Goal: Task Accomplishment & Management: Use online tool/utility

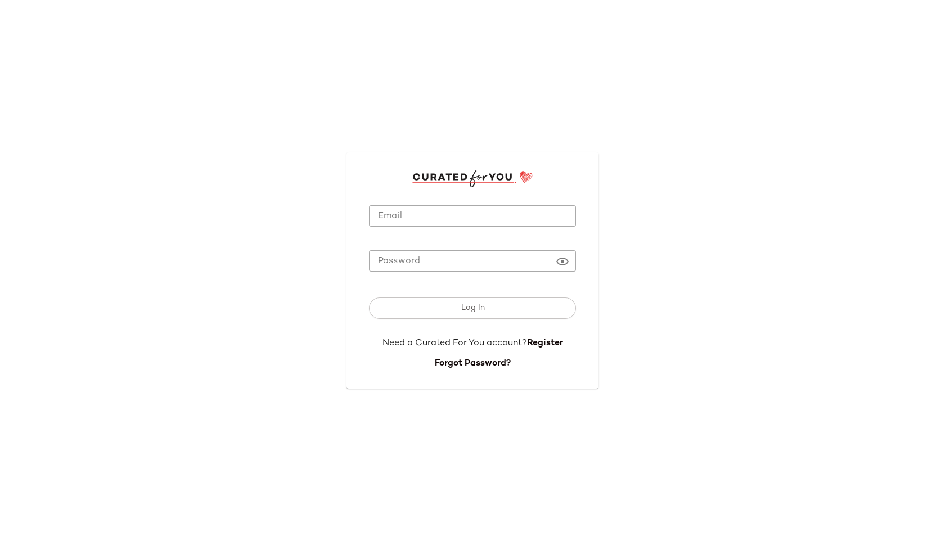
click at [411, 219] on input "Email" at bounding box center [472, 216] width 207 height 22
type input "**********"
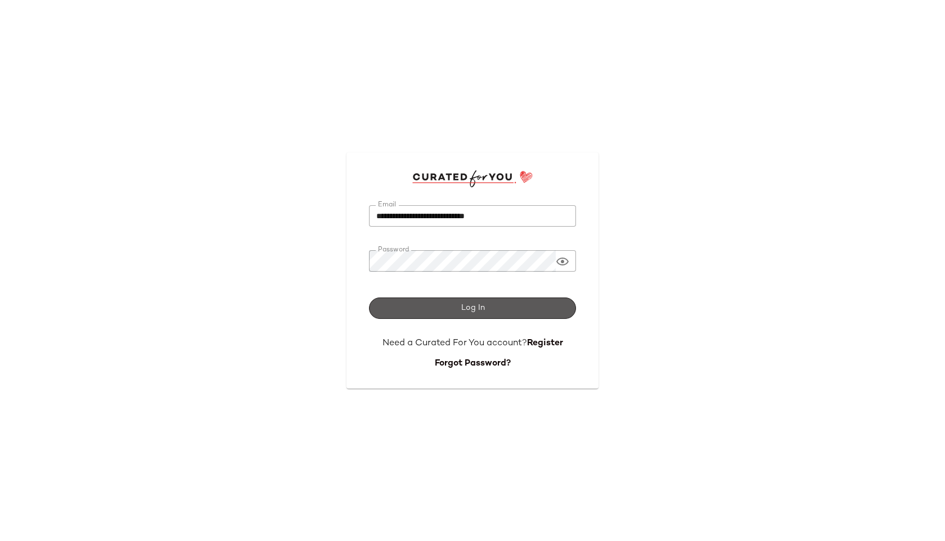
click at [458, 303] on button "Log In" at bounding box center [472, 308] width 207 height 21
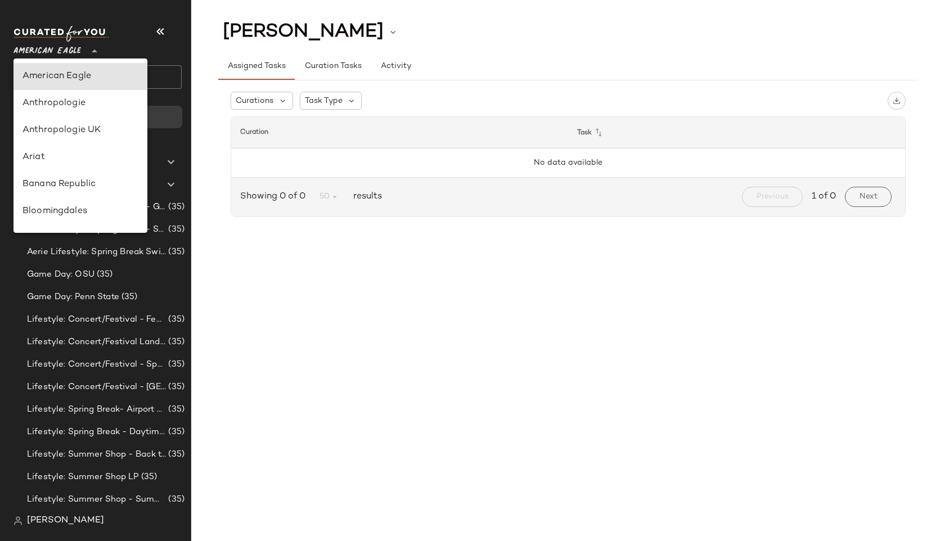
click at [84, 46] on div "American Eagle **" at bounding box center [50, 44] width 72 height 28
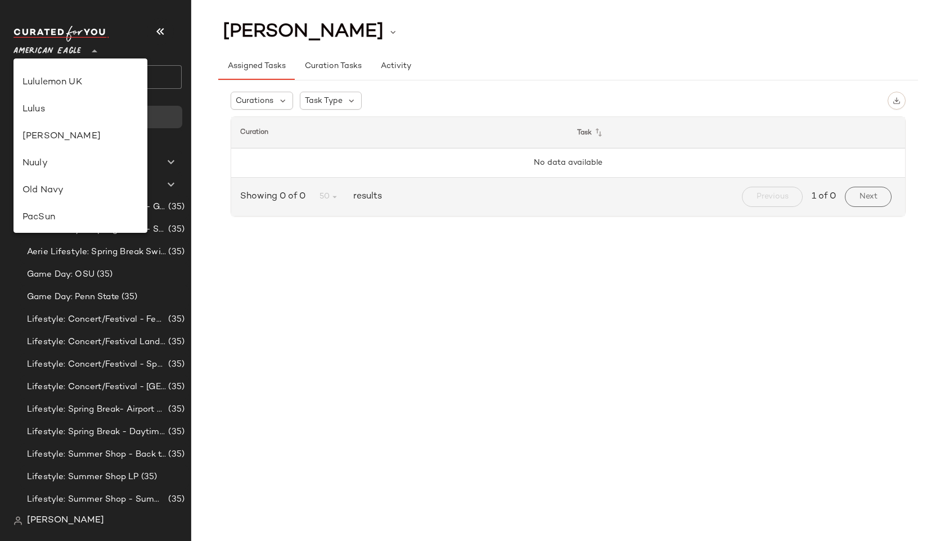
scroll to position [314, 0]
click at [79, 124] on div "Lulus" at bounding box center [81, 113] width 134 height 27
type input "**"
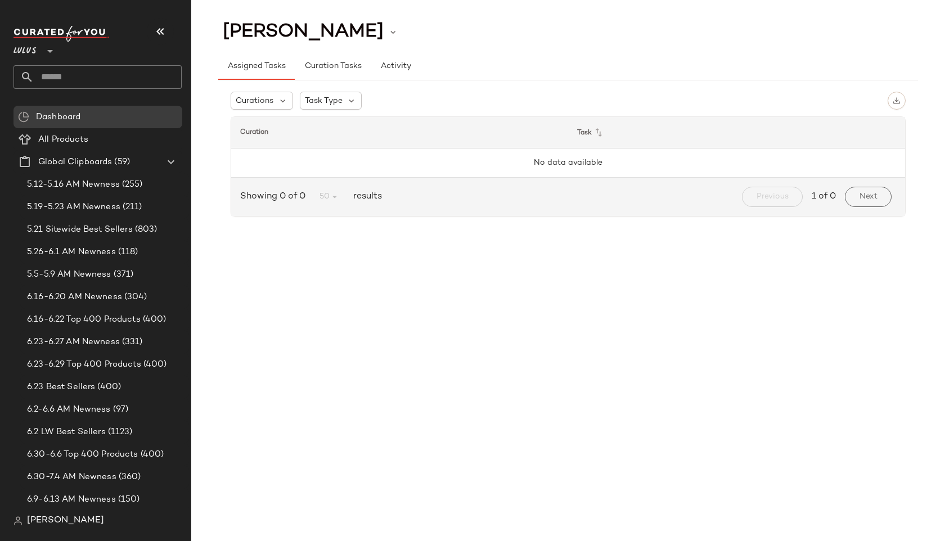
click at [88, 89] on div "Lulus **" at bounding box center [102, 58] width 177 height 70
click at [88, 80] on input "text" at bounding box center [108, 77] width 148 height 24
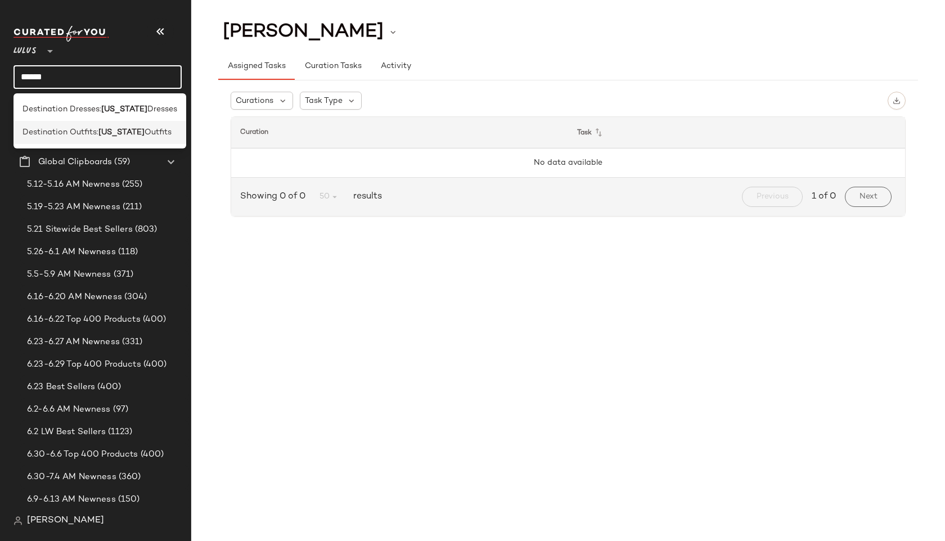
type input "******"
click at [101, 137] on b "[US_STATE]" at bounding box center [121, 133] width 46 height 12
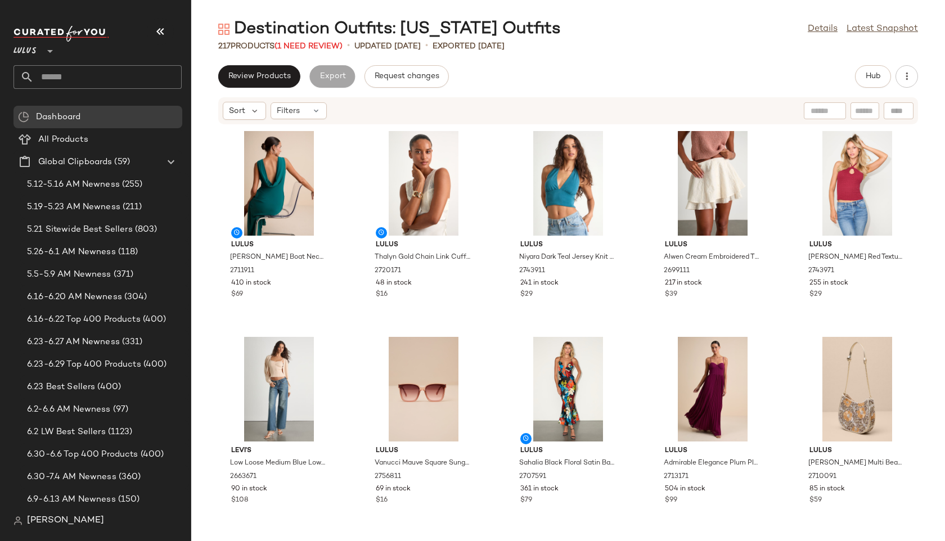
click at [320, 41] on div "217 Products (1 Need Review)" at bounding box center [280, 47] width 124 height 12
click at [322, 46] on span "(1 Need Review)" at bounding box center [309, 46] width 68 height 8
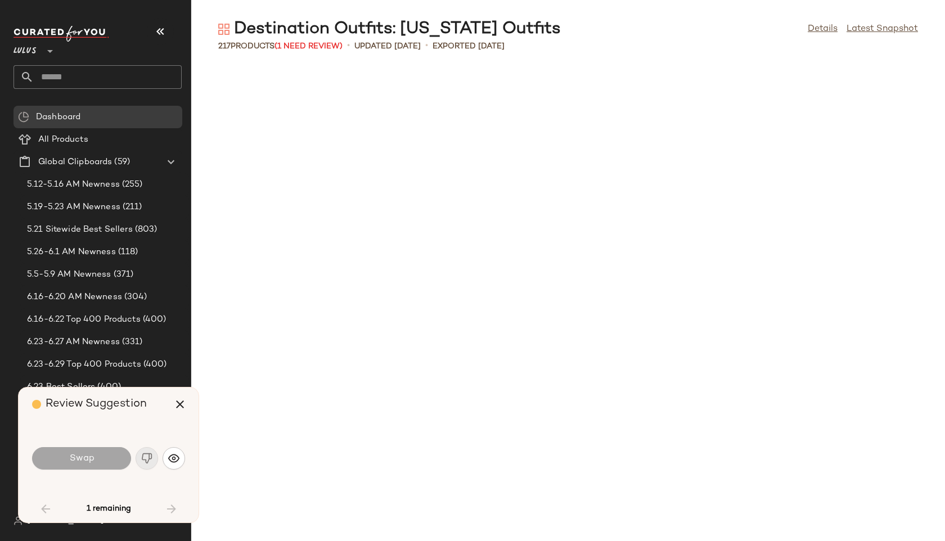
scroll to position [1854, 0]
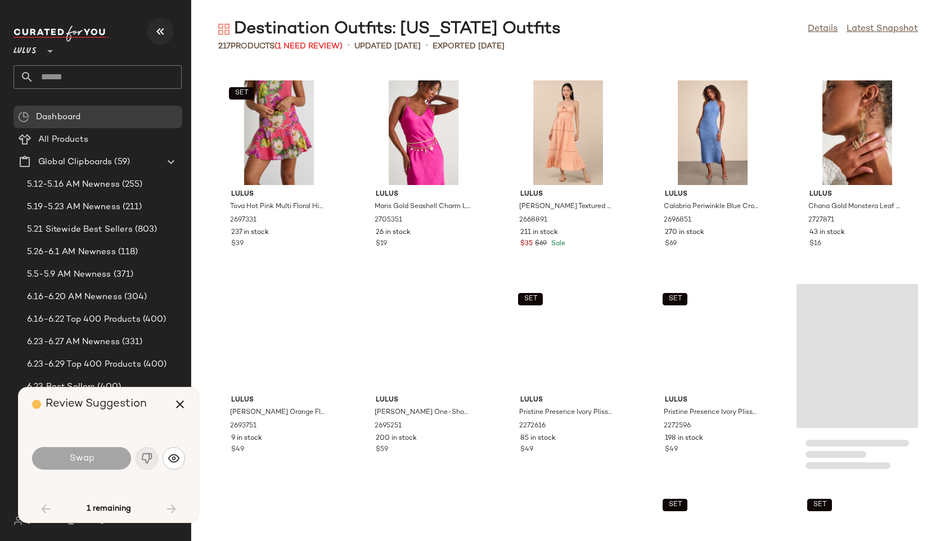
click at [162, 27] on icon "button" at bounding box center [161, 32] width 14 height 14
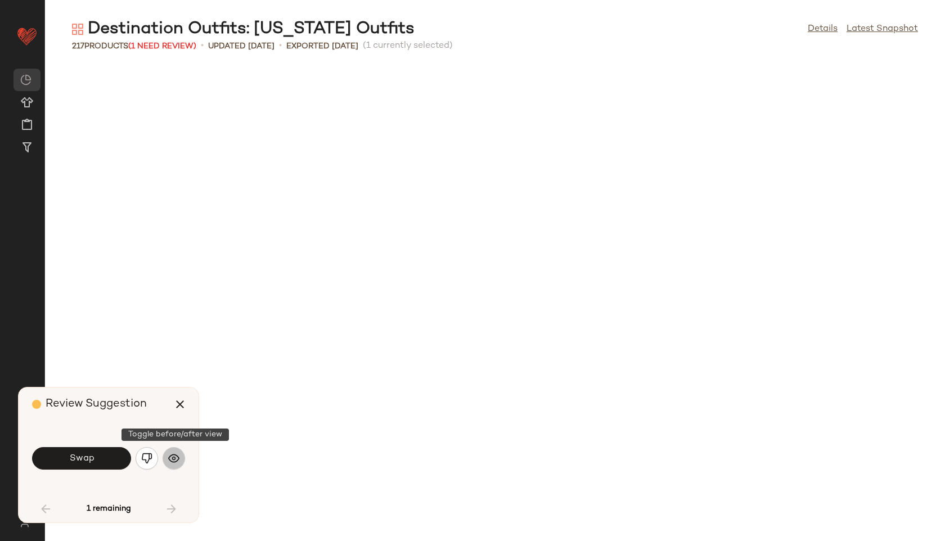
click at [173, 464] on button "button" at bounding box center [174, 458] width 23 height 23
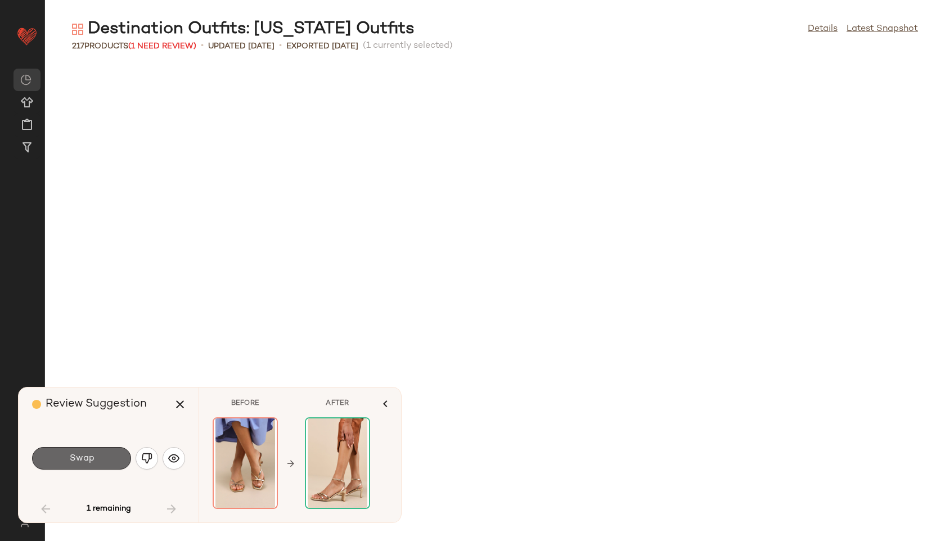
click at [124, 459] on button "Swap" at bounding box center [81, 458] width 99 height 23
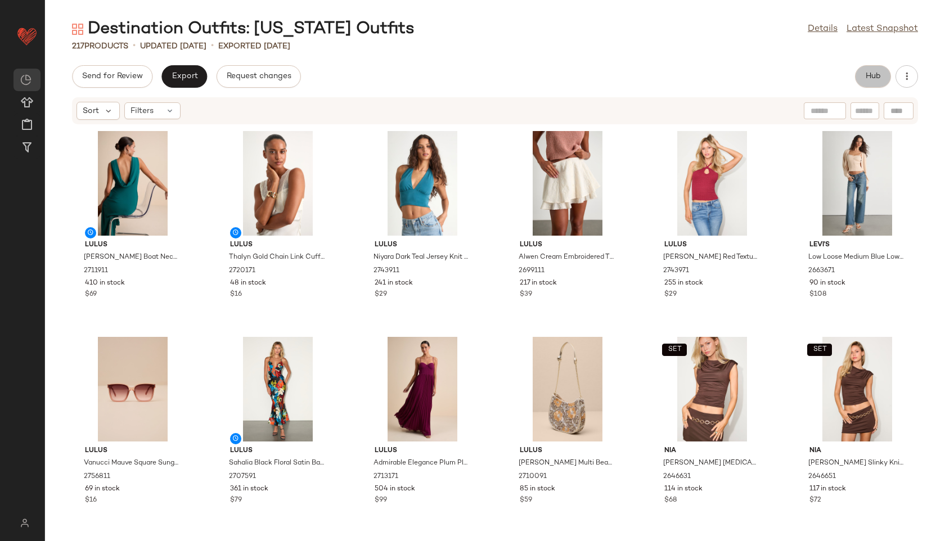
click at [634, 70] on button "Hub" at bounding box center [873, 76] width 36 height 23
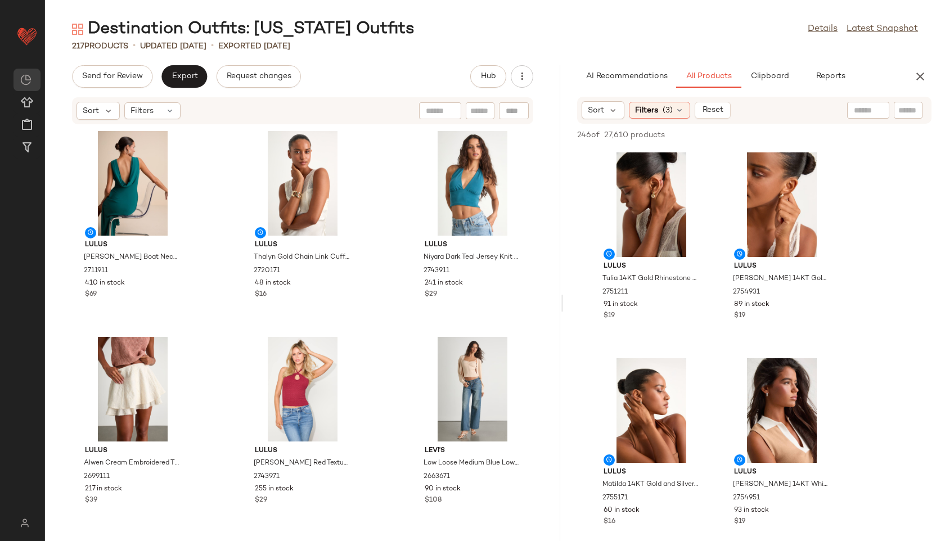
drag, startPoint x: 495, startPoint y: 301, endPoint x: 616, endPoint y: 304, distance: 120.5
click at [616, 304] on div "Destination Outfits: [US_STATE] Outfits Details Latest Snapshot 217 Products • …" at bounding box center [495, 279] width 900 height 523
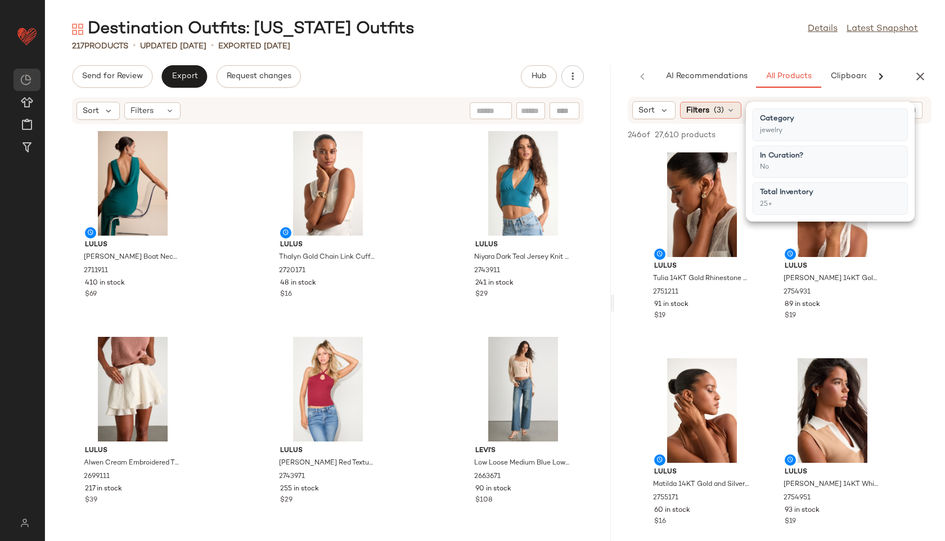
click at [634, 106] on div "Filters (3)" at bounding box center [710, 110] width 61 height 17
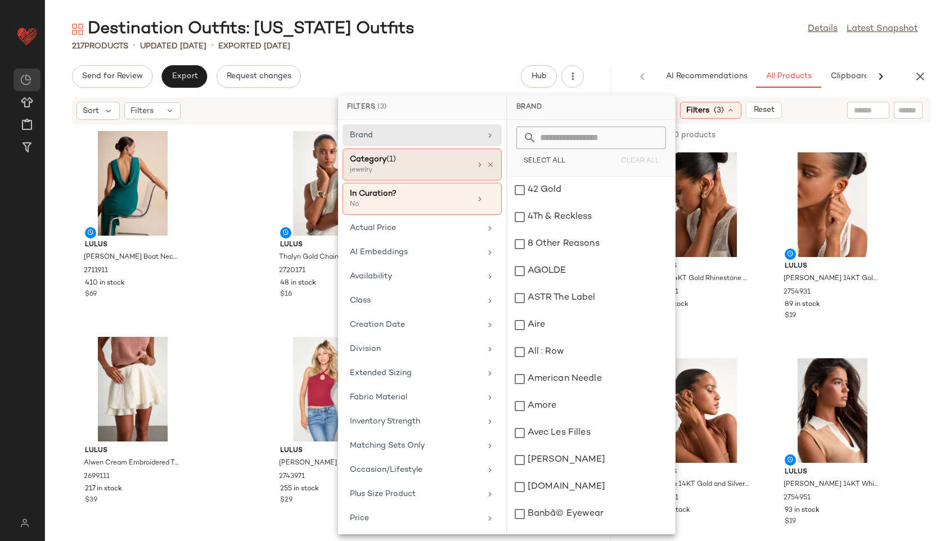
click at [412, 163] on div "Category (1)" at bounding box center [410, 160] width 121 height 12
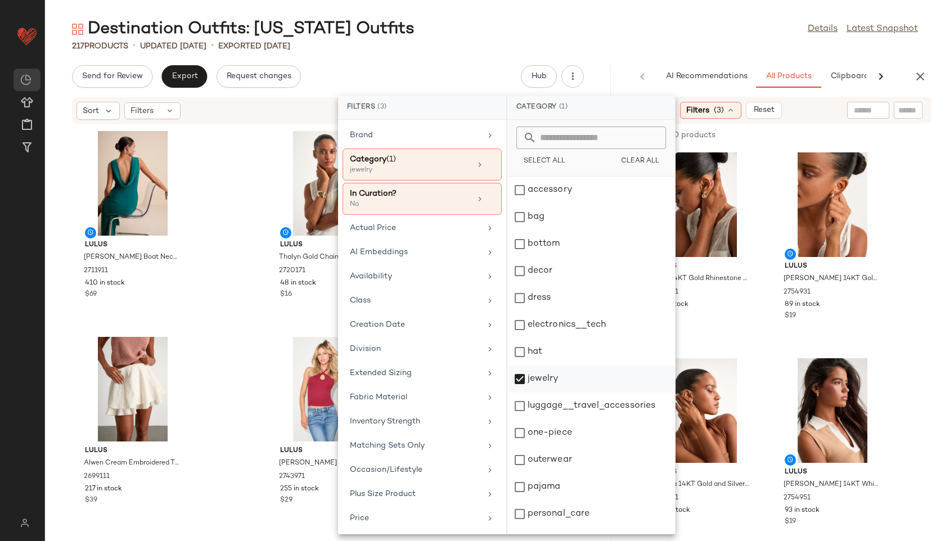
click at [547, 393] on div "jewelry" at bounding box center [592, 406] width 168 height 27
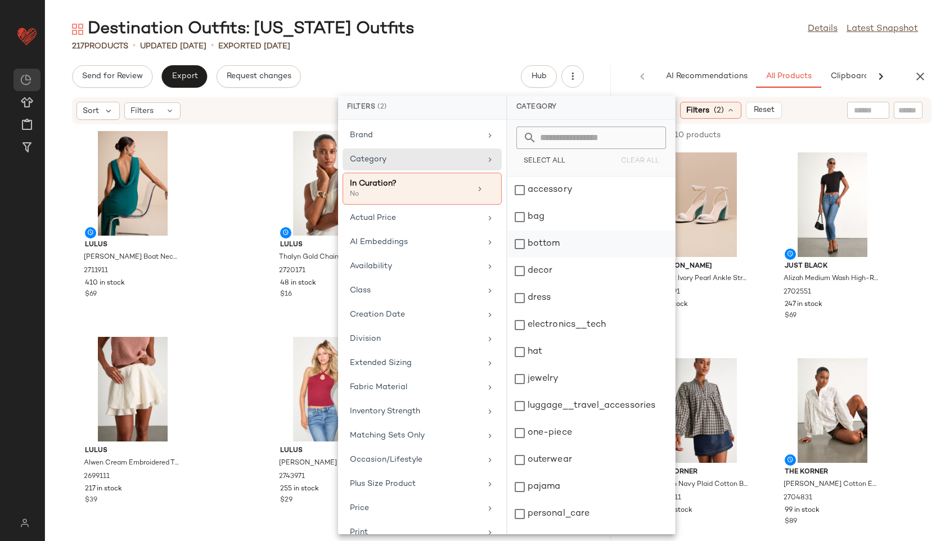
click at [544, 258] on div "bottom" at bounding box center [592, 271] width 168 height 27
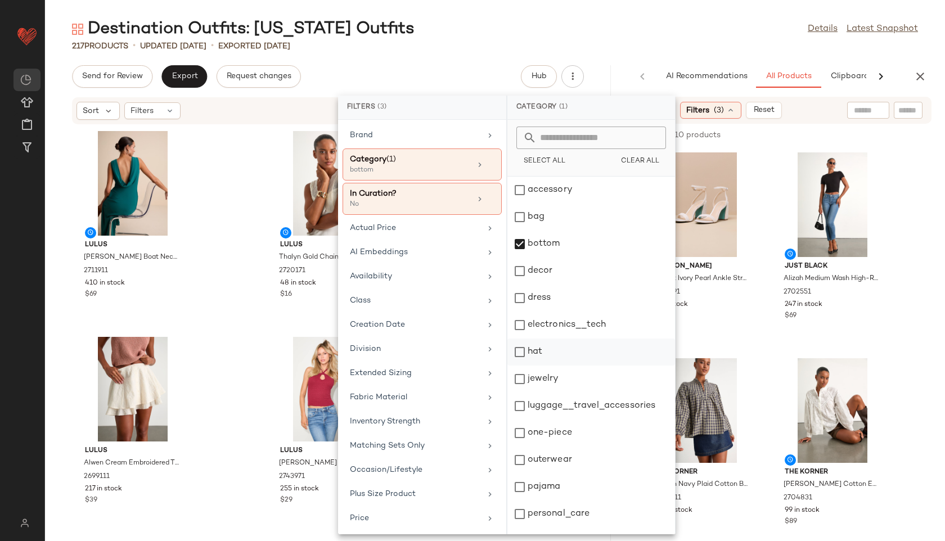
scroll to position [101, 0]
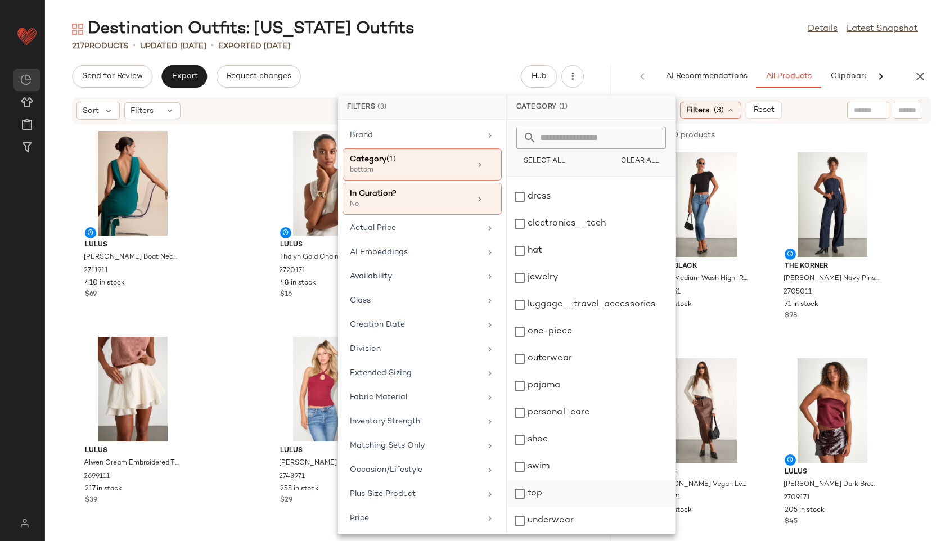
click at [539, 508] on div "top" at bounding box center [592, 521] width 168 height 27
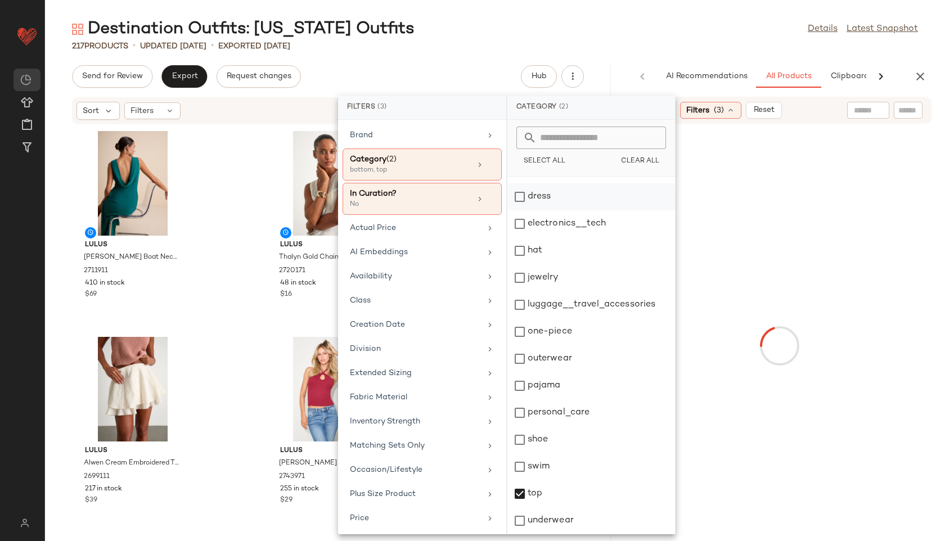
click at [545, 210] on div "dress" at bounding box center [592, 223] width 168 height 27
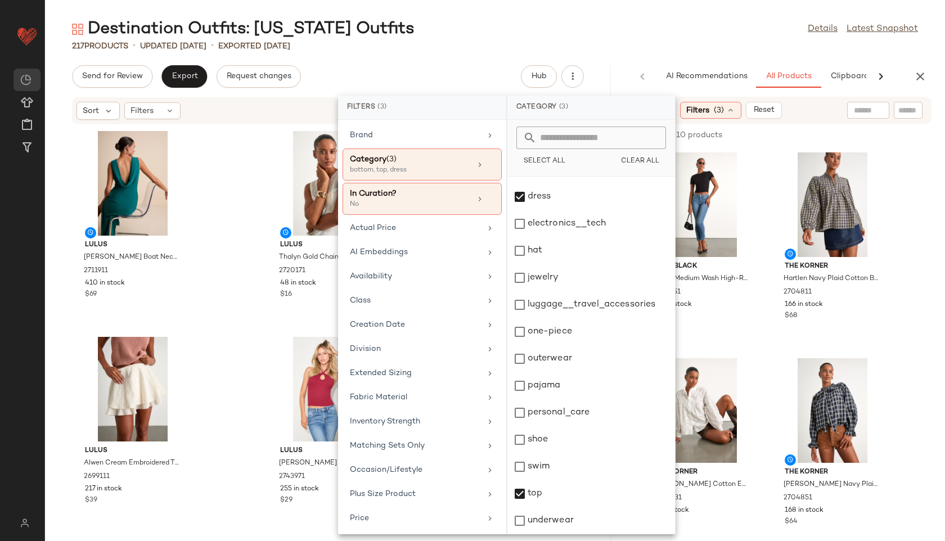
click at [586, 19] on div "Destination Outfits: [US_STATE] Outfits Details Latest Snapshot" at bounding box center [495, 29] width 900 height 23
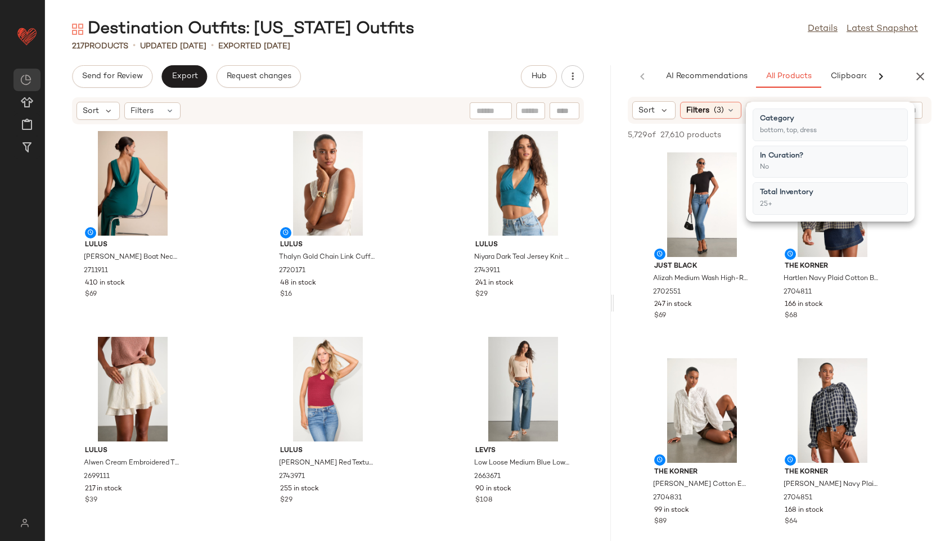
click at [634, 38] on div "Destination Outfits: [US_STATE] Outfits Details Latest Snapshot" at bounding box center [495, 29] width 900 height 23
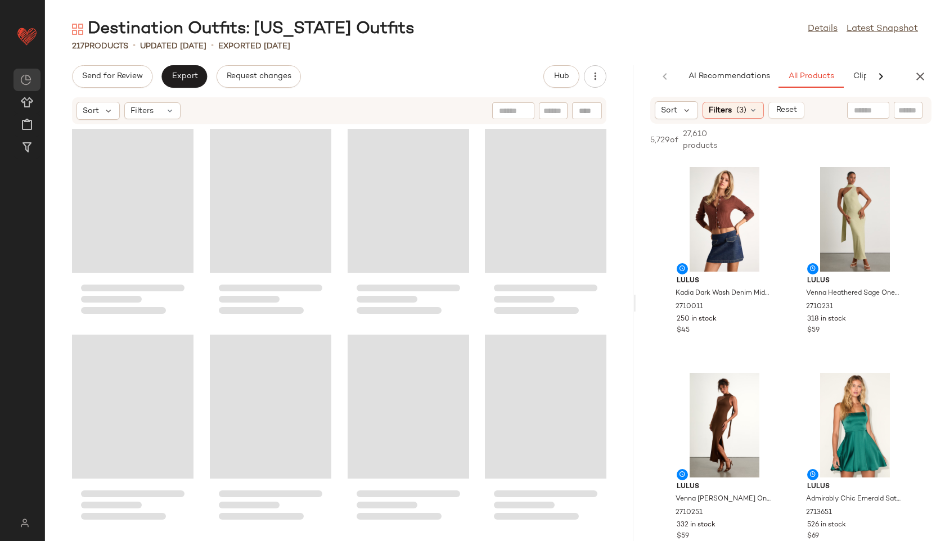
scroll to position [2467, 0]
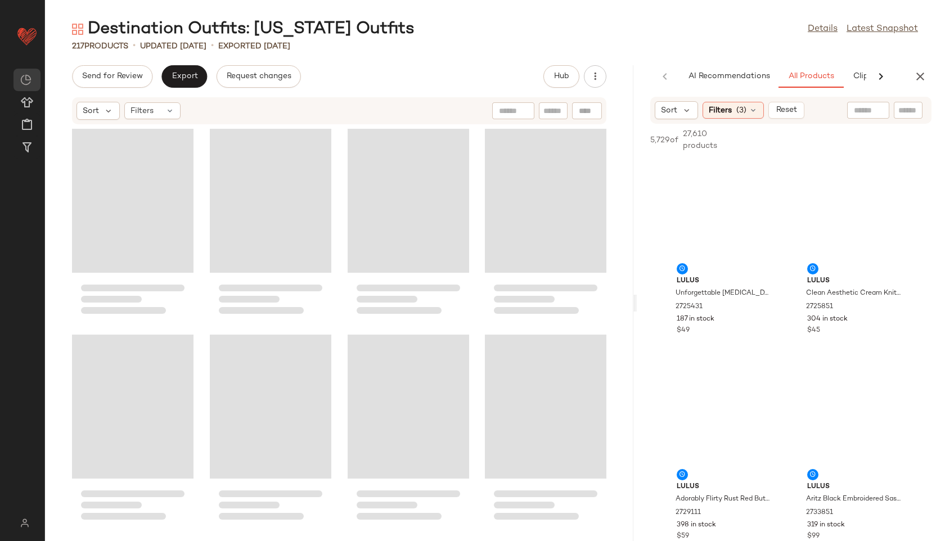
drag, startPoint x: 613, startPoint y: 303, endPoint x: 696, endPoint y: 296, distance: 83.6
click at [634, 296] on div "Destination Outfits: [US_STATE] Outfits Details Latest Snapshot 217 Products • …" at bounding box center [495, 279] width 900 height 523
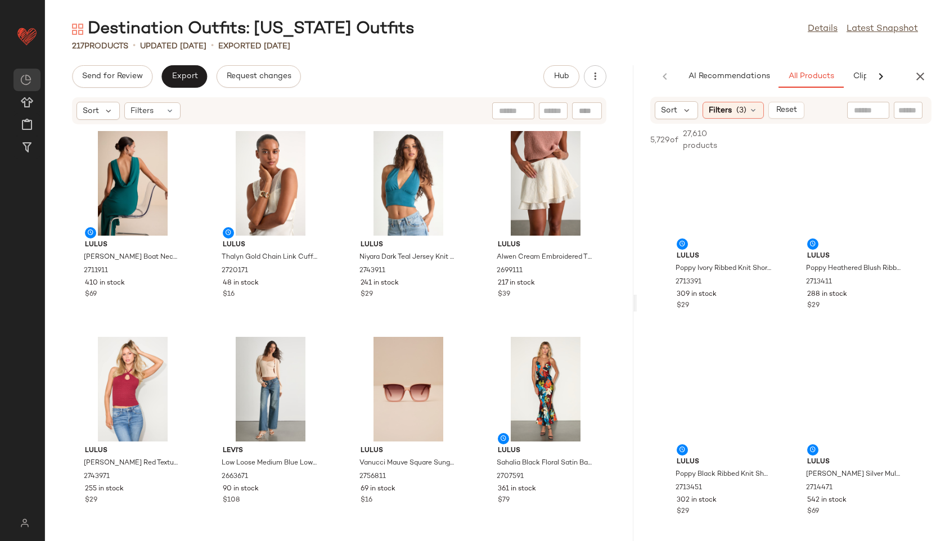
scroll to position [6818, 0]
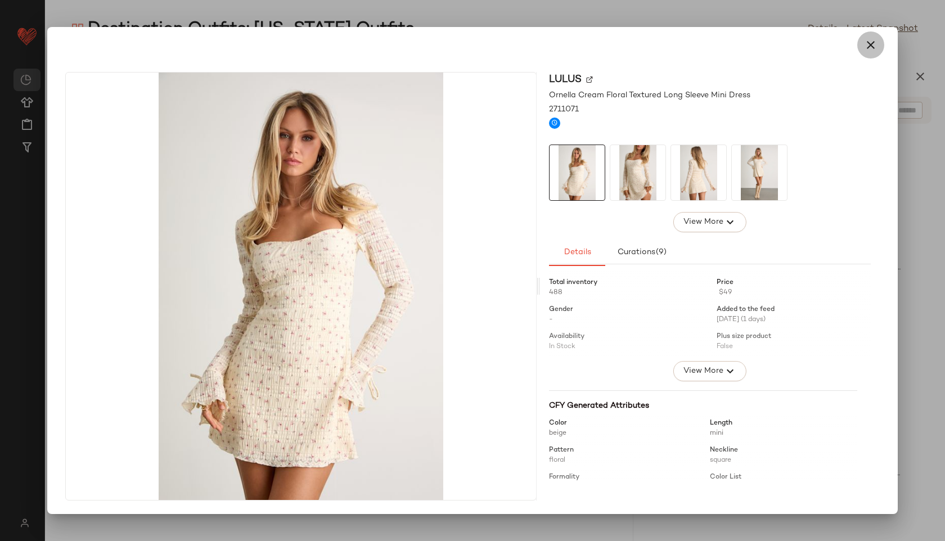
click at [634, 42] on icon "button" at bounding box center [871, 45] width 14 height 14
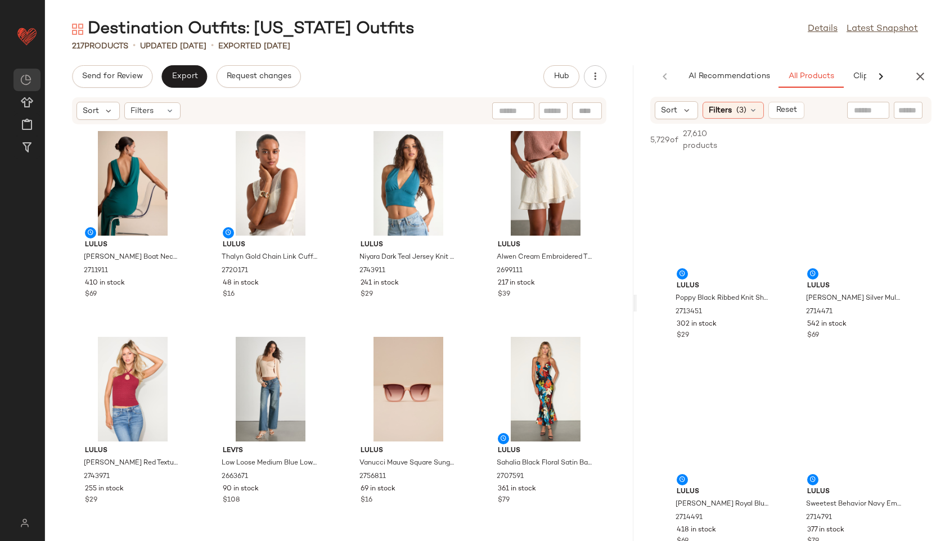
scroll to position [6991, 0]
drag, startPoint x: 712, startPoint y: 228, endPoint x: 710, endPoint y: 233, distance: 5.8
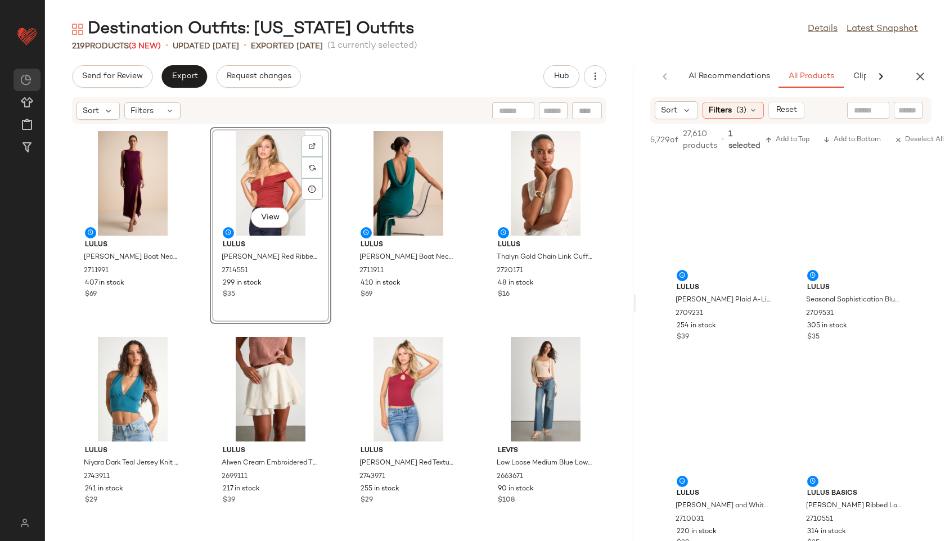
scroll to position [5544, 0]
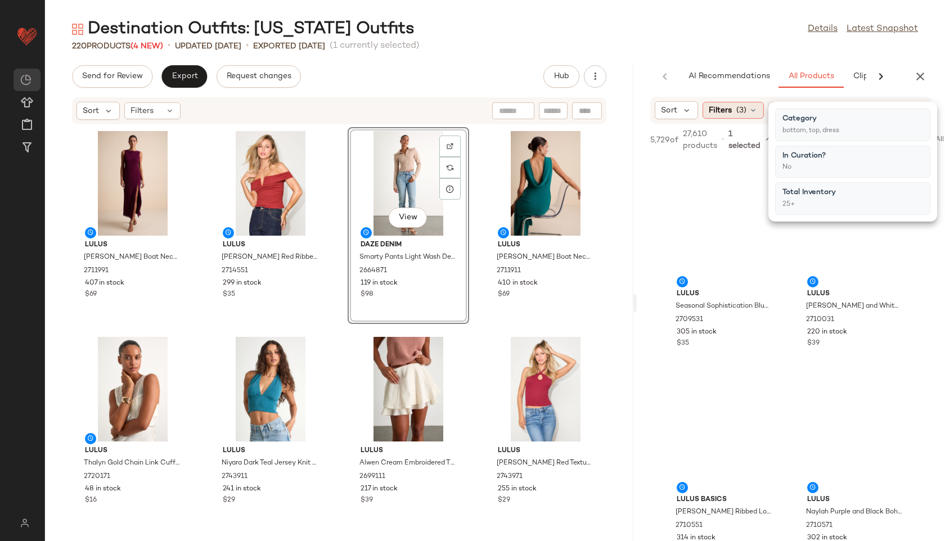
click at [634, 107] on icon at bounding box center [753, 110] width 9 height 9
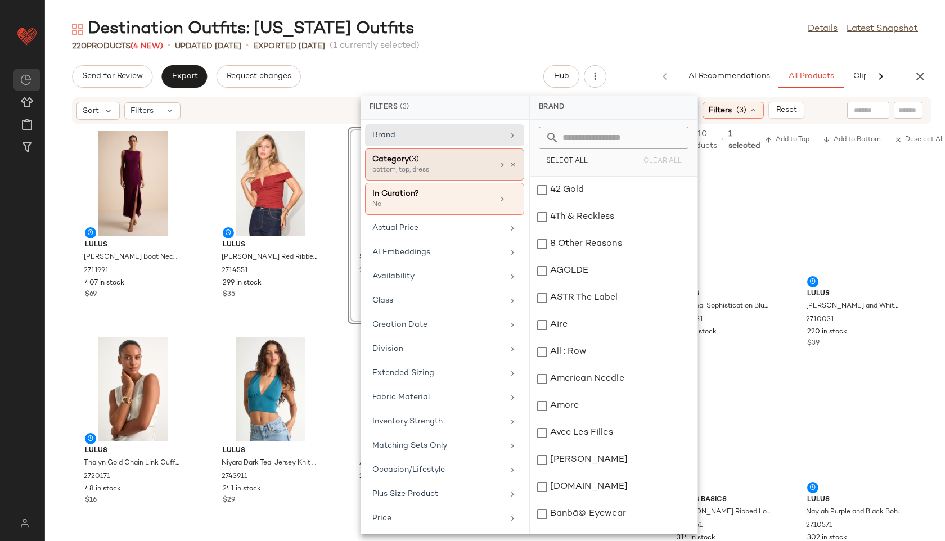
click at [468, 163] on div "Category (3)" at bounding box center [433, 160] width 121 height 12
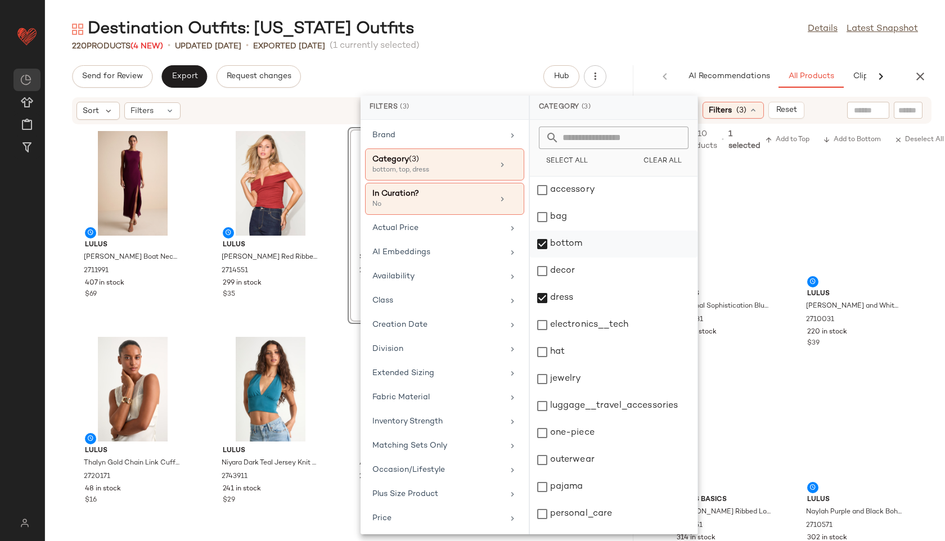
click at [559, 258] on div "bottom" at bounding box center [614, 271] width 168 height 27
click at [564, 312] on div "dress" at bounding box center [614, 325] width 168 height 27
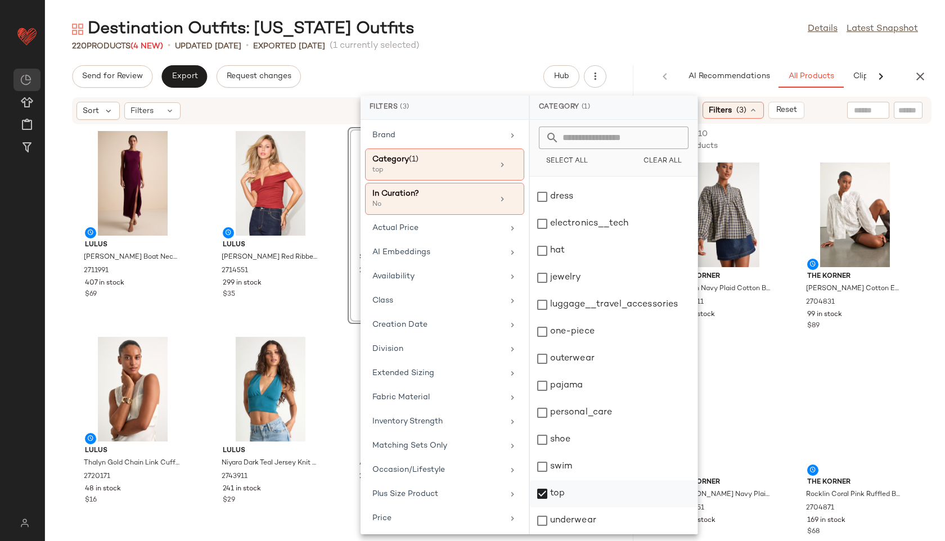
click at [550, 508] on div "top" at bounding box center [614, 521] width 168 height 27
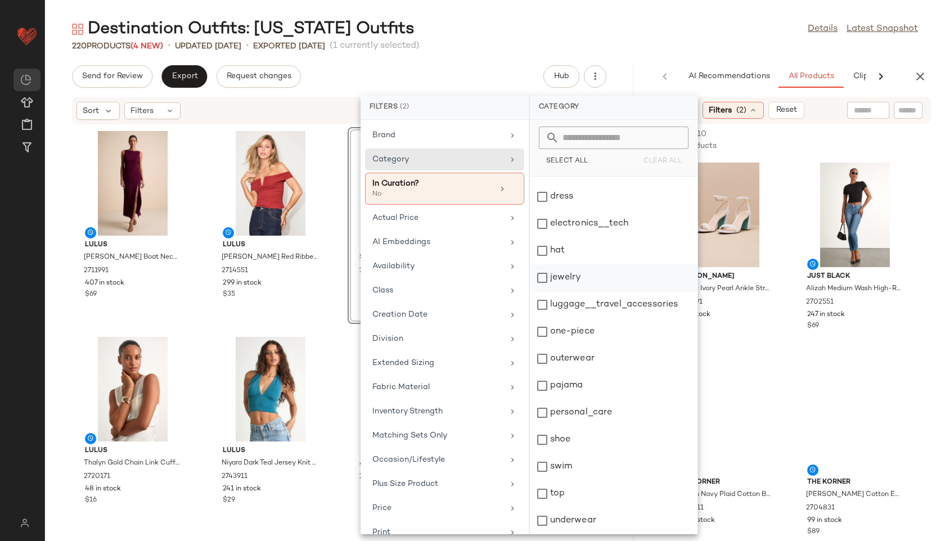
click at [573, 292] on div "jewelry" at bounding box center [614, 305] width 168 height 27
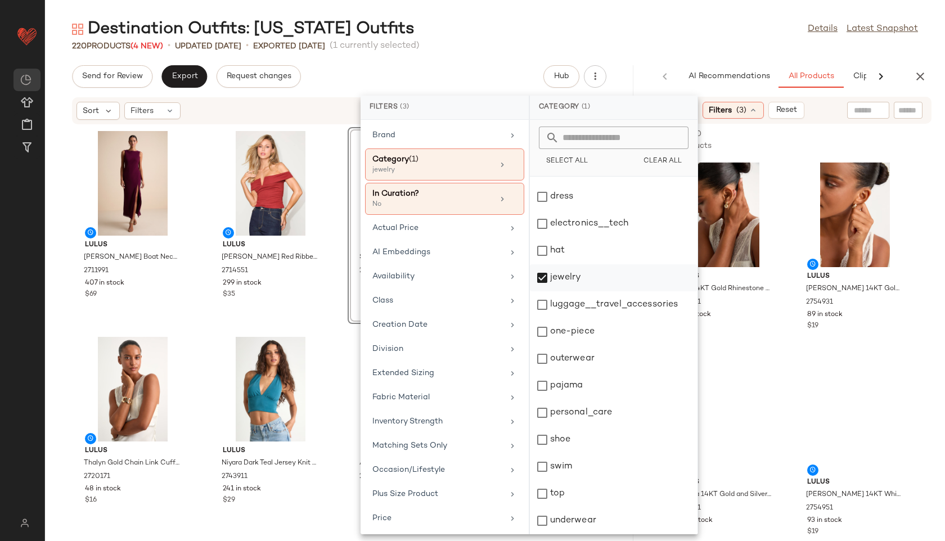
click at [573, 292] on div "jewelry" at bounding box center [614, 305] width 168 height 27
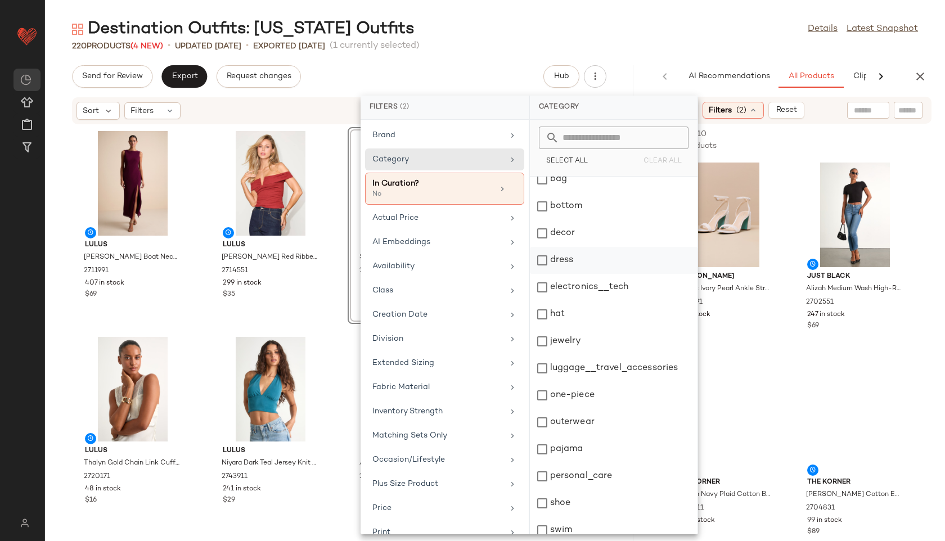
scroll to position [0, 0]
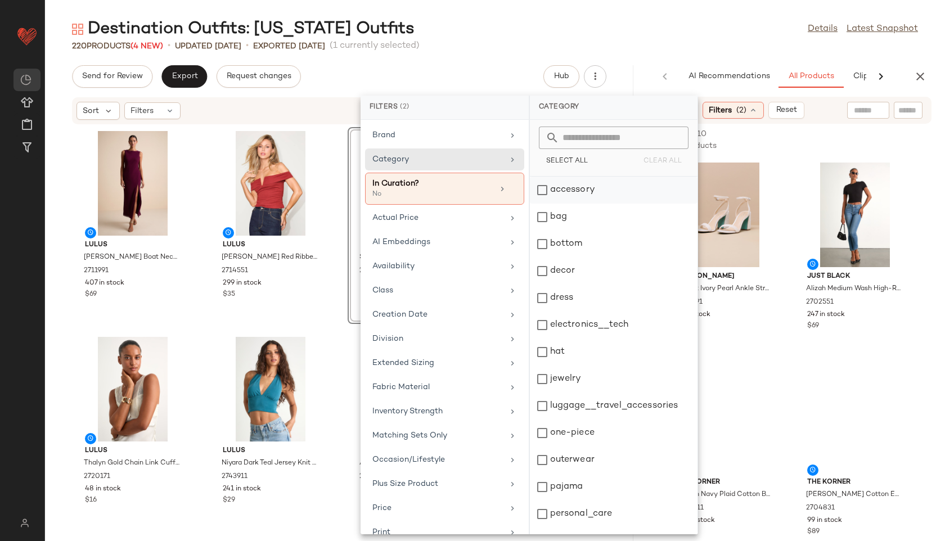
click at [568, 204] on div "accessory" at bounding box center [614, 217] width 168 height 27
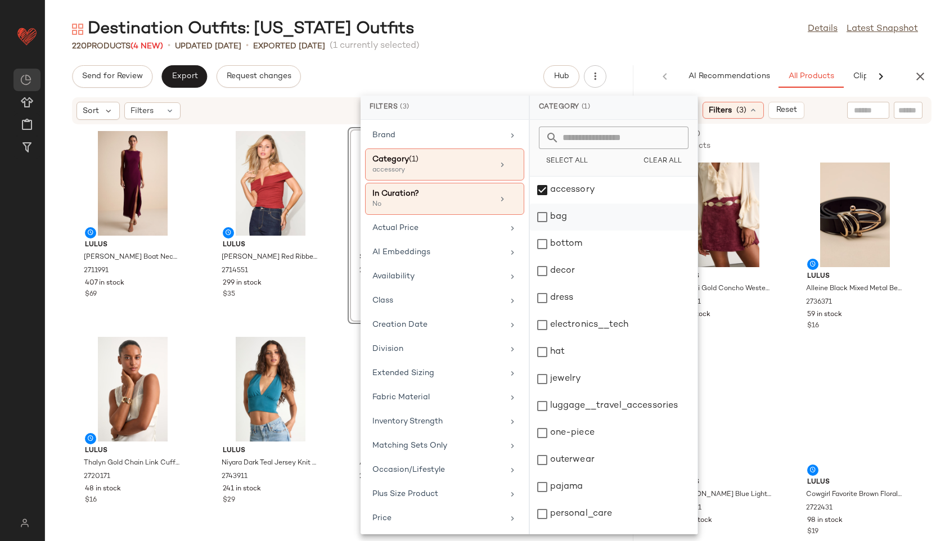
click at [562, 231] on div "bag" at bounding box center [614, 244] width 168 height 27
click at [586, 23] on div "Destination Outfits: [US_STATE] Outfits Details Latest Snapshot" at bounding box center [495, 29] width 900 height 23
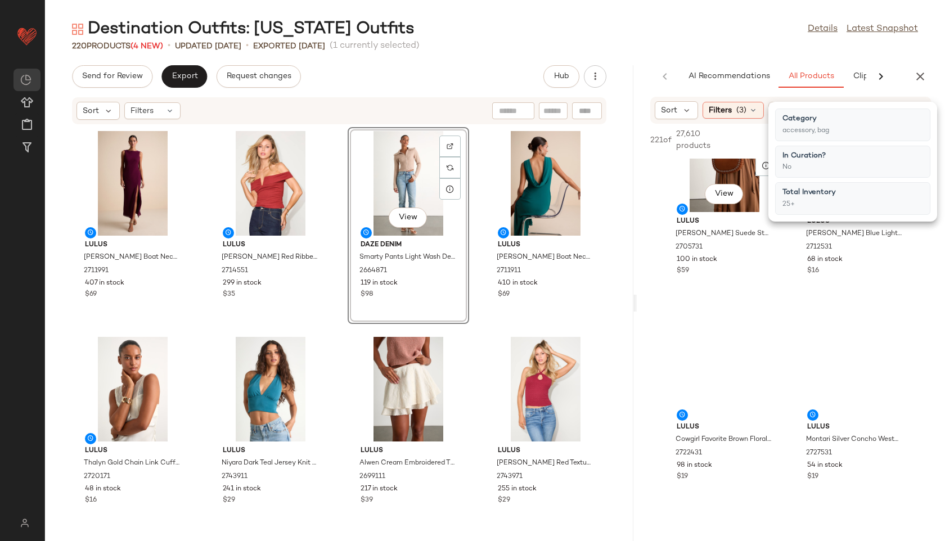
scroll to position [299, 0]
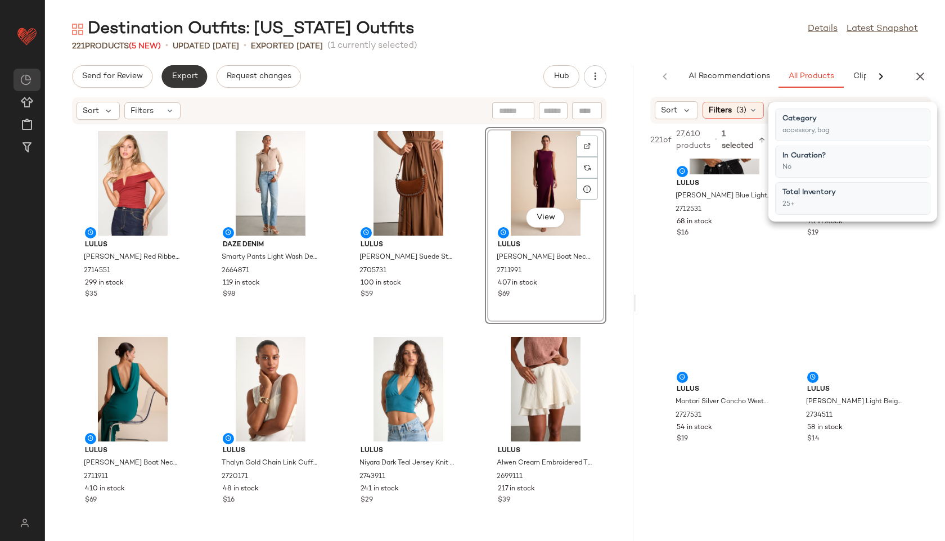
click at [192, 77] on span "Export" at bounding box center [184, 76] width 26 height 9
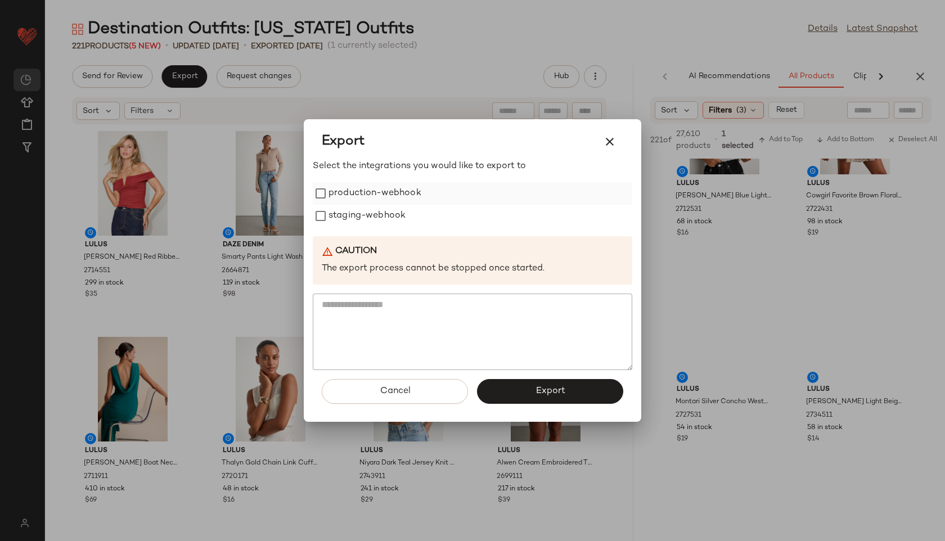
click at [393, 195] on label "production-webhook" at bounding box center [375, 193] width 93 height 23
click at [385, 223] on label "staging-webhook" at bounding box center [367, 216] width 77 height 23
click at [582, 390] on button "Export" at bounding box center [550, 391] width 146 height 25
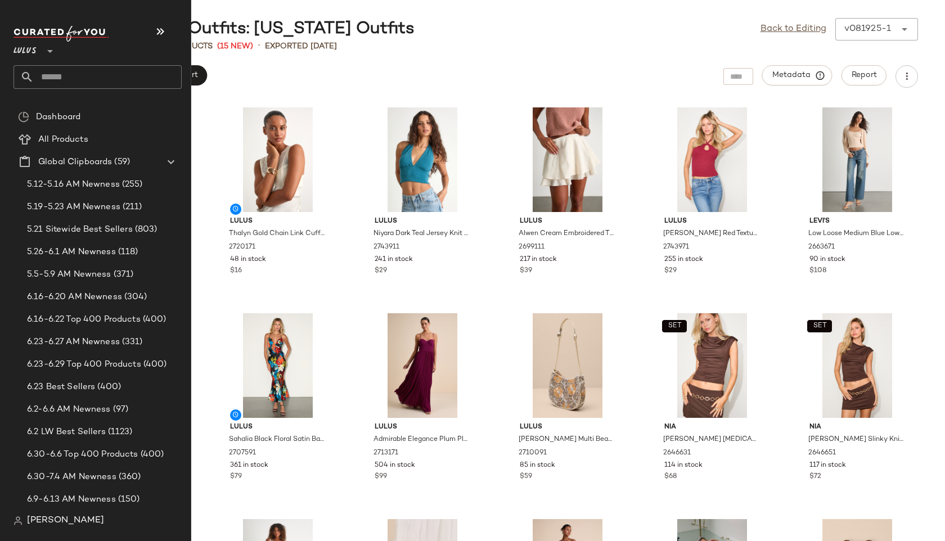
click at [50, 81] on input "text" at bounding box center [108, 77] width 148 height 24
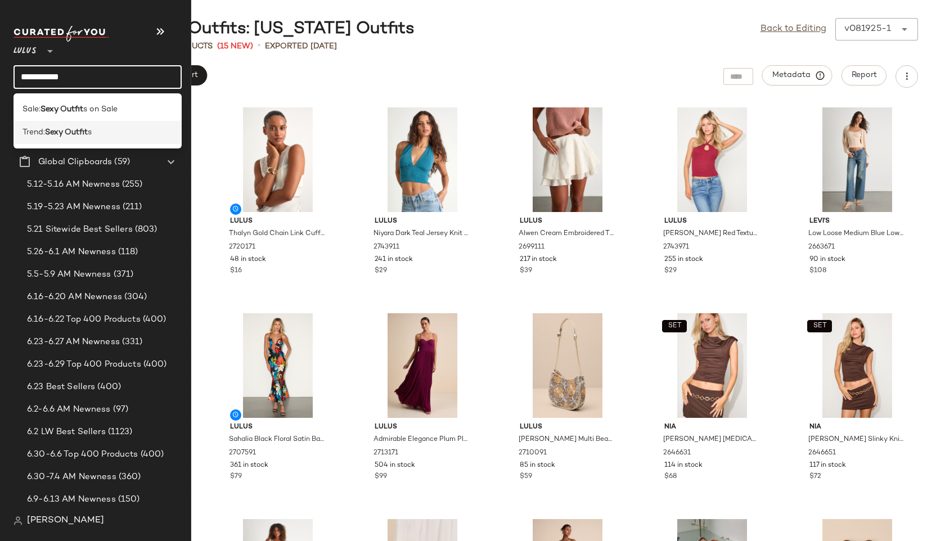
type input "**********"
click at [113, 130] on div "Trend: Sexy Outfit s" at bounding box center [98, 133] width 150 height 12
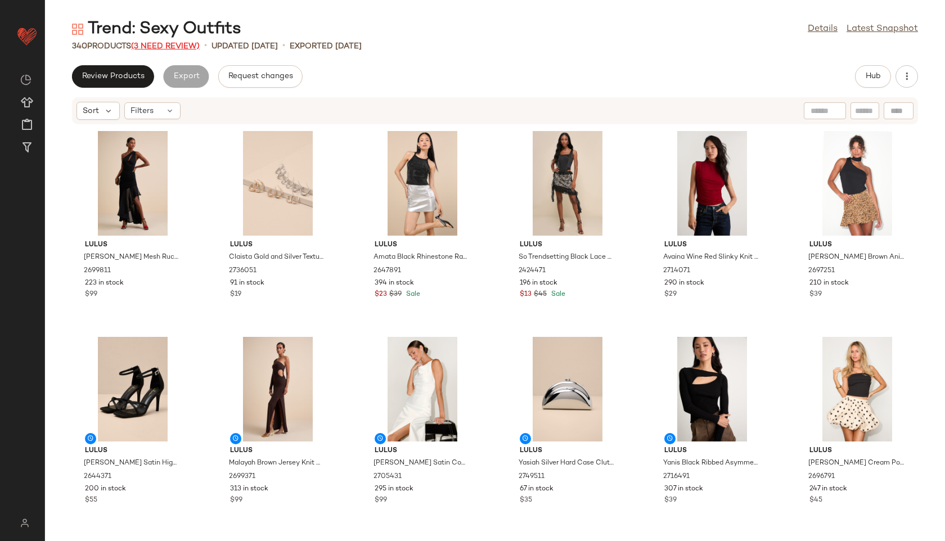
click at [190, 46] on span "(3 Need Review)" at bounding box center [165, 46] width 69 height 8
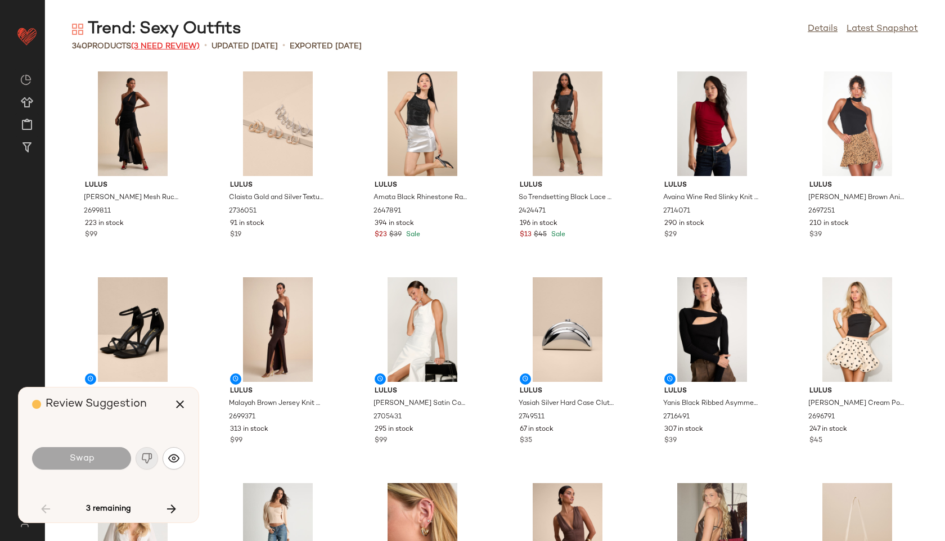
scroll to position [833, 0]
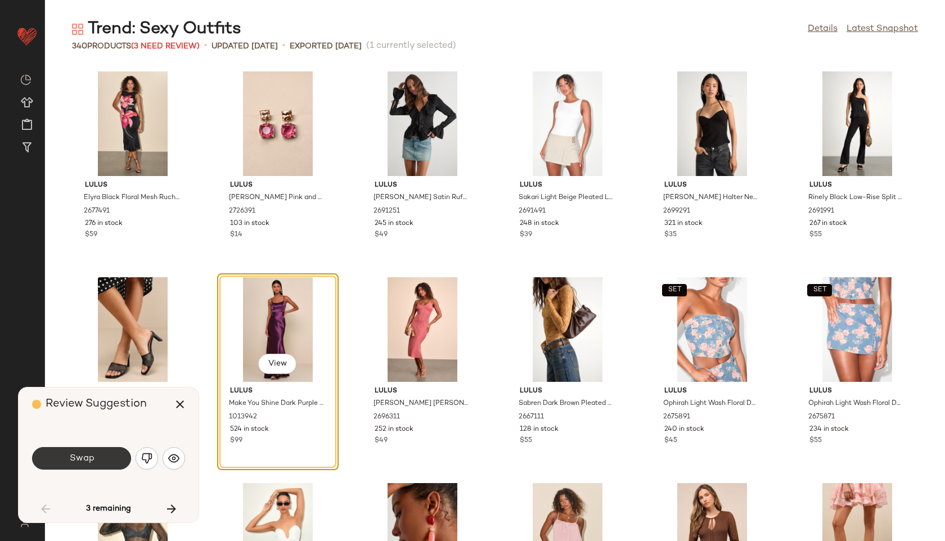
click at [91, 461] on span "Swap" at bounding box center [81, 459] width 25 height 11
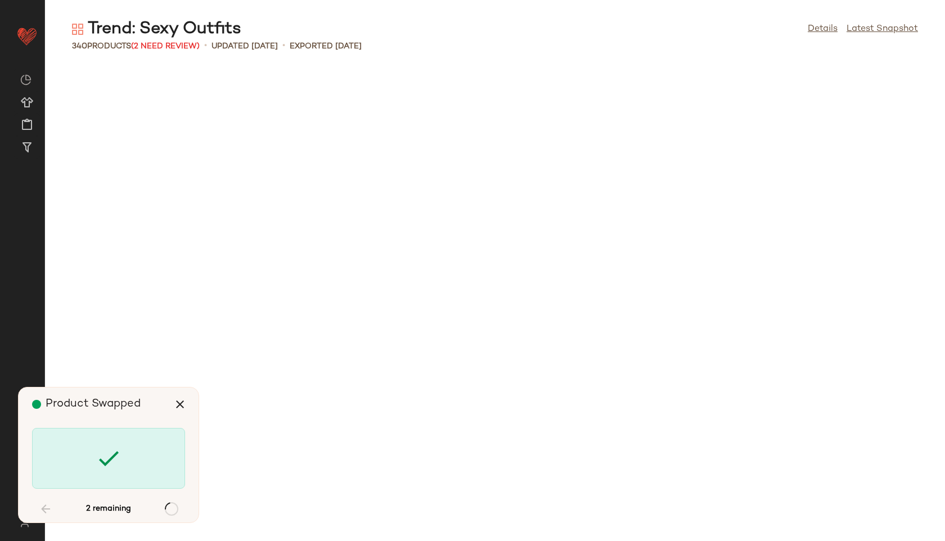
scroll to position [4120, 0]
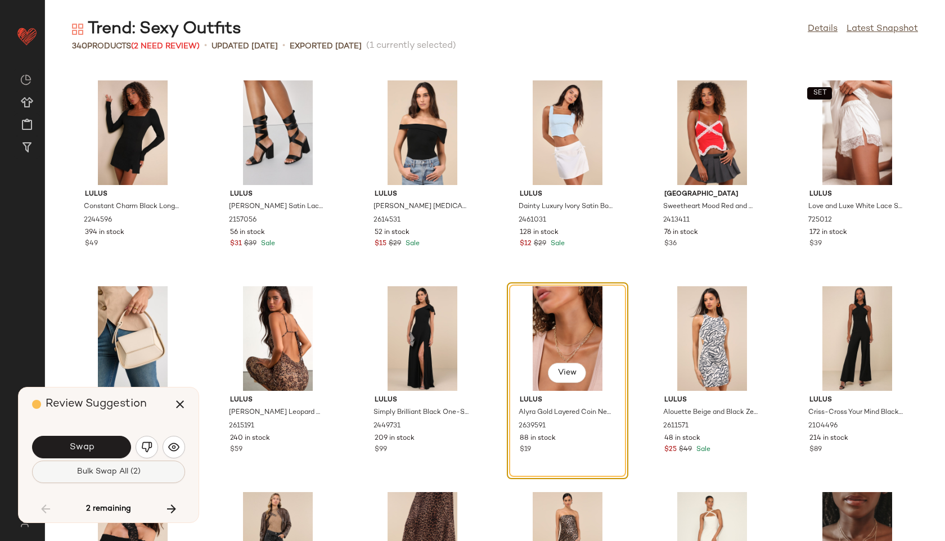
click at [136, 474] on span "Bulk Swap All (2)" at bounding box center [109, 472] width 64 height 9
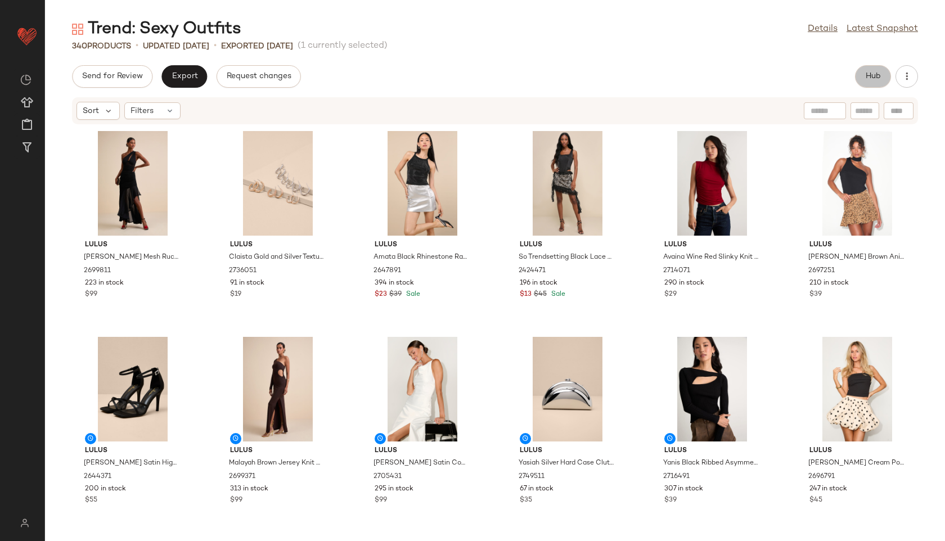
click at [634, 73] on span "Hub" at bounding box center [874, 76] width 16 height 9
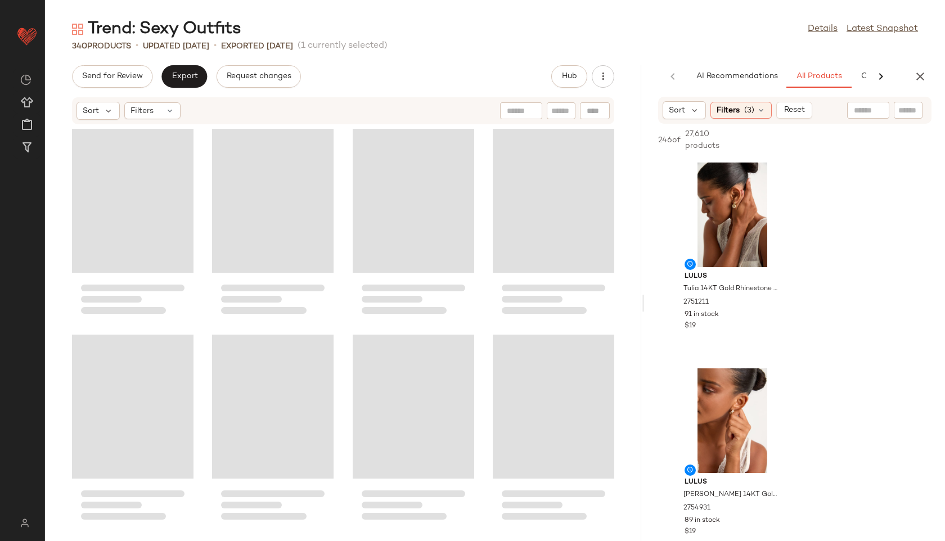
drag, startPoint x: 494, startPoint y: 307, endPoint x: 710, endPoint y: 281, distance: 217.1
click at [634, 281] on div "Trend: Sexy Outfits Details Latest Snapshot 340 Products • updated [DATE] • Exp…" at bounding box center [495, 279] width 900 height 523
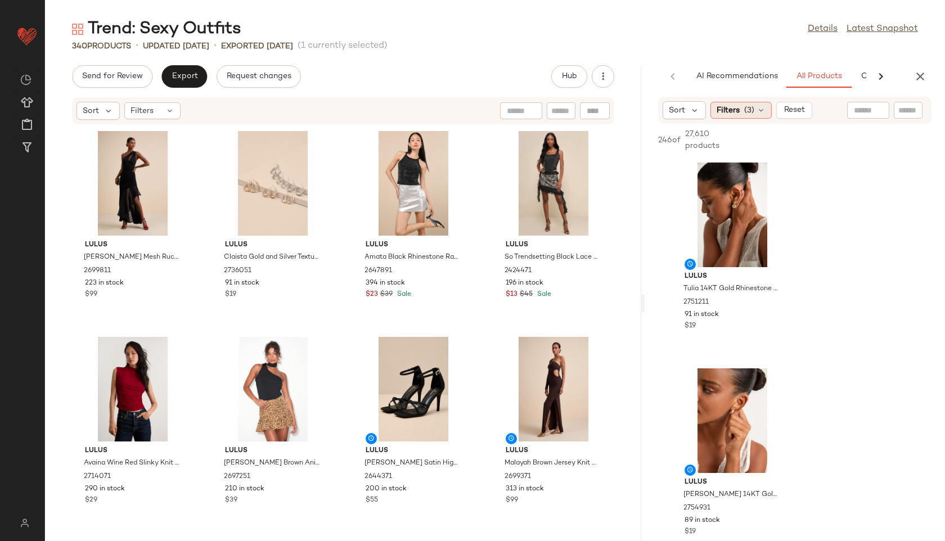
click at [634, 110] on span "(3)" at bounding box center [750, 111] width 10 height 12
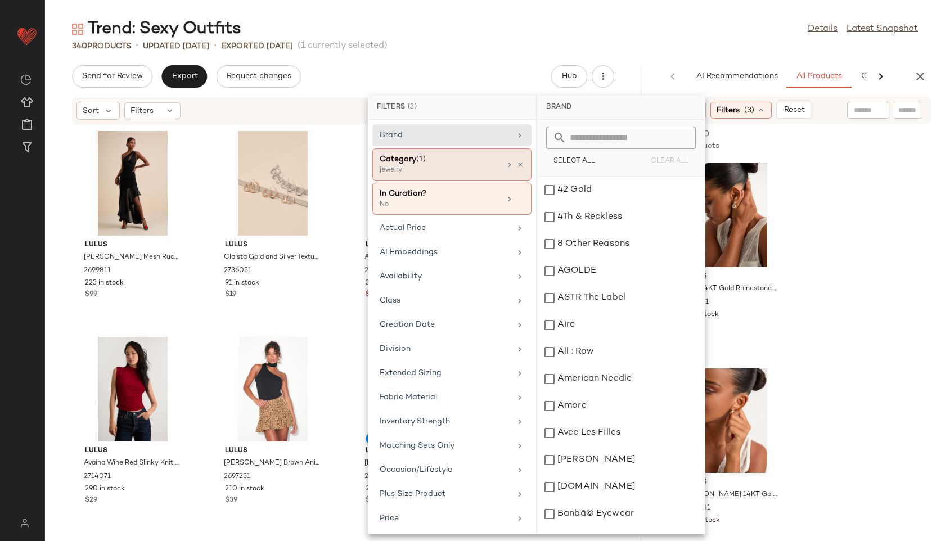
click at [443, 173] on div "jewelry" at bounding box center [436, 170] width 113 height 10
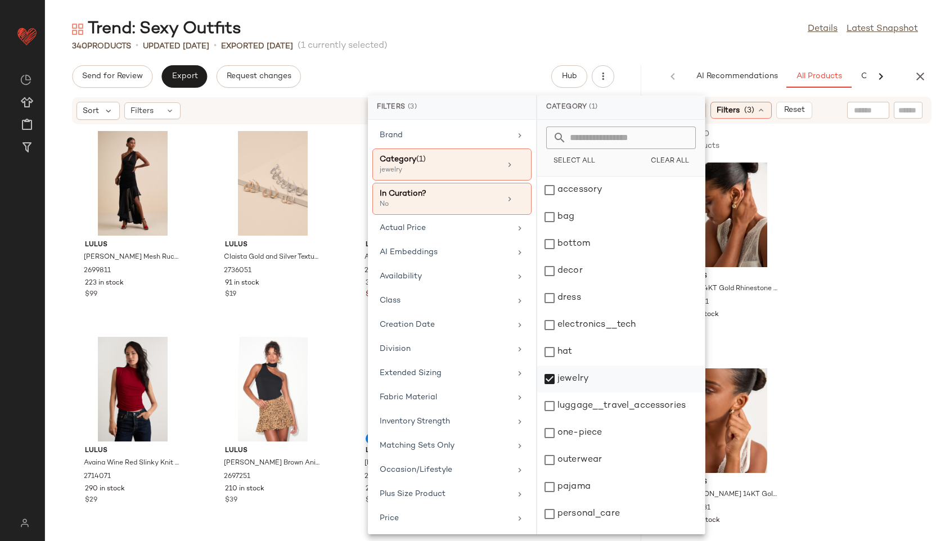
click at [568, 393] on div "jewelry" at bounding box center [621, 406] width 168 height 27
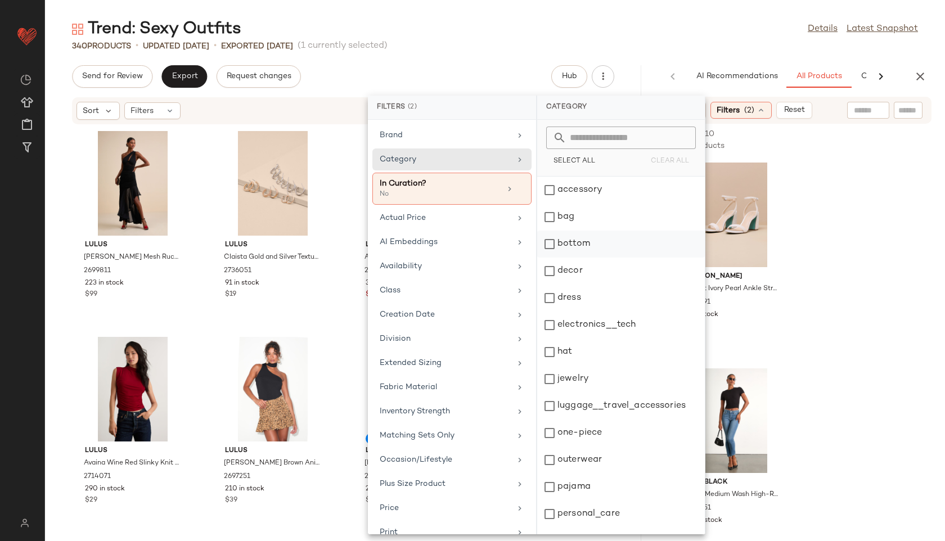
click at [583, 258] on div "bottom" at bounding box center [621, 271] width 168 height 27
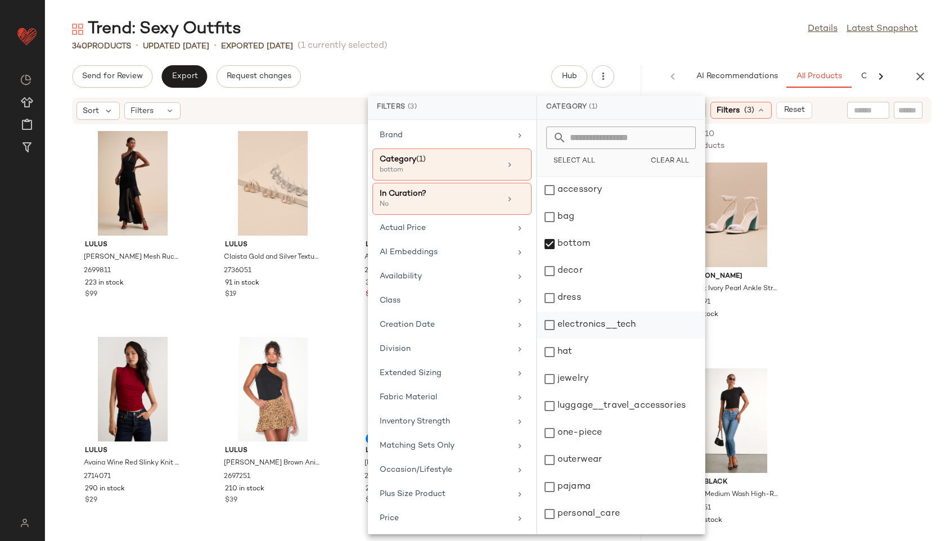
scroll to position [101, 0]
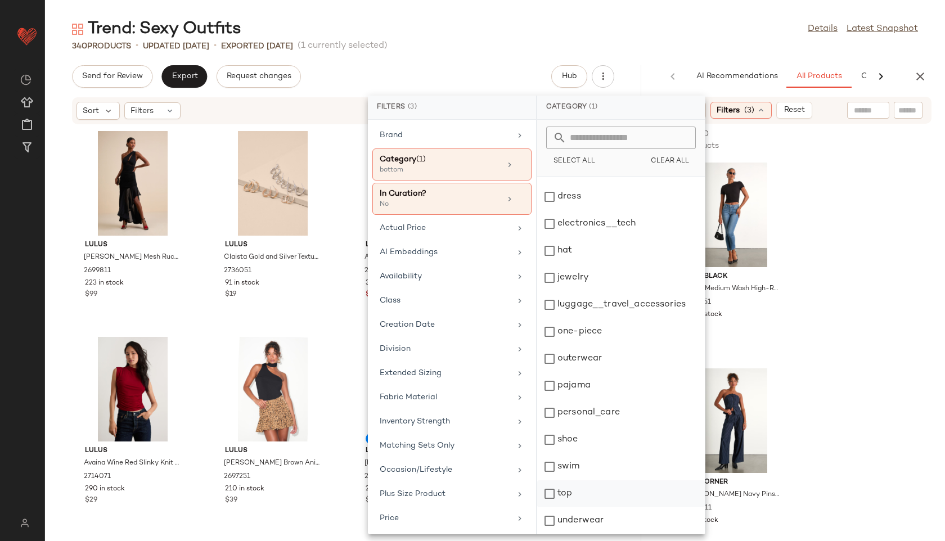
click at [566, 508] on div "top" at bounding box center [621, 521] width 168 height 27
click at [634, 37] on div "Trend: Sexy Outfits Details Latest Snapshot" at bounding box center [495, 29] width 900 height 23
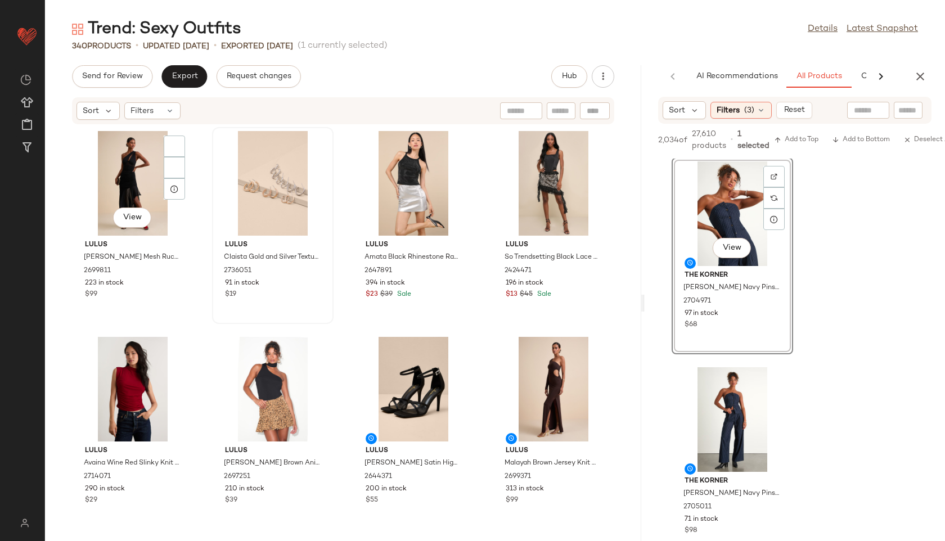
scroll to position [825, 0]
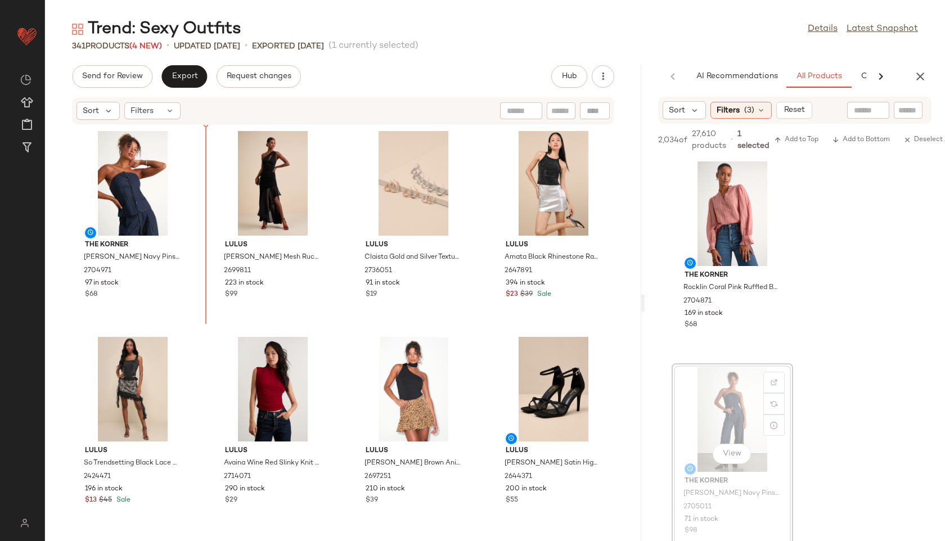
drag, startPoint x: 732, startPoint y: 418, endPoint x: 720, endPoint y: 413, distance: 13.1
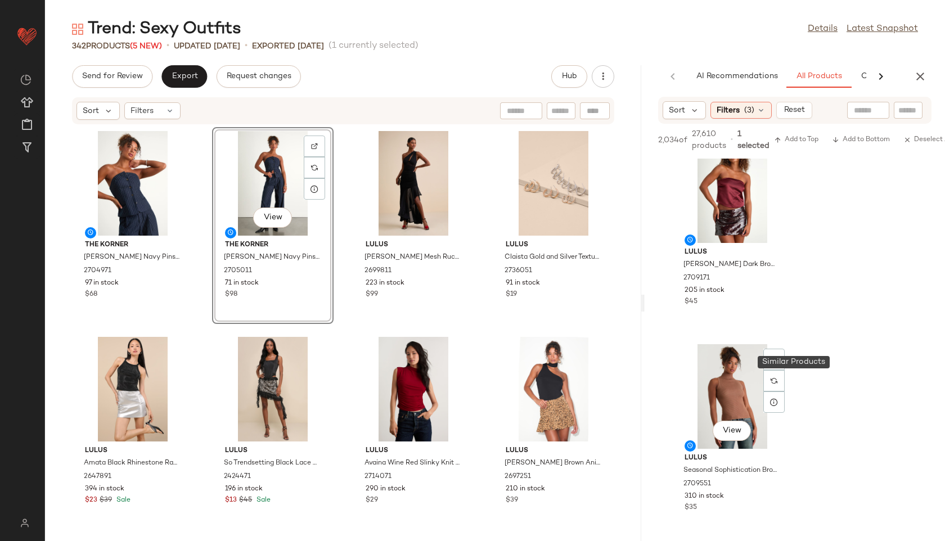
scroll to position [1285, 0]
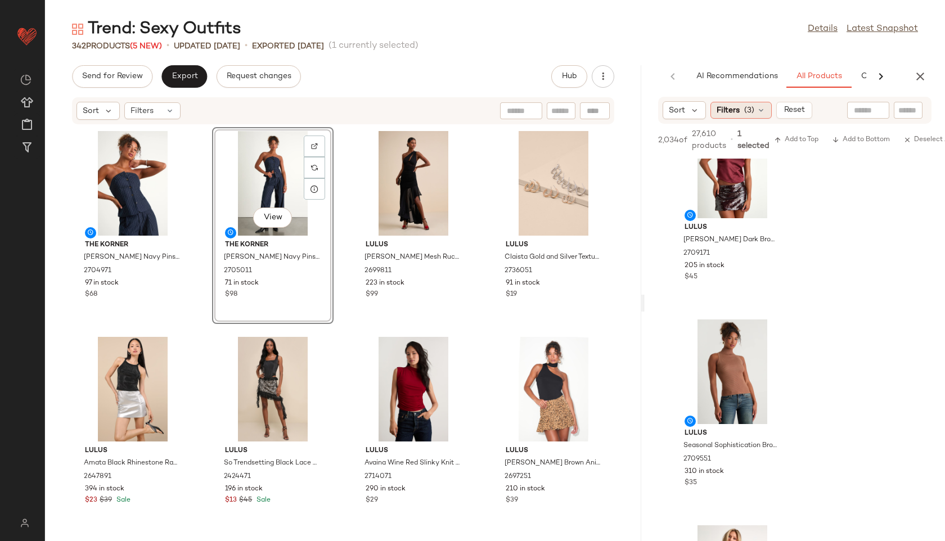
click at [634, 117] on div "Filters (3)" at bounding box center [741, 110] width 61 height 17
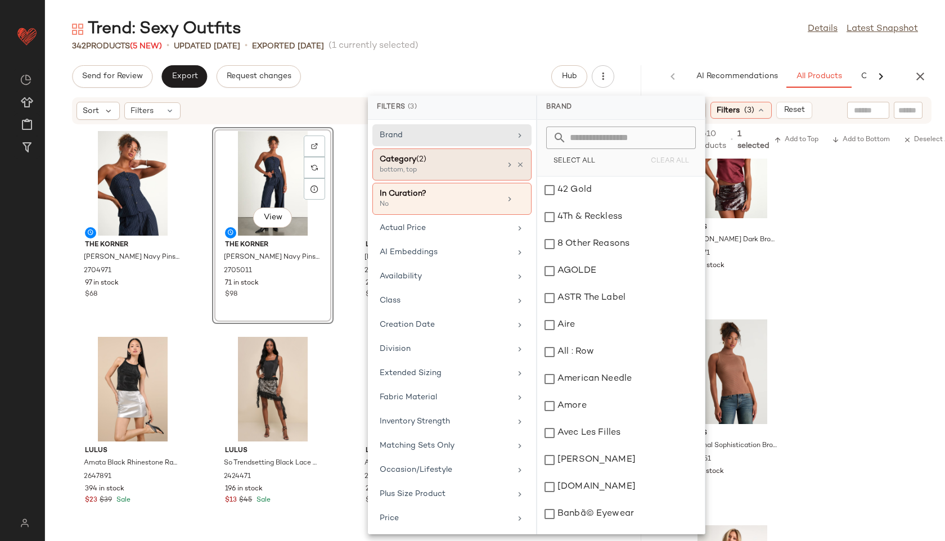
click at [472, 155] on div "Category (2)" at bounding box center [440, 160] width 121 height 12
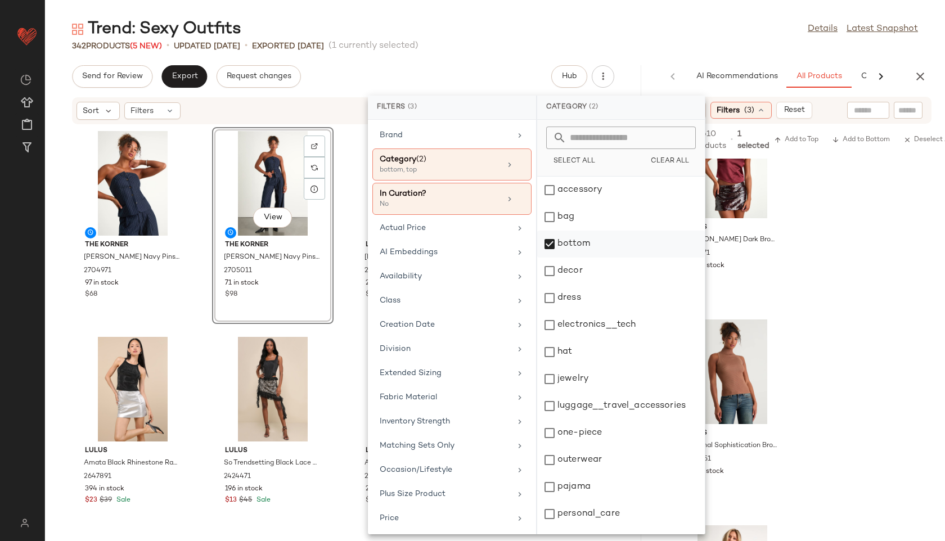
click at [572, 258] on div "bottom" at bounding box center [621, 271] width 168 height 27
click at [573, 312] on div "dress" at bounding box center [621, 325] width 168 height 27
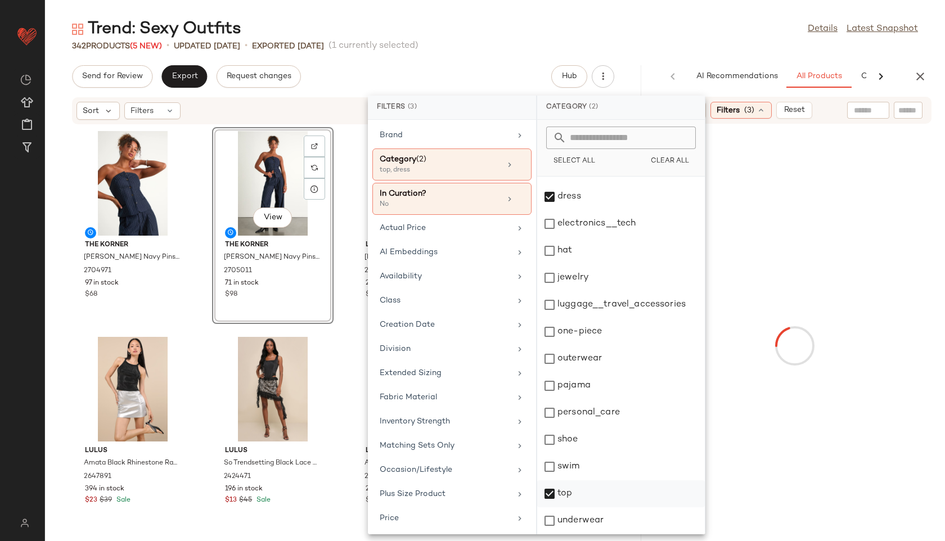
click at [566, 508] on div "top" at bounding box center [621, 521] width 168 height 27
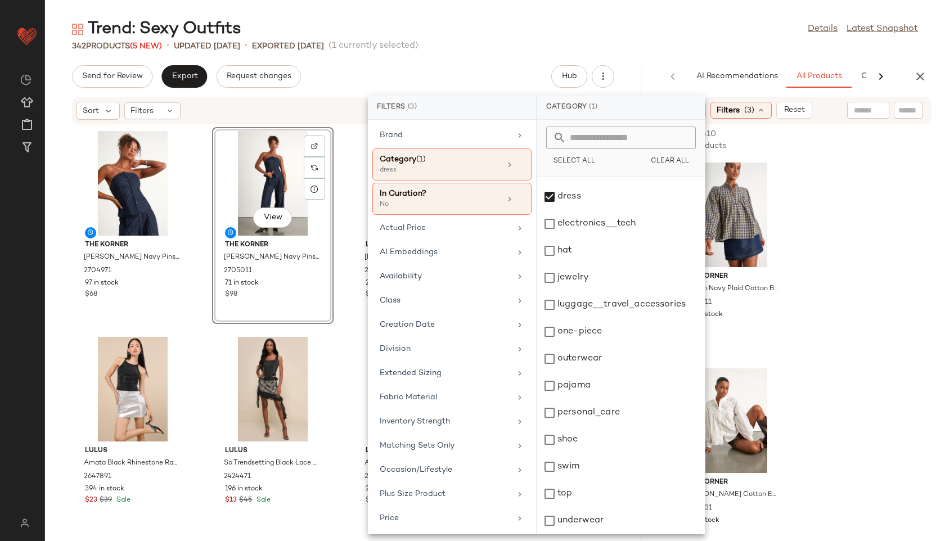
click at [634, 32] on div "Trend: Sexy Outfits Details Latest Snapshot" at bounding box center [495, 29] width 900 height 23
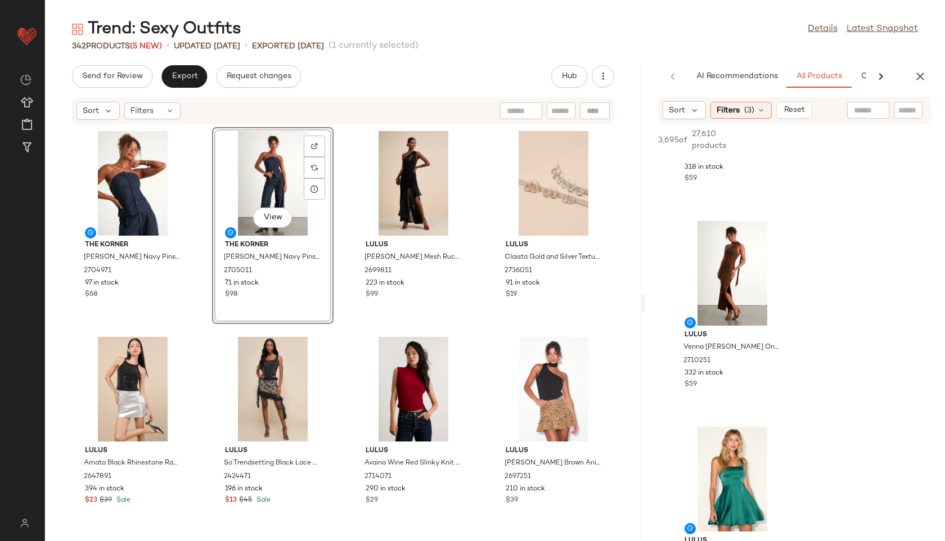
scroll to position [567, 0]
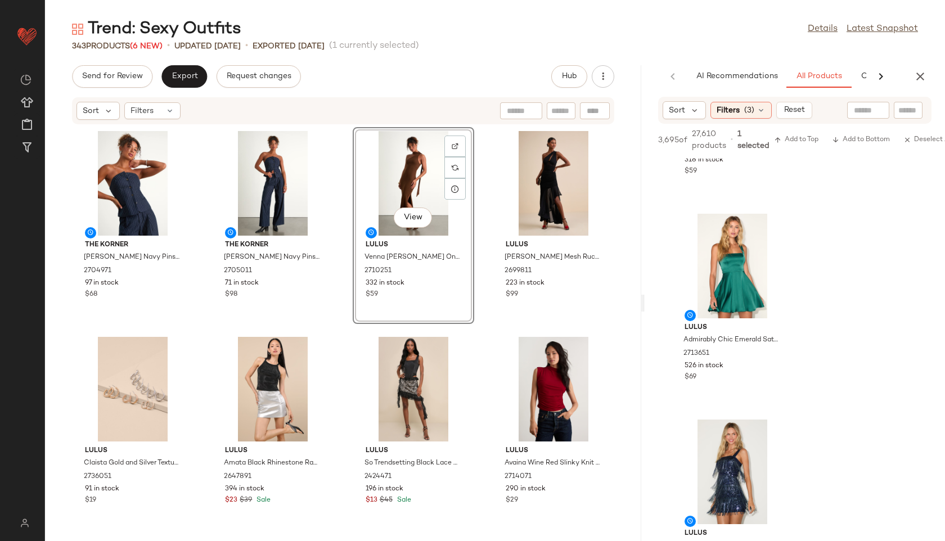
click at [410, 160] on div "View" at bounding box center [414, 183] width 114 height 105
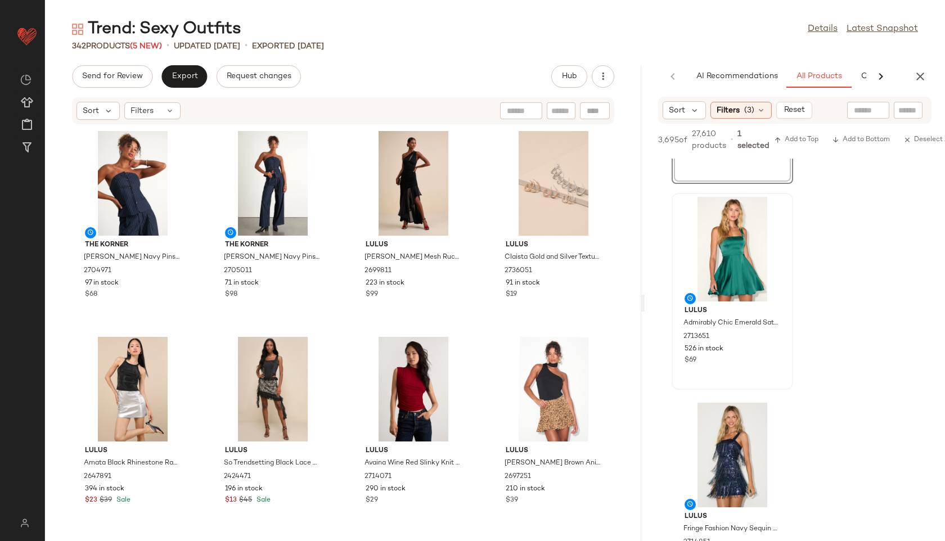
scroll to position [803, 0]
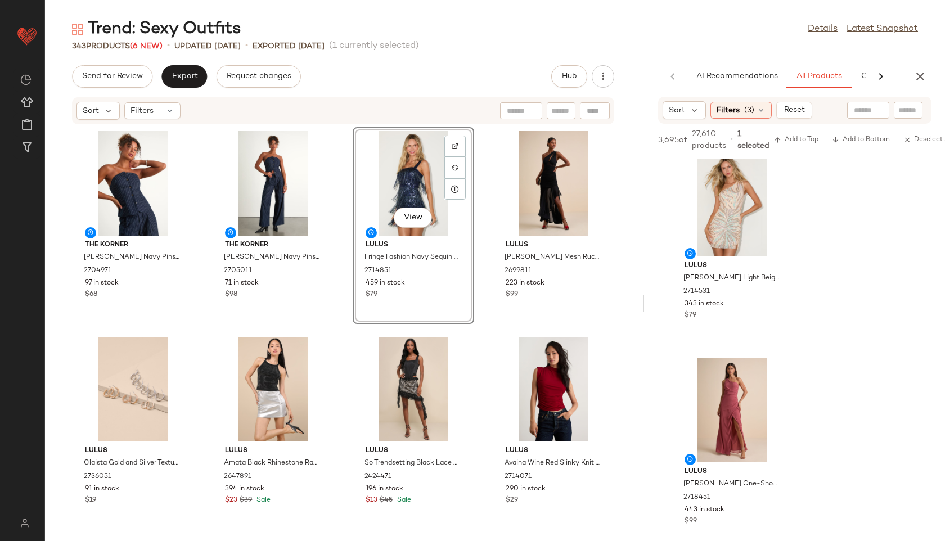
scroll to position [2896, 0]
click at [634, 105] on span "(3)" at bounding box center [750, 111] width 10 height 12
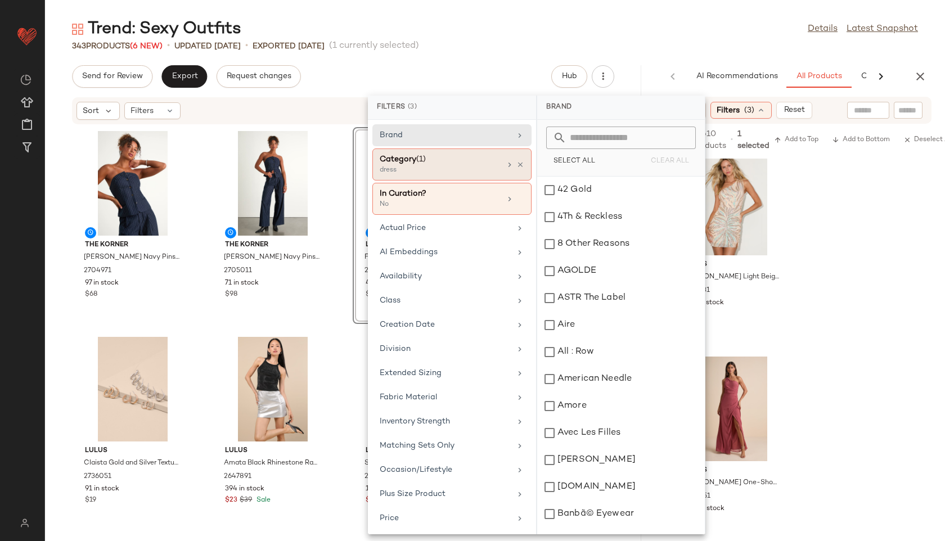
click at [467, 162] on div "Category (1)" at bounding box center [440, 160] width 121 height 12
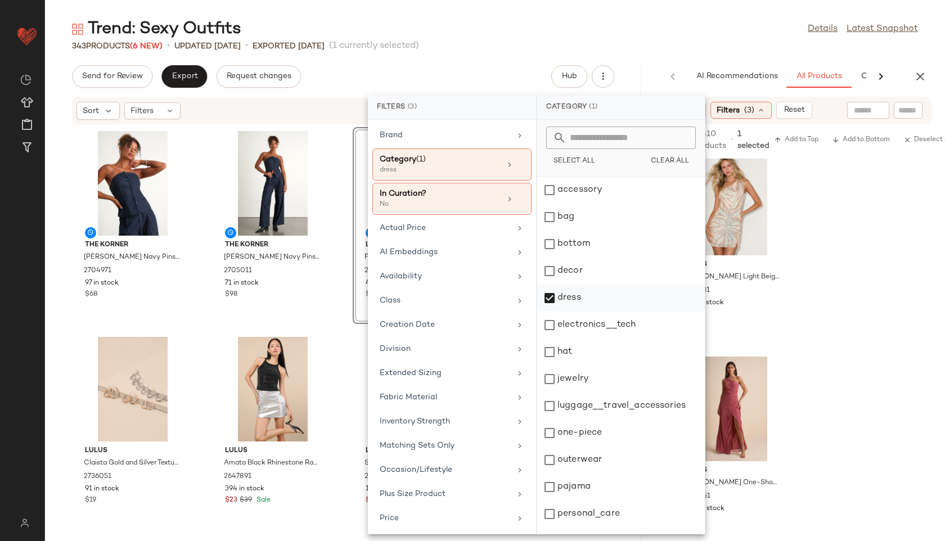
click at [566, 312] on div "dress" at bounding box center [621, 325] width 168 height 27
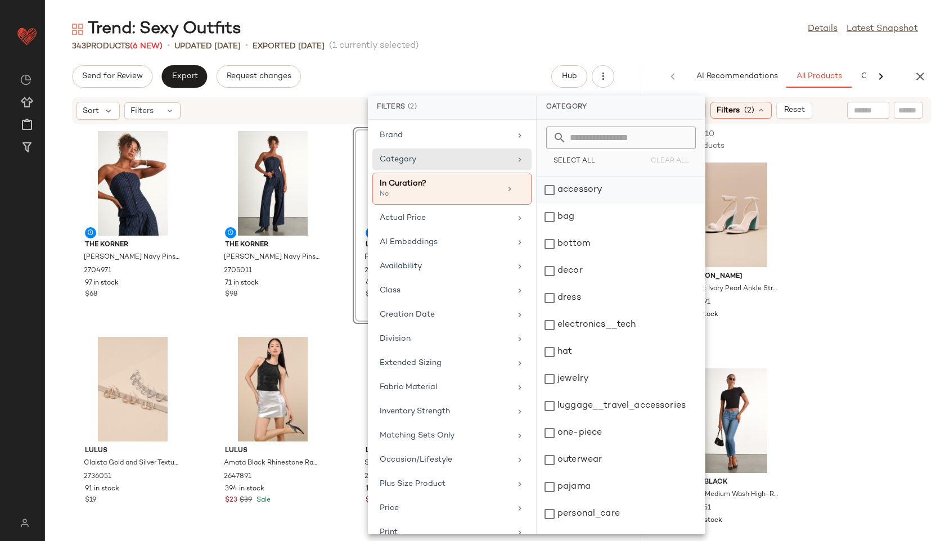
click at [582, 204] on div "accessory" at bounding box center [621, 217] width 168 height 27
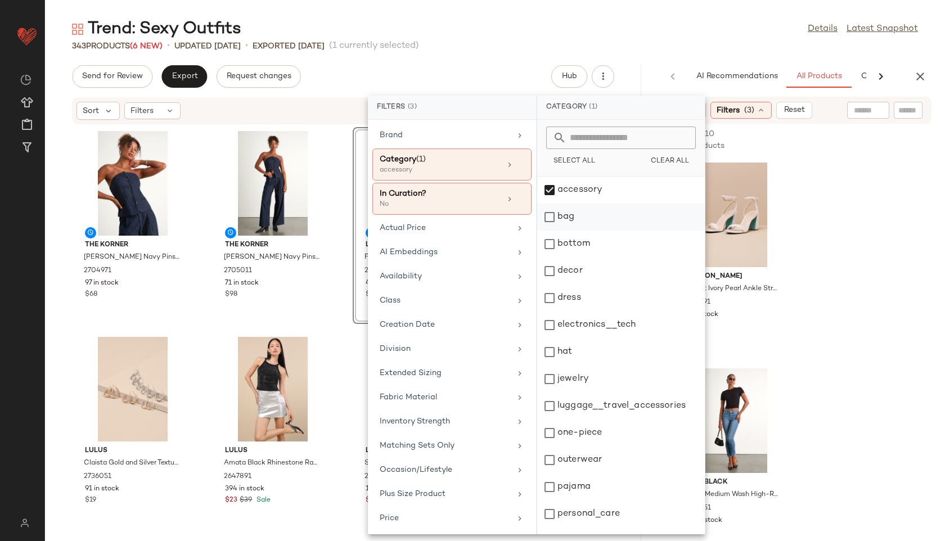
click at [566, 231] on div "bag" at bounding box center [621, 244] width 168 height 27
click at [627, 37] on div "Trend: Sexy Outfits Details Latest Snapshot" at bounding box center [495, 29] width 900 height 23
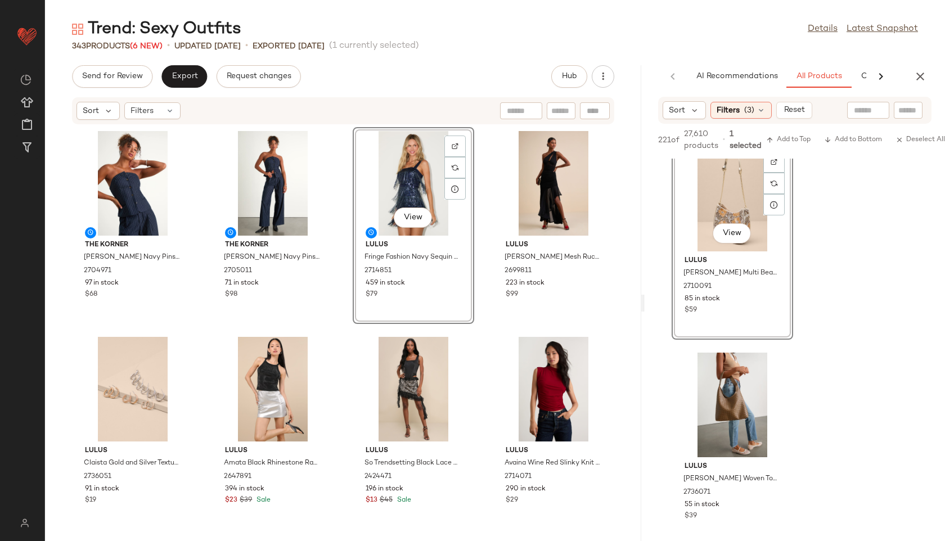
scroll to position [2899, 0]
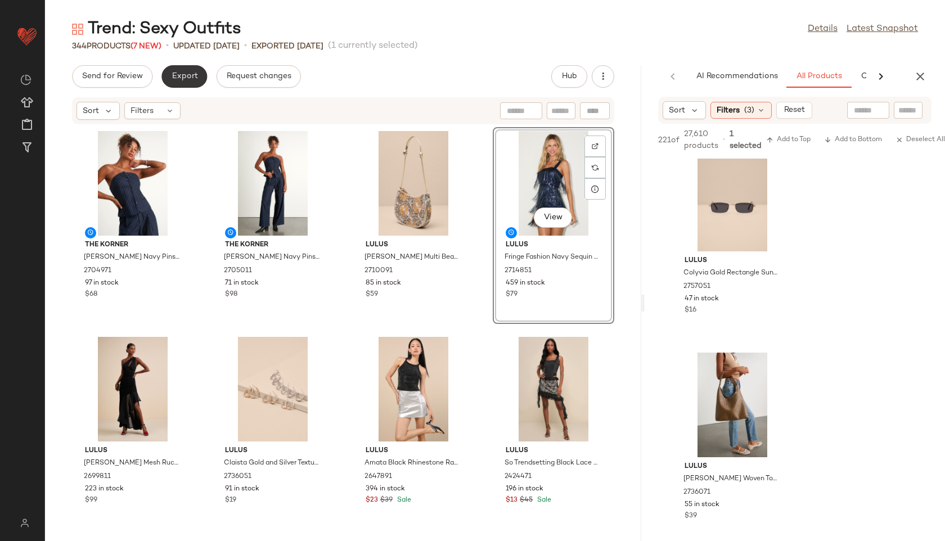
click at [187, 79] on span "Export" at bounding box center [184, 76] width 26 height 9
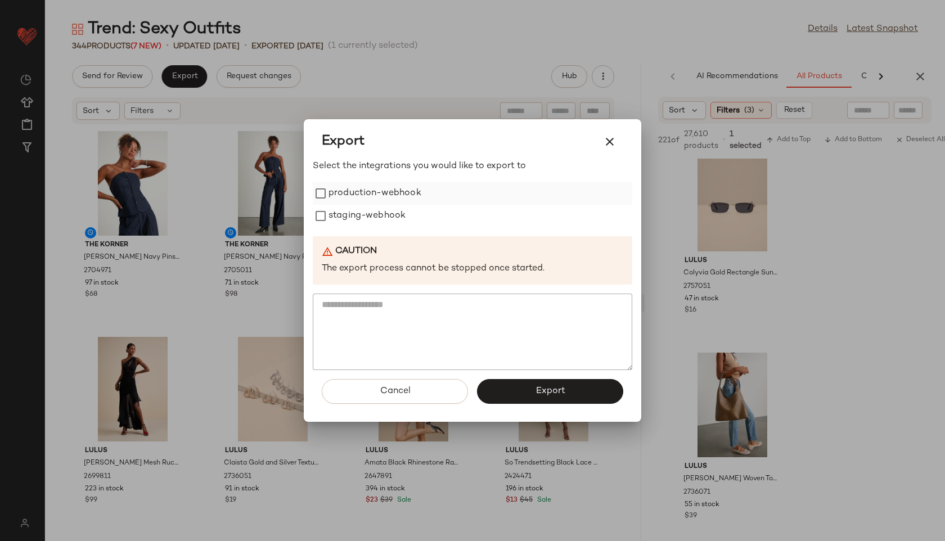
click at [363, 199] on label "production-webhook" at bounding box center [375, 193] width 93 height 23
click at [363, 212] on label "staging-webhook" at bounding box center [367, 216] width 77 height 23
click at [531, 394] on button "Export" at bounding box center [550, 391] width 146 height 25
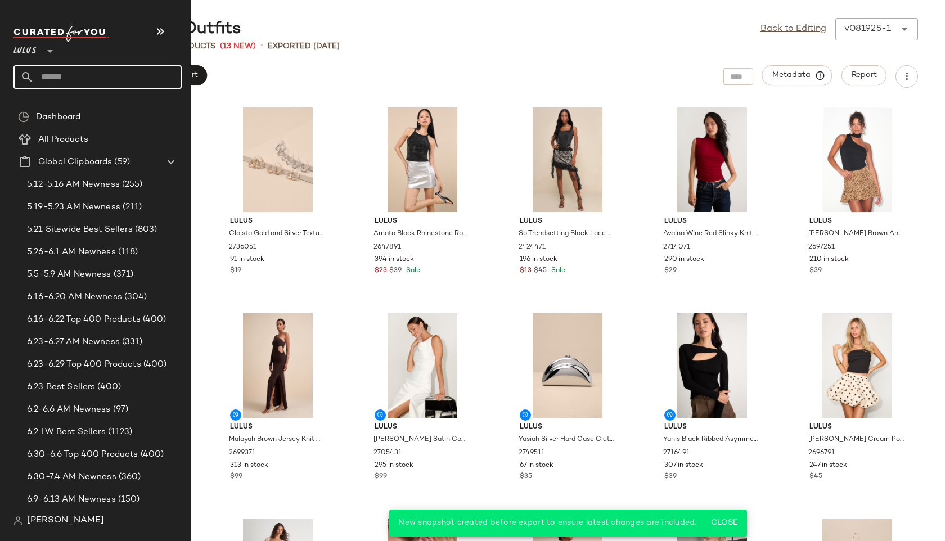
click at [68, 70] on input "text" at bounding box center [108, 77] width 148 height 24
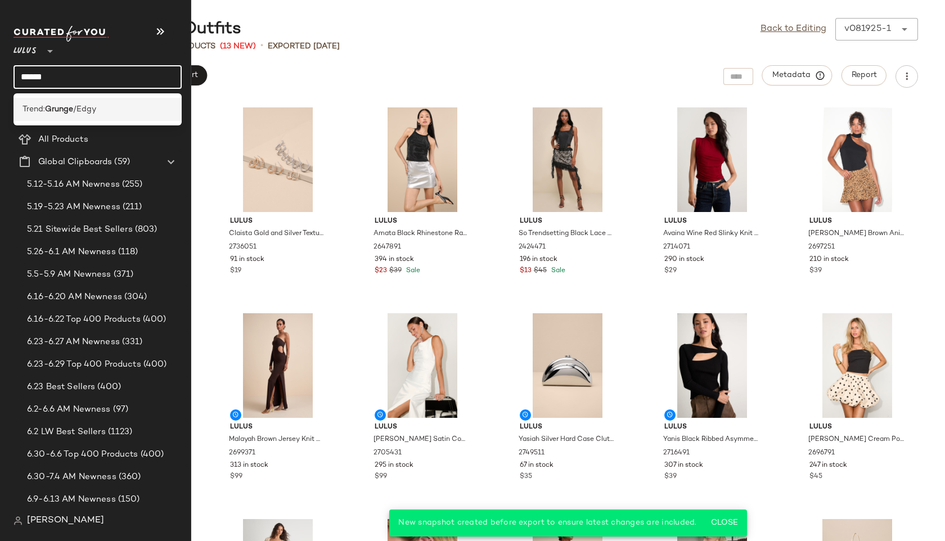
type input "******"
click at [83, 110] on span "/Edgy" at bounding box center [84, 110] width 23 height 12
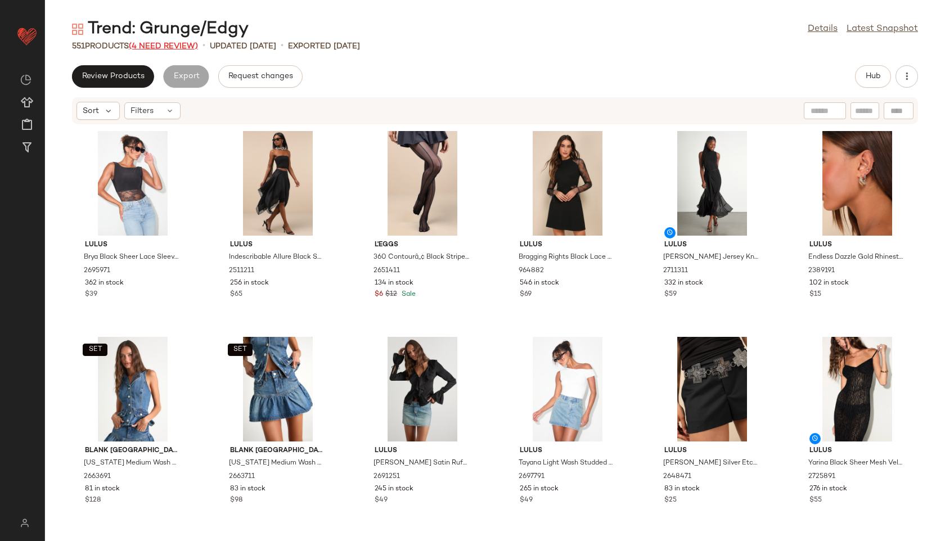
click at [178, 42] on span "(4 Need Review)" at bounding box center [163, 46] width 69 height 8
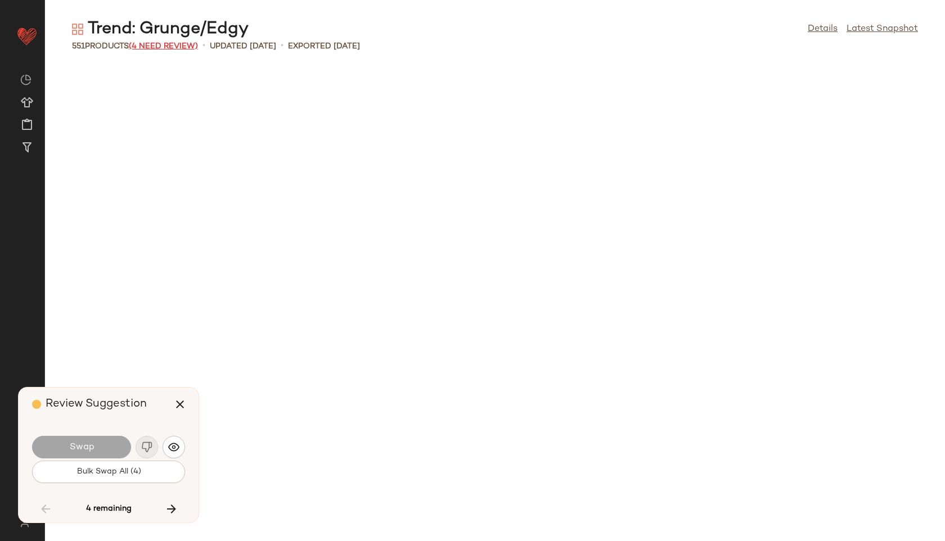
scroll to position [3708, 0]
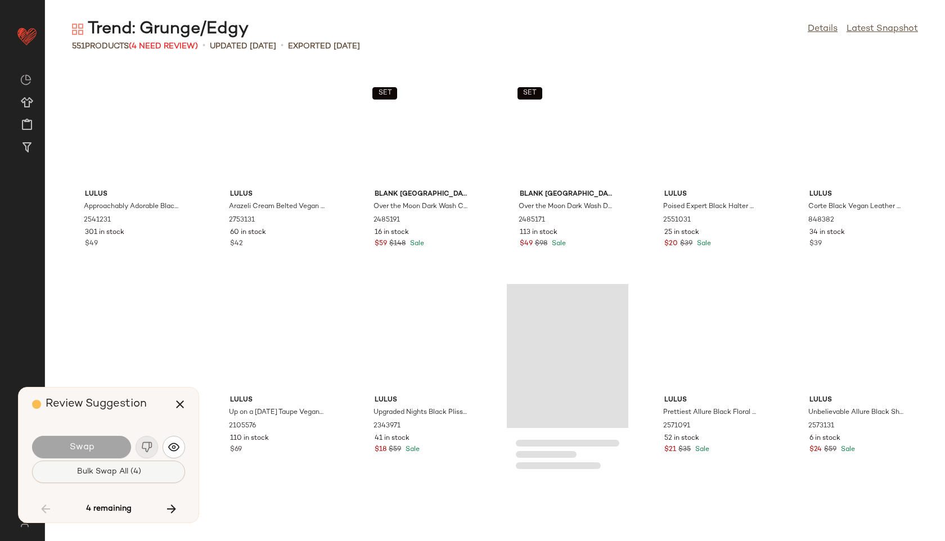
click at [131, 476] on span "Bulk Swap All (4)" at bounding box center [108, 472] width 65 height 9
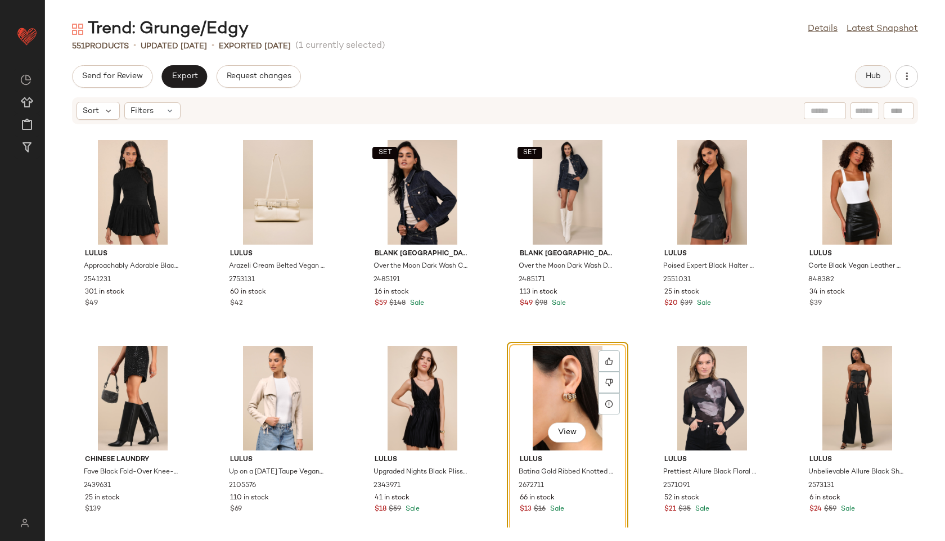
click at [634, 77] on span "Hub" at bounding box center [874, 76] width 16 height 9
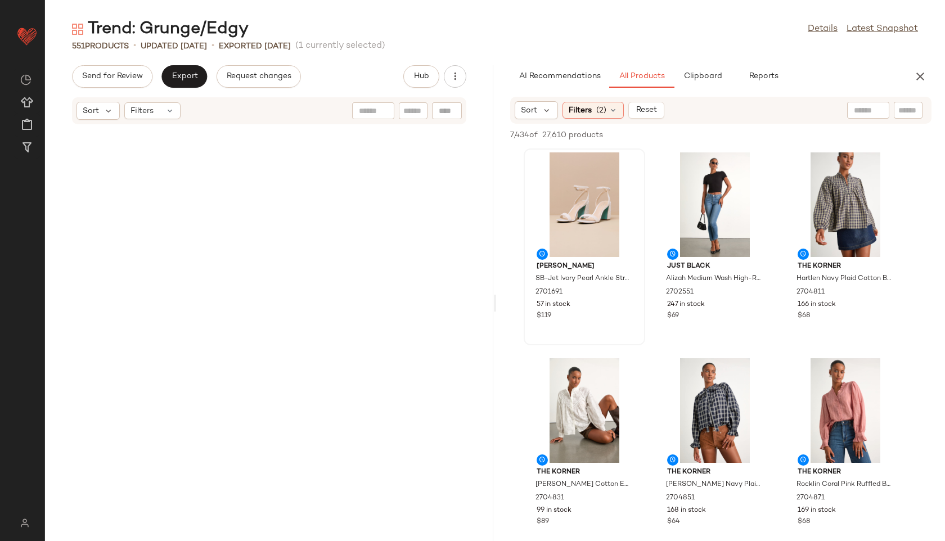
scroll to position [7415, 0]
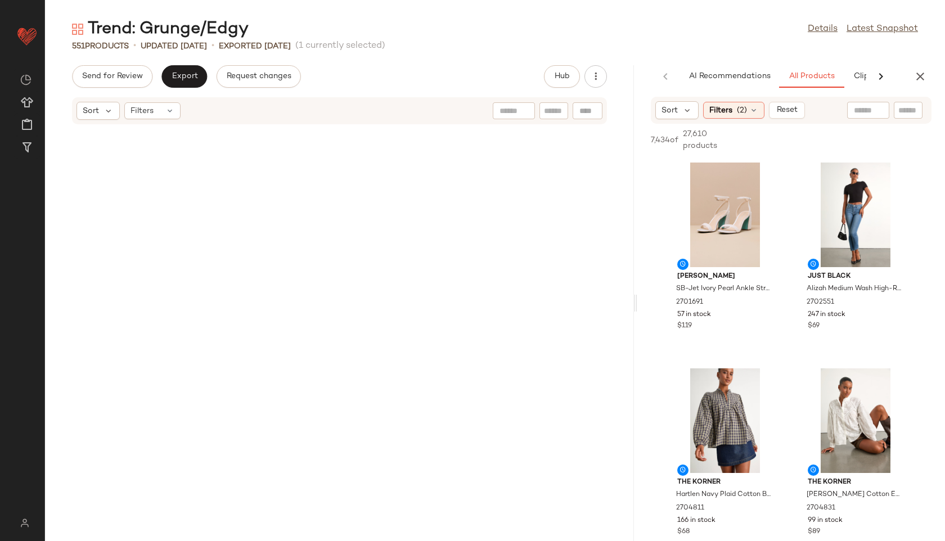
drag, startPoint x: 494, startPoint y: 303, endPoint x: 716, endPoint y: 334, distance: 224.4
click at [634, 334] on div "Trend: Grunge/Edgy Details Latest Snapshot 551 Products • updated [DATE] • Expo…" at bounding box center [495, 279] width 900 height 523
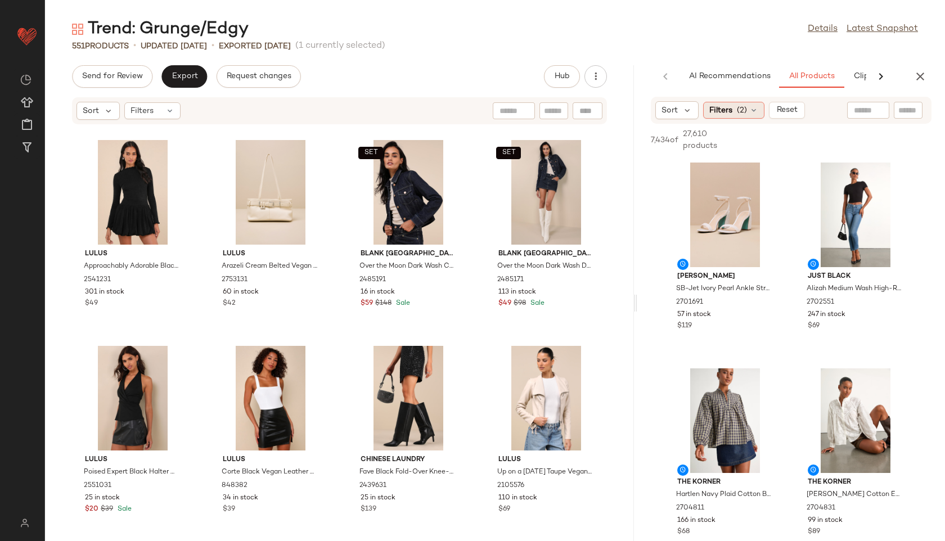
click at [634, 109] on span "(2)" at bounding box center [742, 111] width 10 height 12
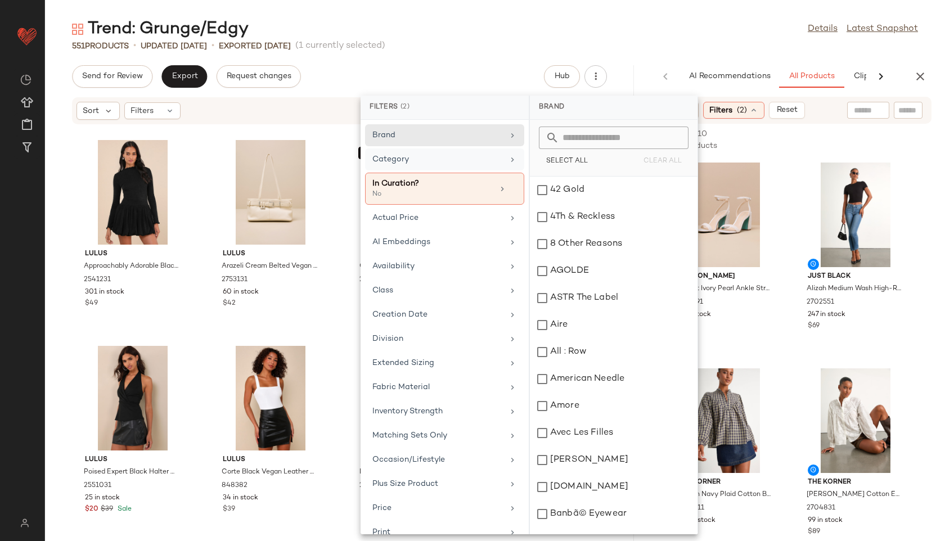
click at [455, 156] on div "Category" at bounding box center [438, 160] width 131 height 12
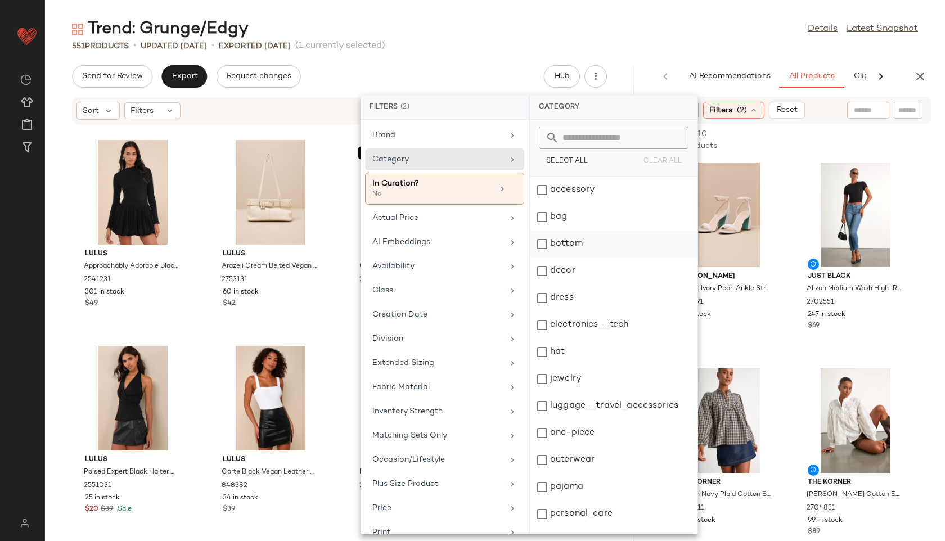
click at [570, 258] on div "bottom" at bounding box center [614, 271] width 168 height 27
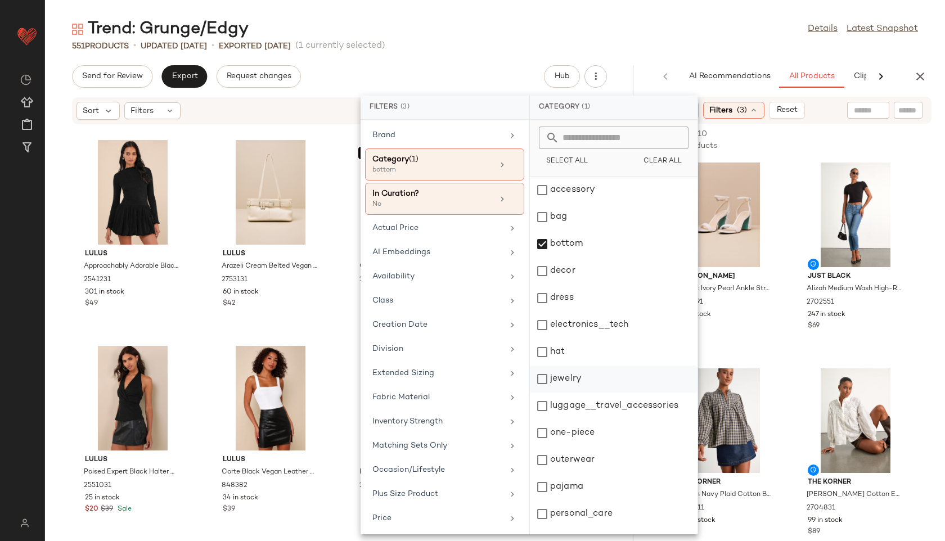
scroll to position [101, 0]
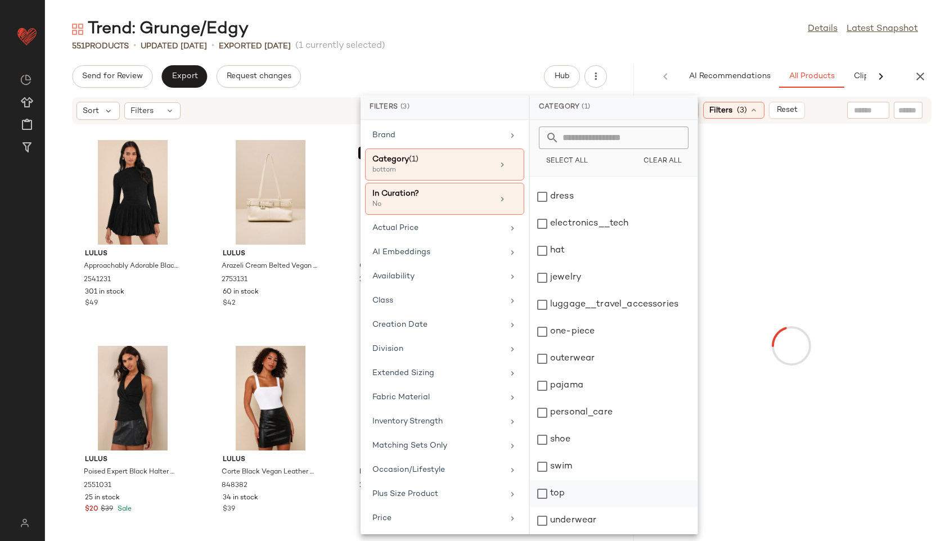
click at [563, 508] on div "top" at bounding box center [614, 521] width 168 height 27
click at [634, 41] on div "551 Products • updated [DATE] • Exported [DATE] (1 currently selected)" at bounding box center [495, 46] width 900 height 11
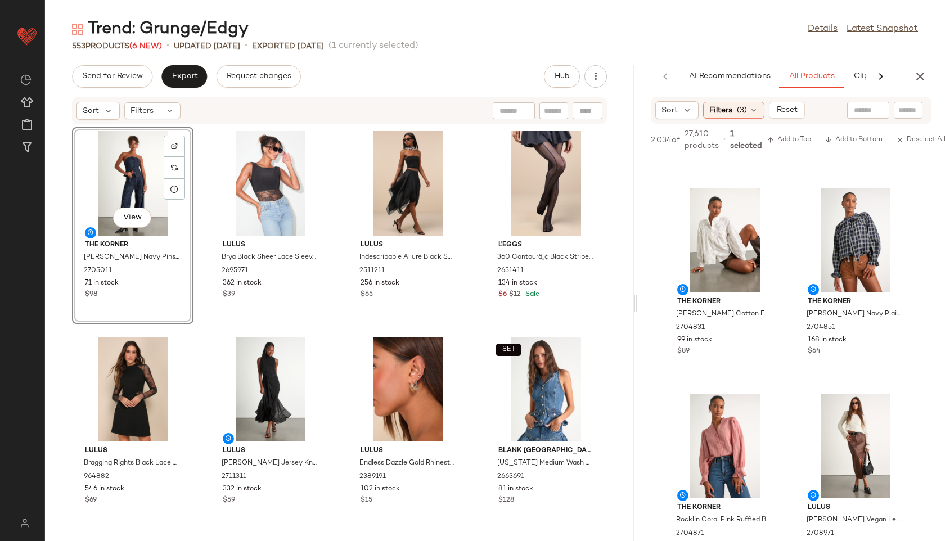
scroll to position [0, 0]
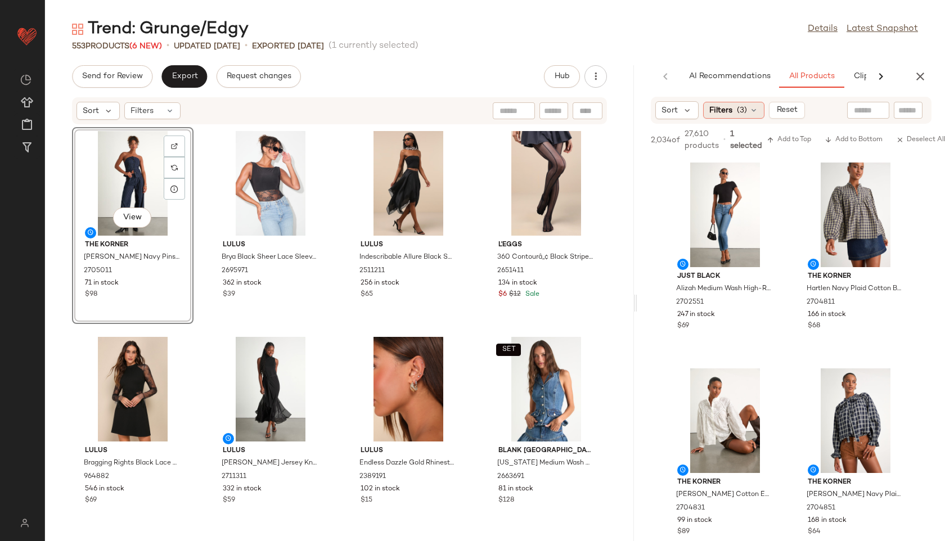
click at [634, 108] on span "(3)" at bounding box center [742, 111] width 10 height 12
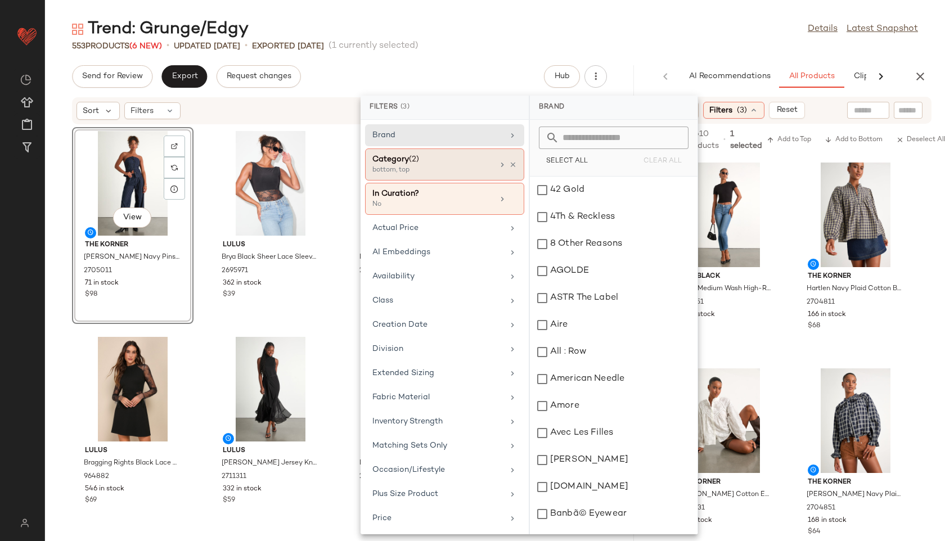
click at [446, 166] on div "bottom, top" at bounding box center [429, 170] width 113 height 10
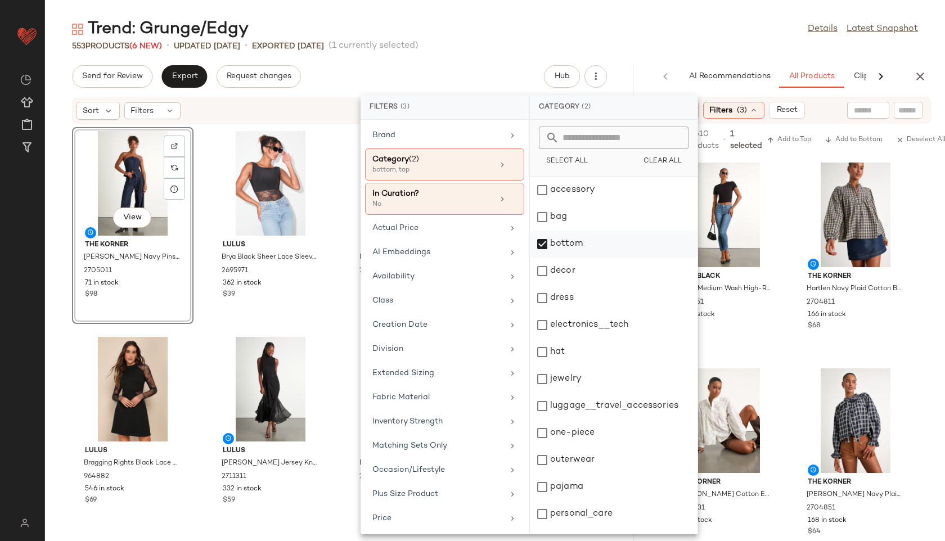
click at [574, 258] on div "bottom" at bounding box center [614, 271] width 168 height 27
click at [634, 36] on div "Trend: Grunge/Edgy Details Latest Snapshot" at bounding box center [495, 29] width 900 height 23
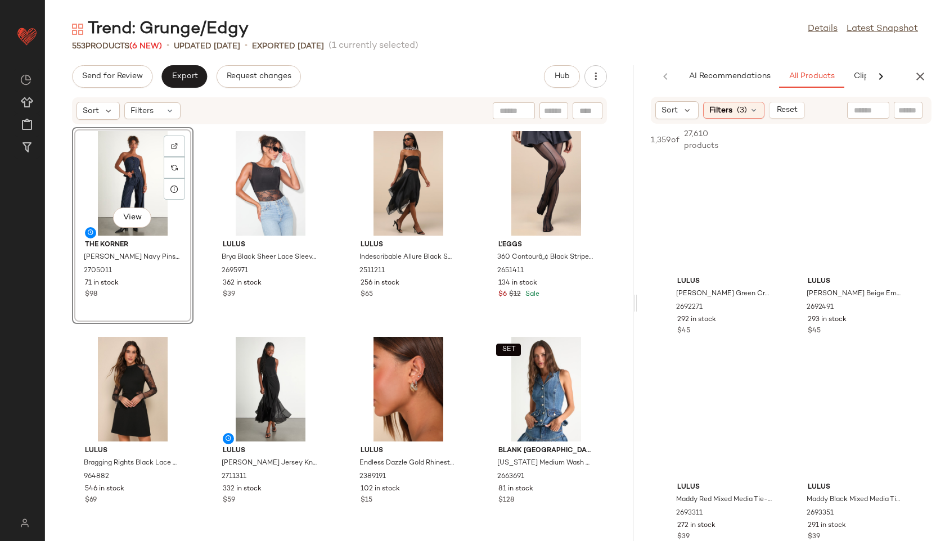
scroll to position [7451, 0]
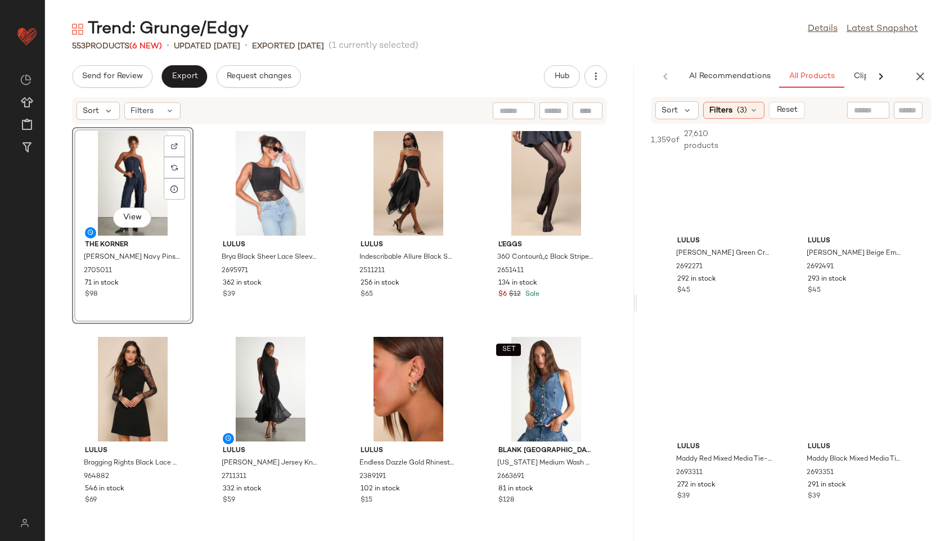
click at [119, 180] on div "View" at bounding box center [133, 183] width 114 height 105
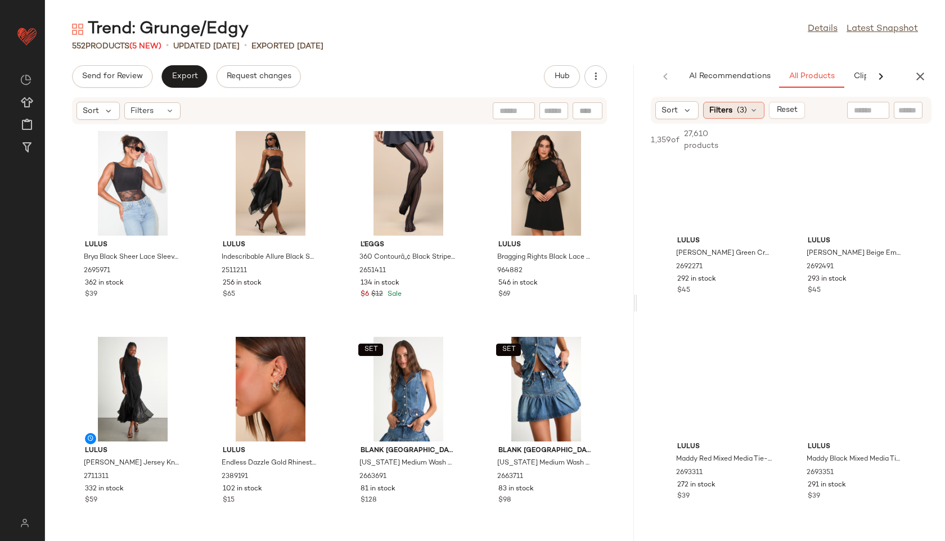
click at [634, 112] on icon at bounding box center [754, 110] width 9 height 9
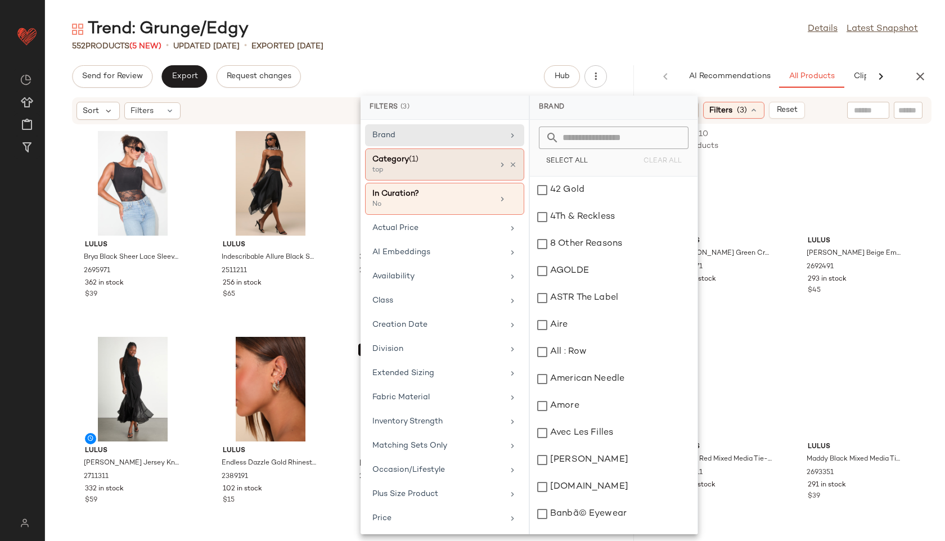
click at [454, 160] on div "Category (1)" at bounding box center [433, 160] width 121 height 12
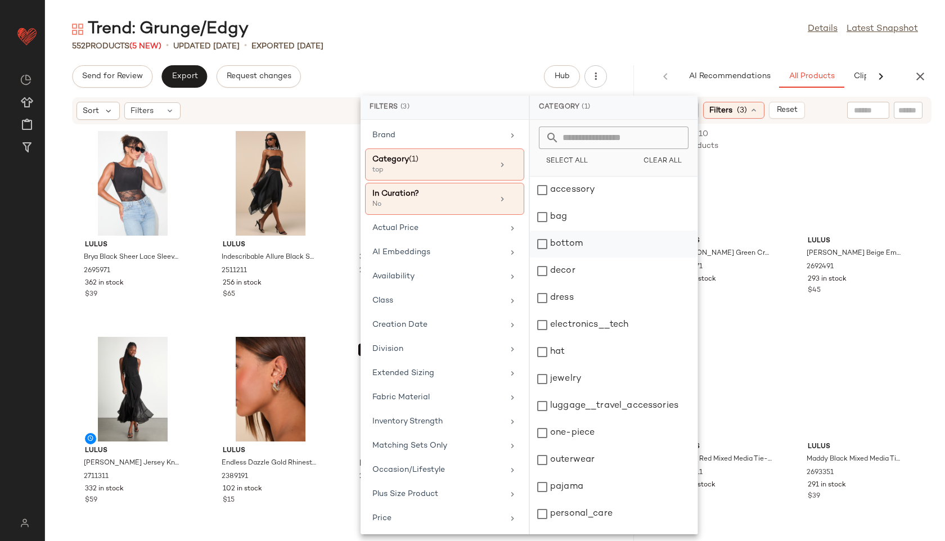
click at [571, 258] on div "bottom" at bounding box center [614, 271] width 168 height 27
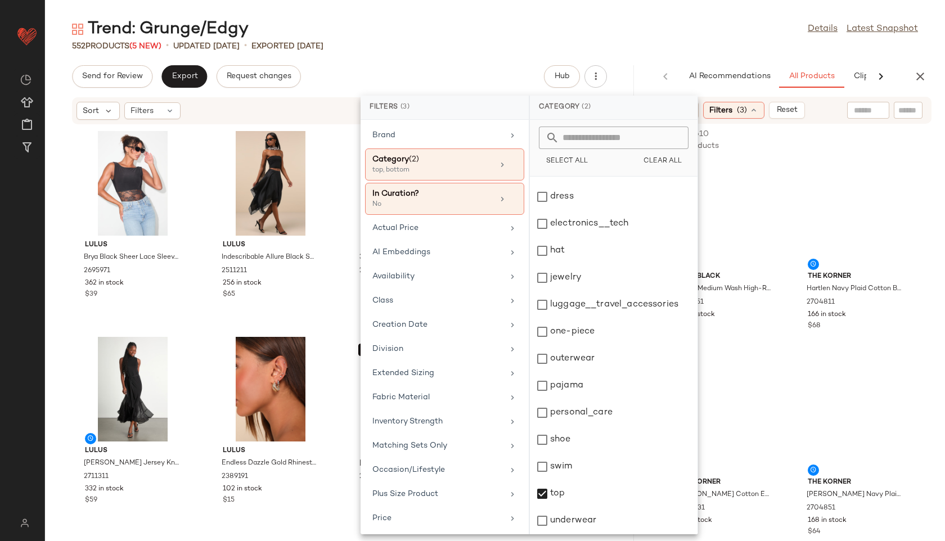
click at [634, 23] on div "Trend: Grunge/Edgy Details Latest Snapshot" at bounding box center [495, 29] width 900 height 23
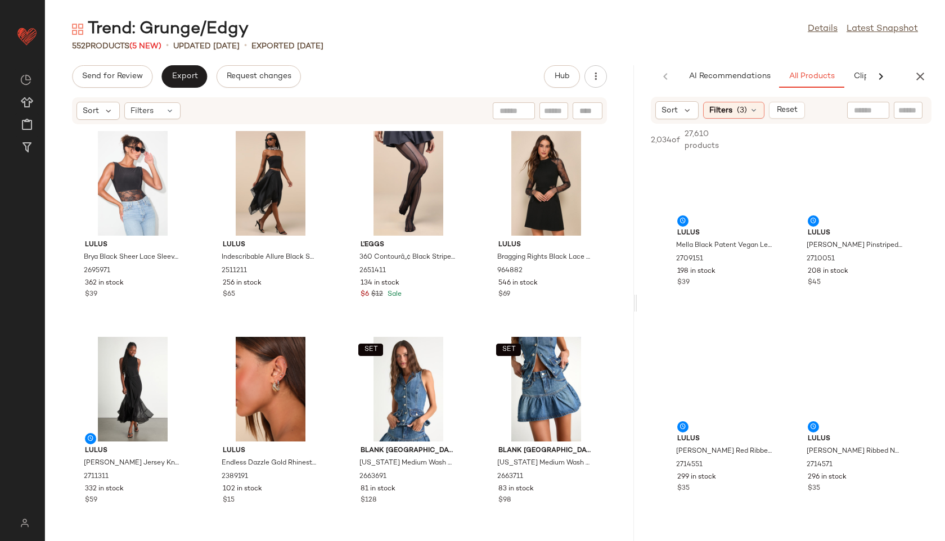
scroll to position [2112, 0]
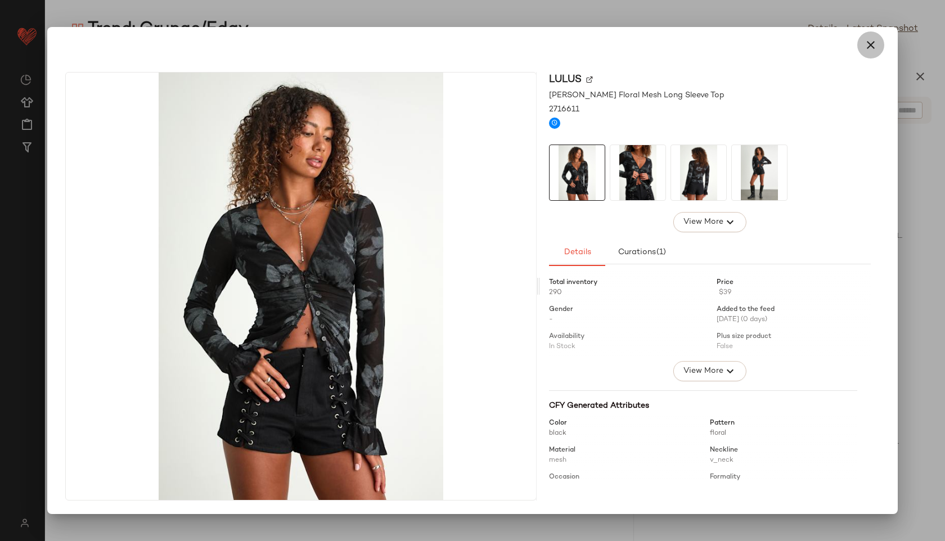
click at [634, 42] on icon "button" at bounding box center [871, 45] width 14 height 14
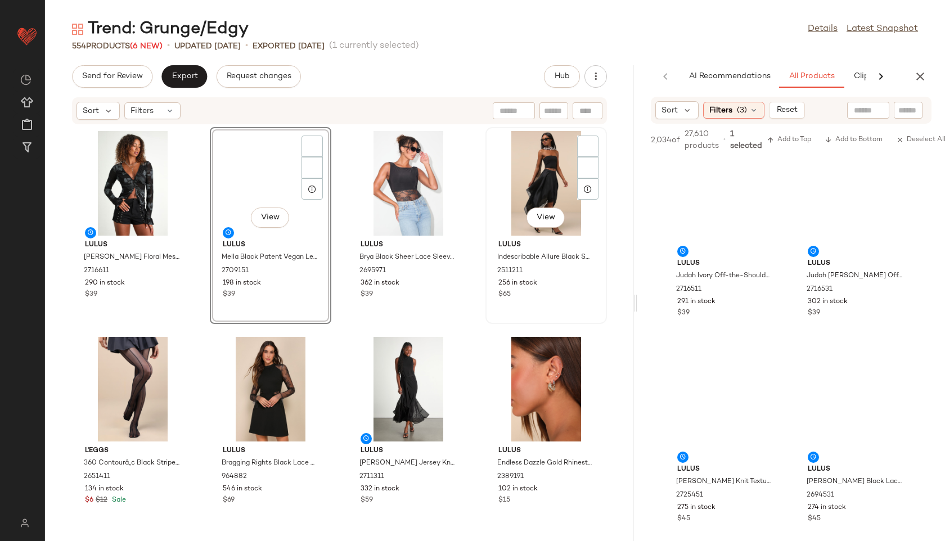
scroll to position [3721, 0]
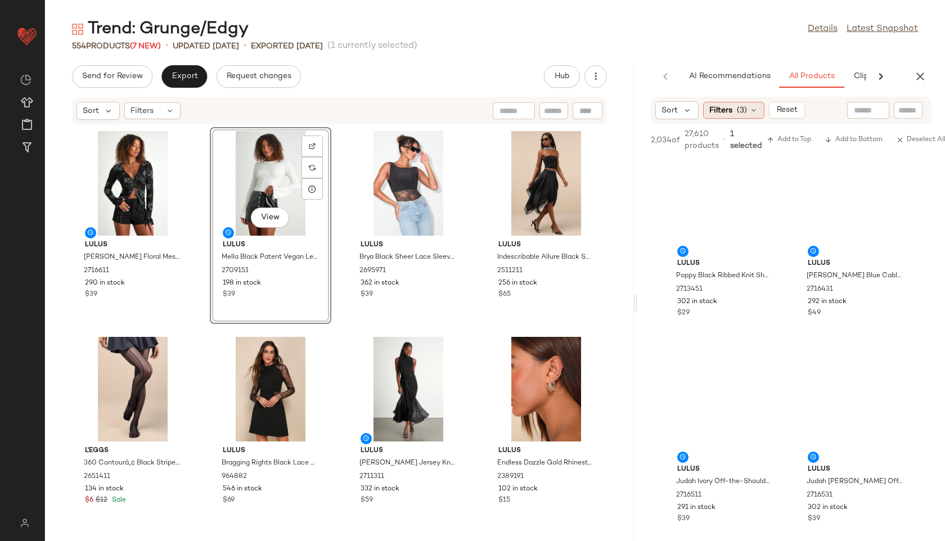
click at [634, 106] on div "Filters (3)" at bounding box center [733, 110] width 61 height 17
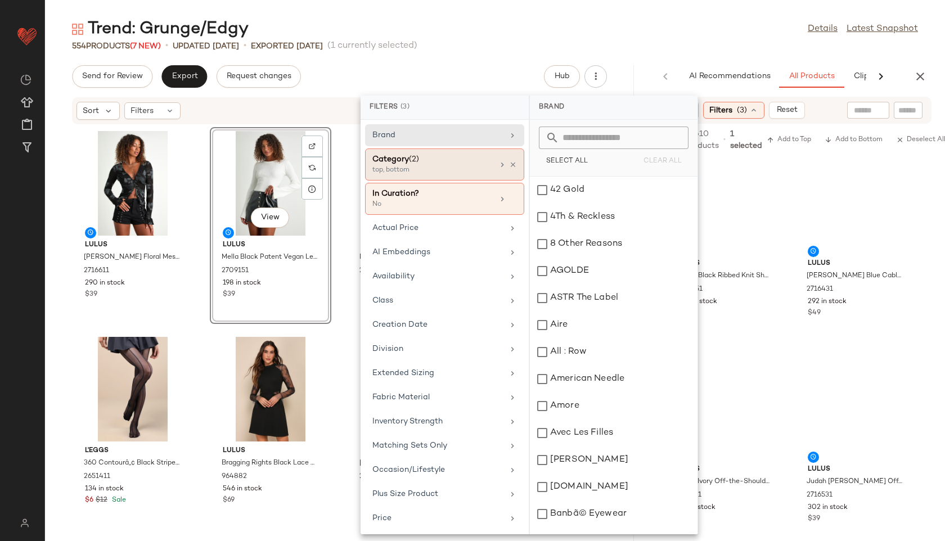
click at [448, 157] on div "Category (2)" at bounding box center [433, 160] width 121 height 12
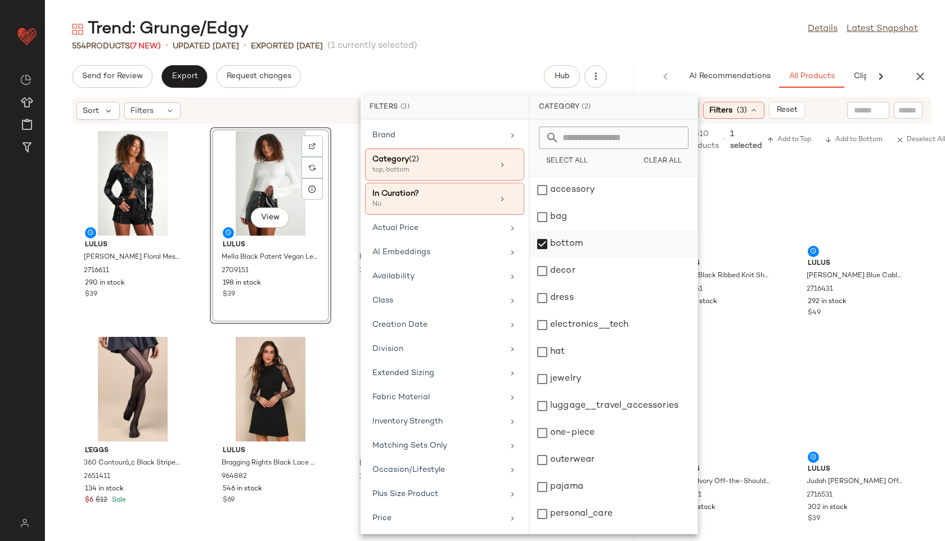
click at [560, 258] on div "bottom" at bounding box center [614, 271] width 168 height 27
click at [561, 312] on div "dress" at bounding box center [614, 325] width 168 height 27
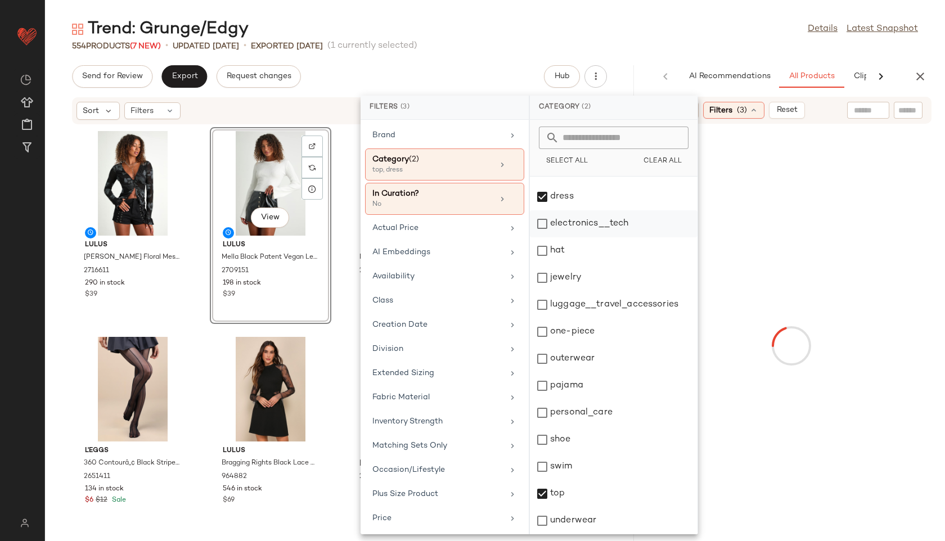
click at [559, 508] on div "top" at bounding box center [614, 521] width 168 height 27
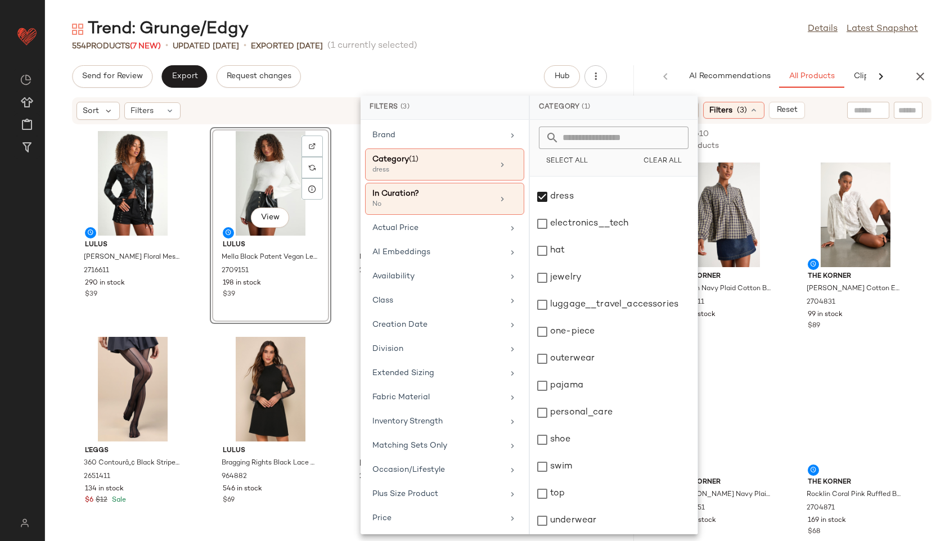
click at [634, 39] on div "Trend: Grunge/Edgy Details Latest Snapshot" at bounding box center [495, 29] width 900 height 23
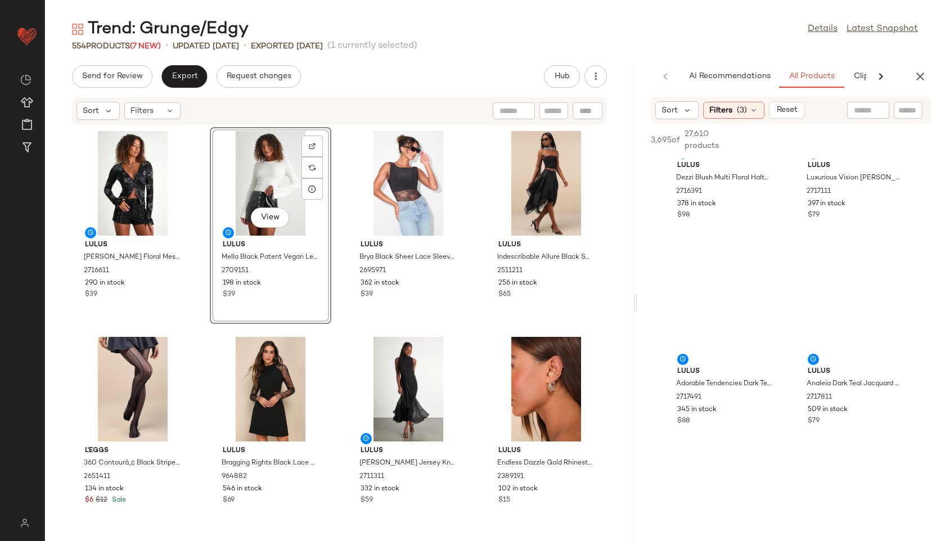
scroll to position [3616, 0]
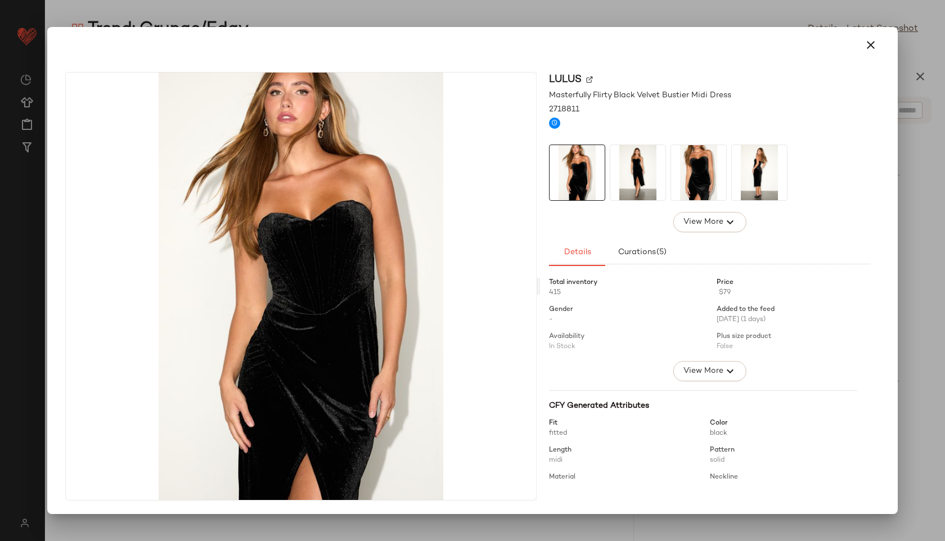
click at [634, 181] on img at bounding box center [638, 172] width 55 height 55
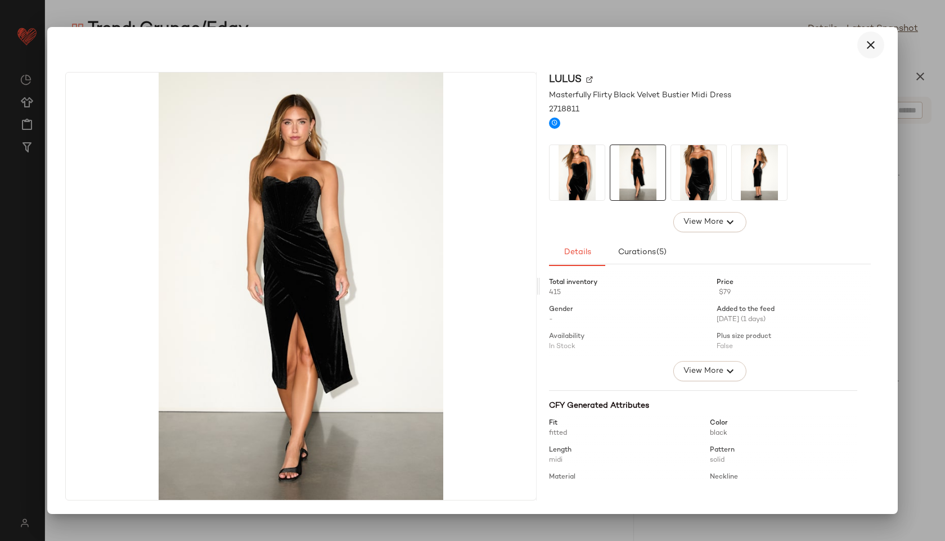
click at [634, 37] on button "button" at bounding box center [871, 45] width 27 height 27
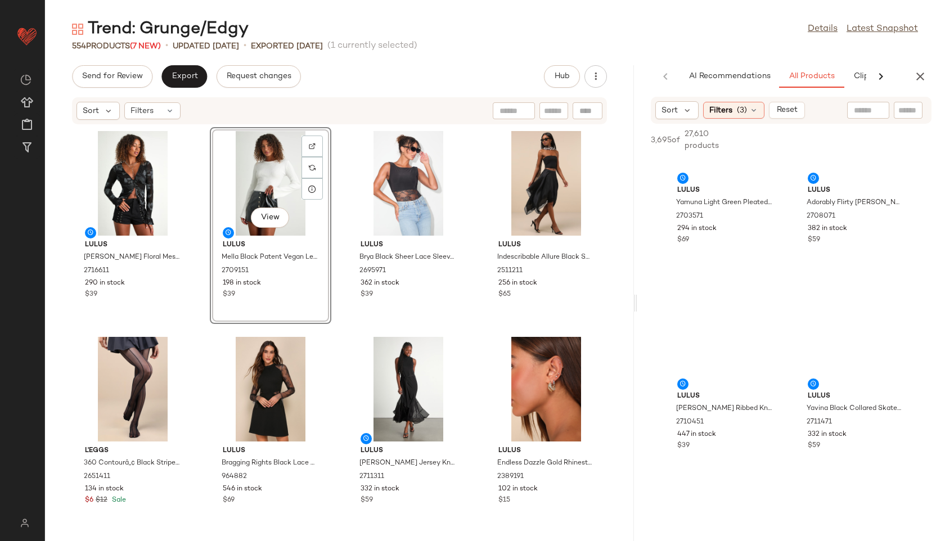
scroll to position [5037, 0]
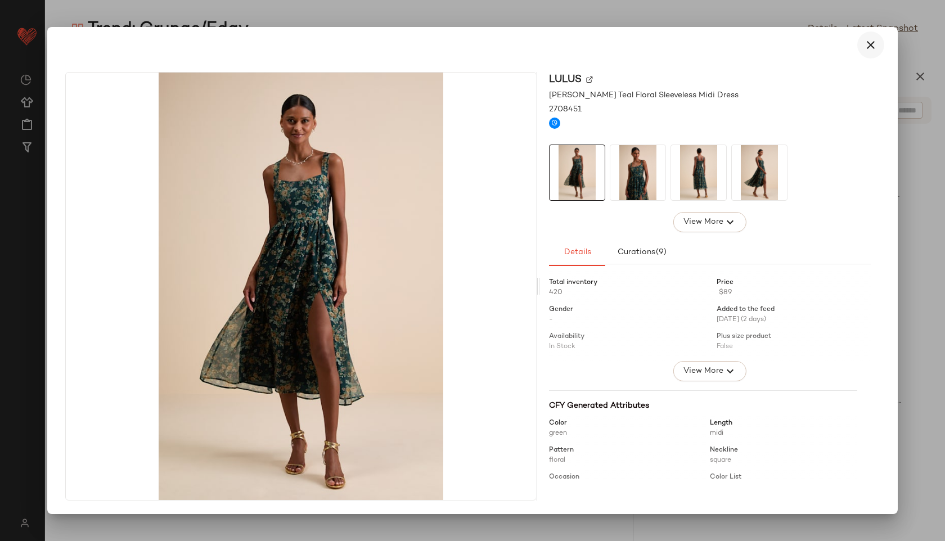
click at [634, 47] on icon "button" at bounding box center [871, 45] width 14 height 14
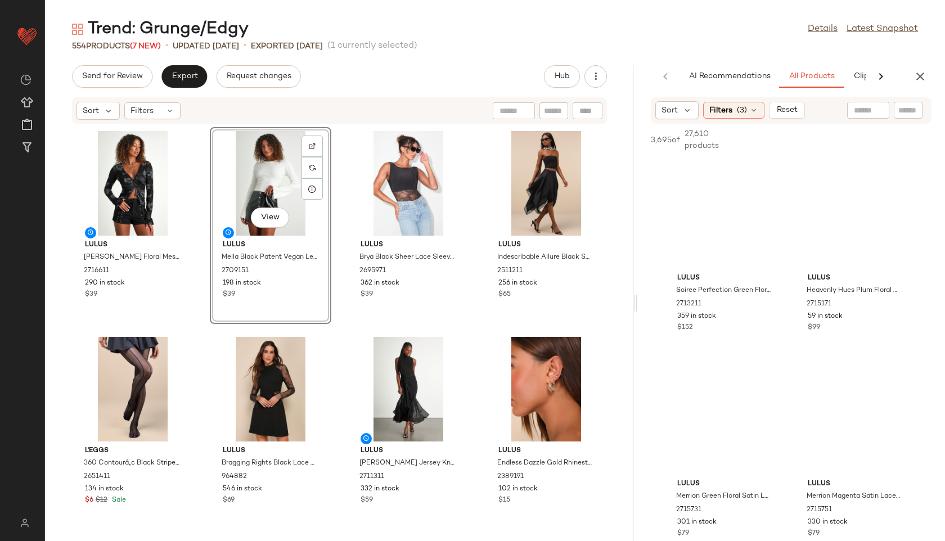
scroll to position [10489, 0]
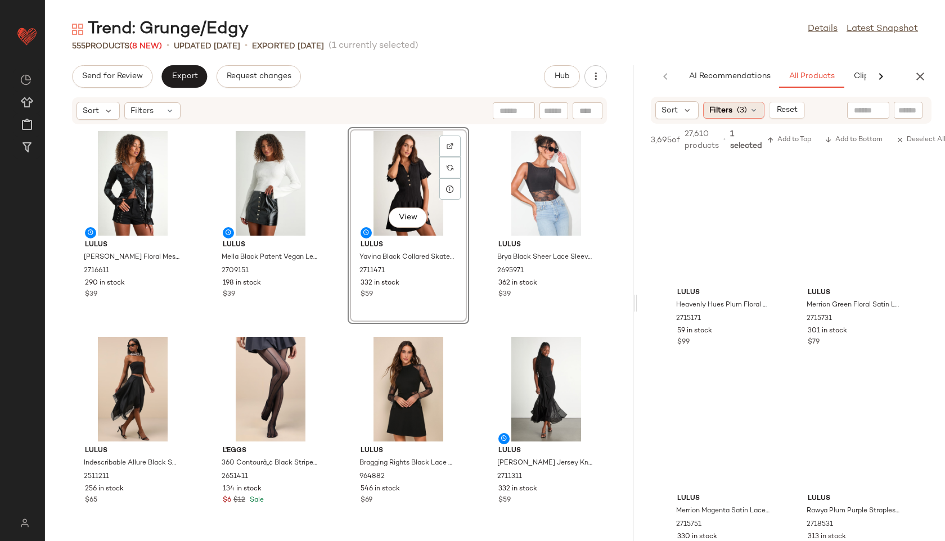
click at [634, 115] on span "(3)" at bounding box center [742, 111] width 10 height 12
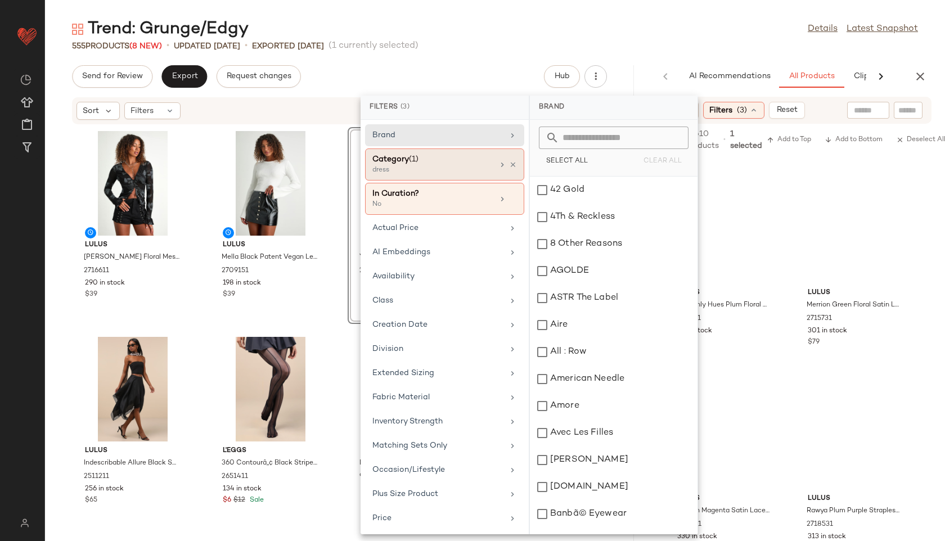
click at [460, 160] on div "Category (1)" at bounding box center [433, 160] width 121 height 12
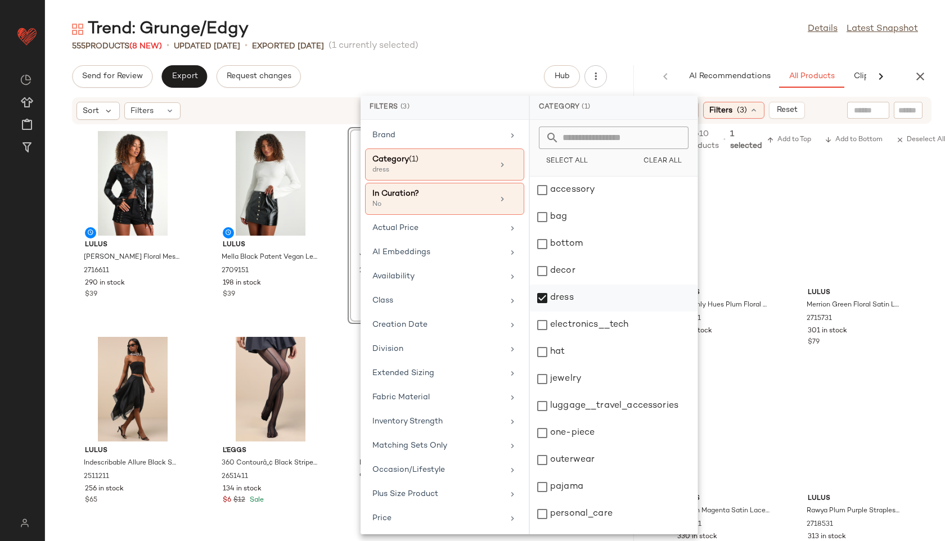
click at [571, 312] on div "dress" at bounding box center [614, 325] width 168 height 27
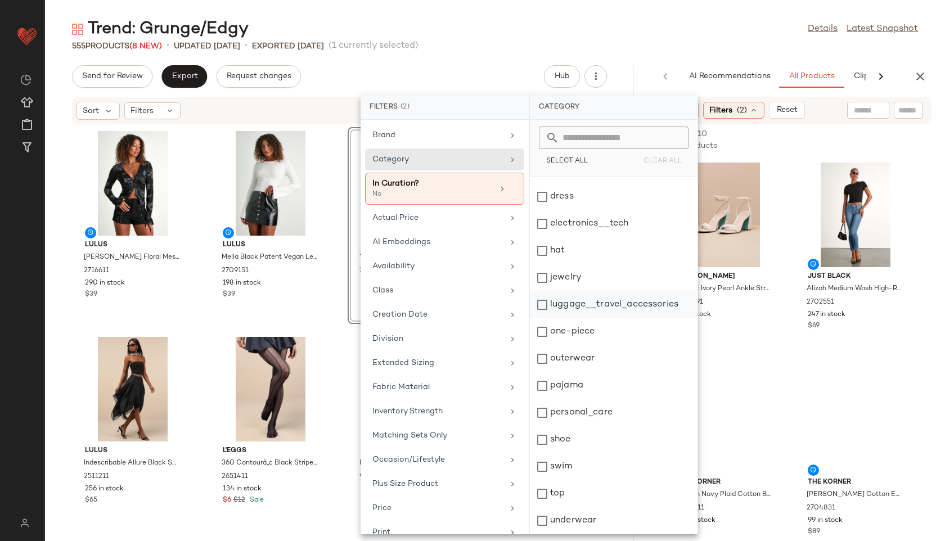
scroll to position [0, 0]
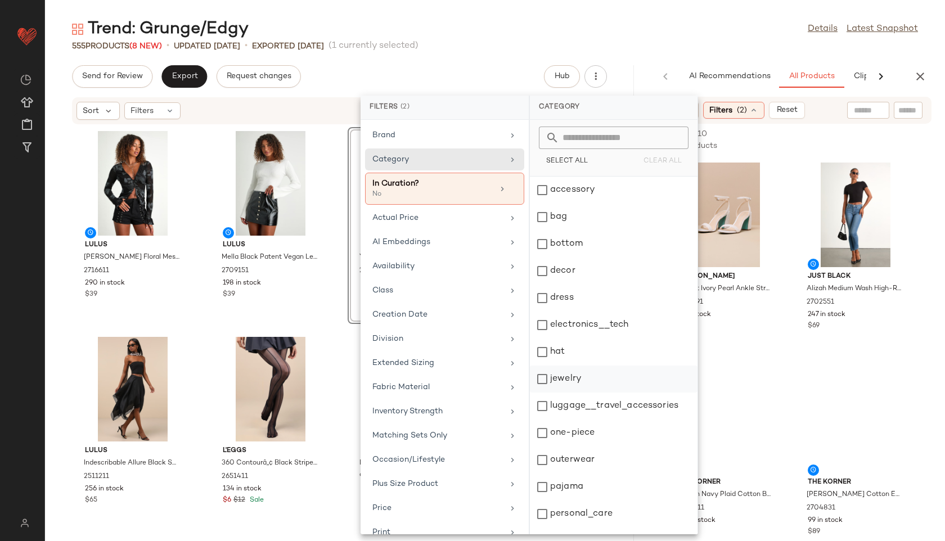
click at [567, 393] on div "jewelry" at bounding box center [614, 406] width 168 height 27
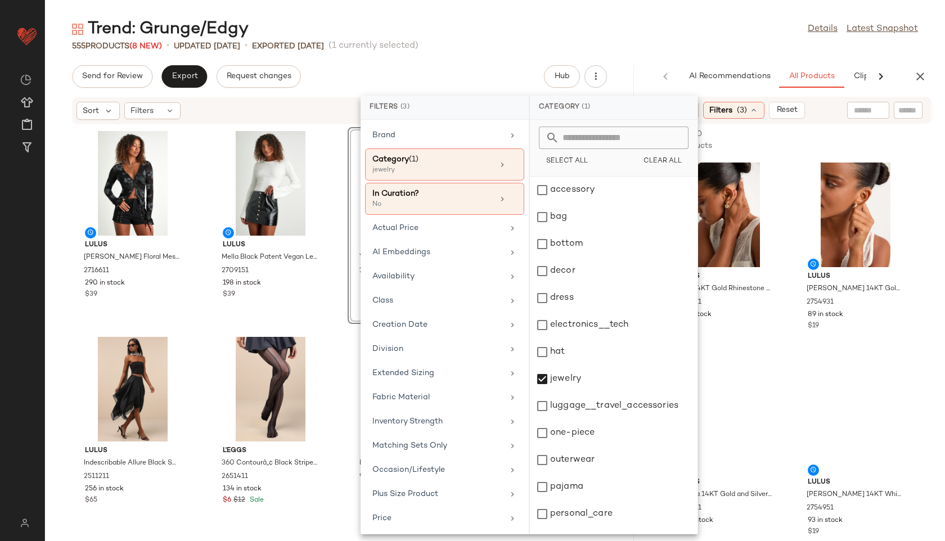
click at [634, 12] on main "Trend: Grunge/Edgy Details Latest Snapshot 555 Products (8 New) • updated [DATE…" at bounding box center [472, 270] width 945 height 541
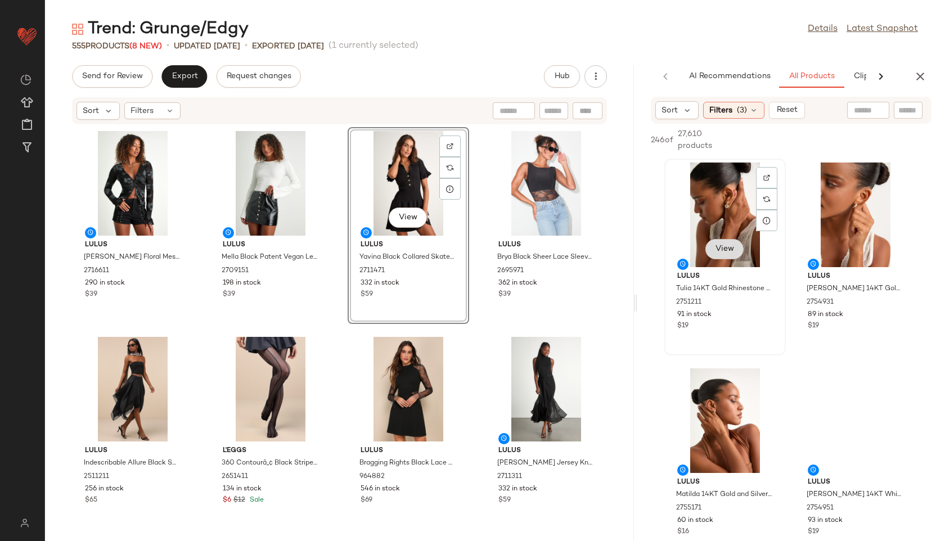
click at [634, 249] on span "View" at bounding box center [724, 249] width 19 height 9
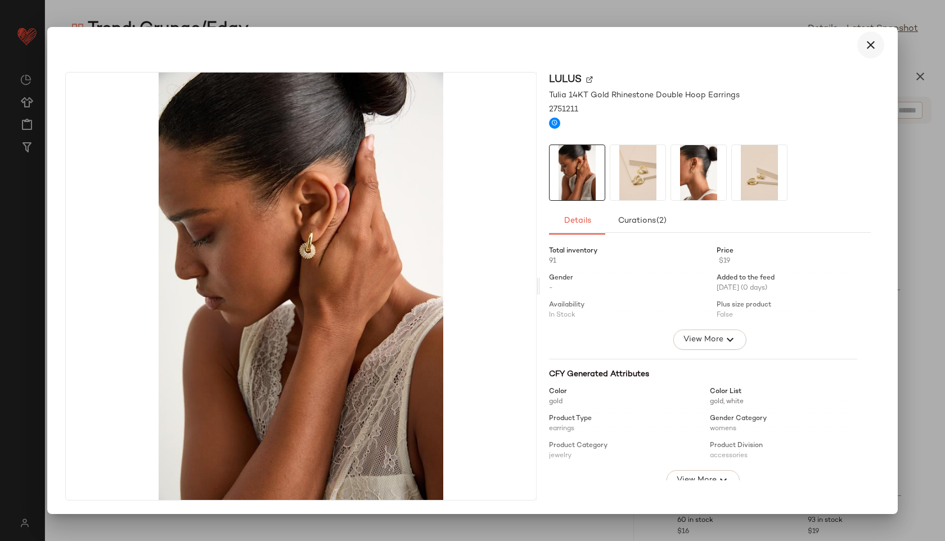
click at [634, 45] on icon "button" at bounding box center [871, 45] width 14 height 14
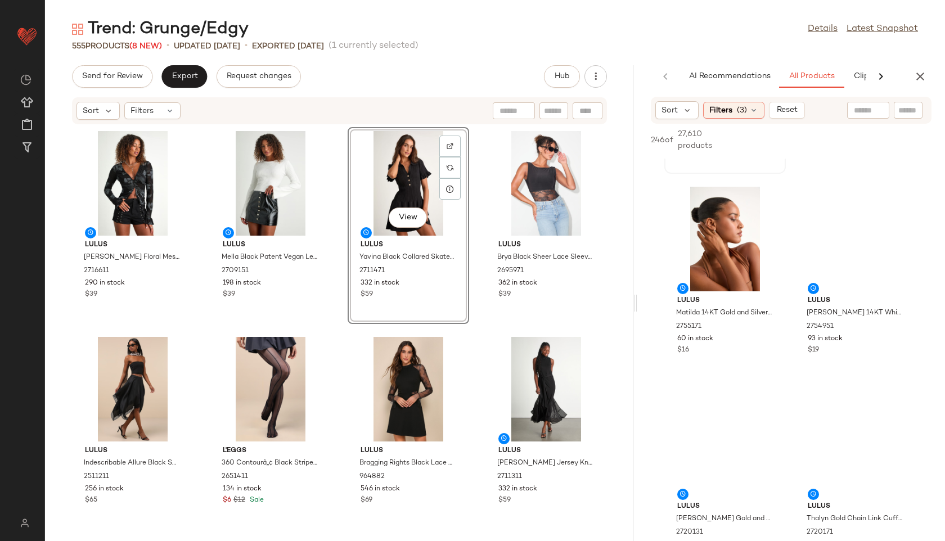
scroll to position [216, 0]
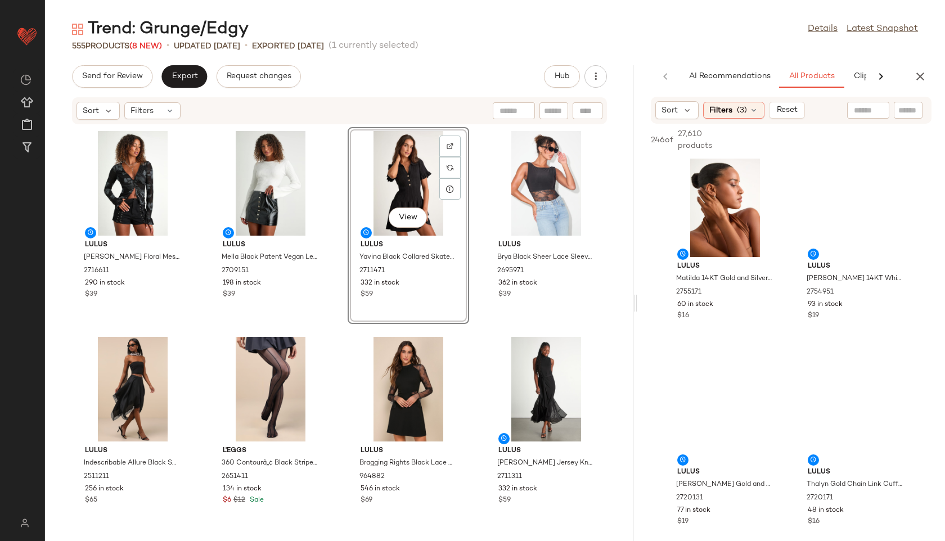
click at [634, 38] on span "View" at bounding box center [855, 33] width 19 height 9
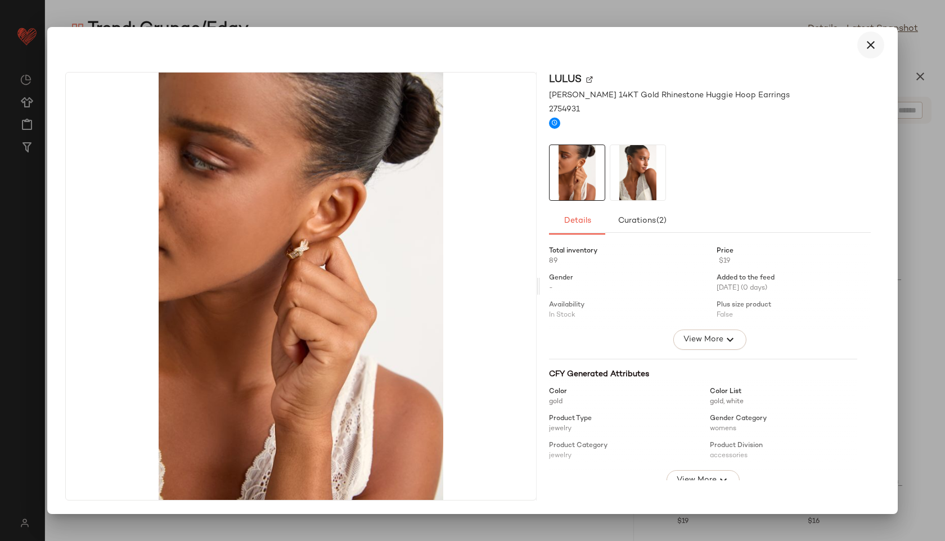
click at [634, 42] on icon "button" at bounding box center [871, 45] width 14 height 14
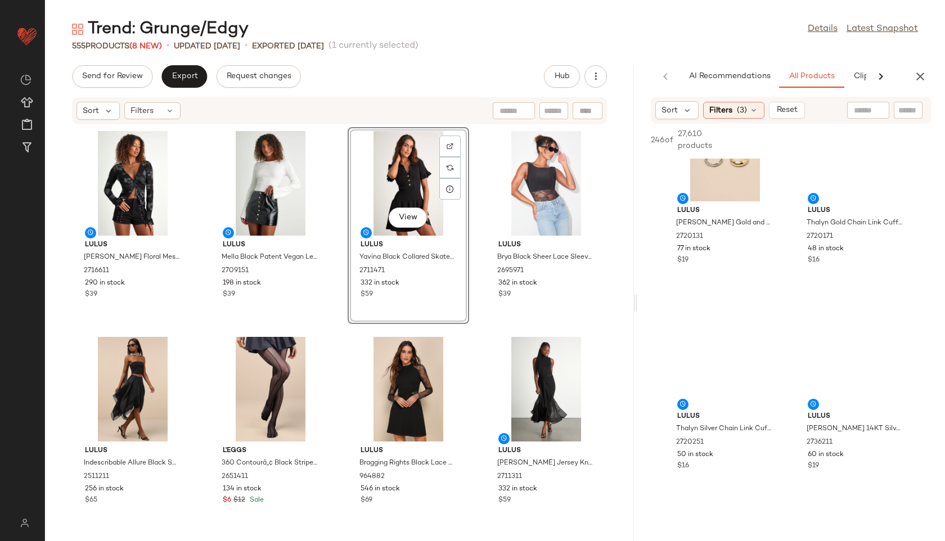
scroll to position [501, 0]
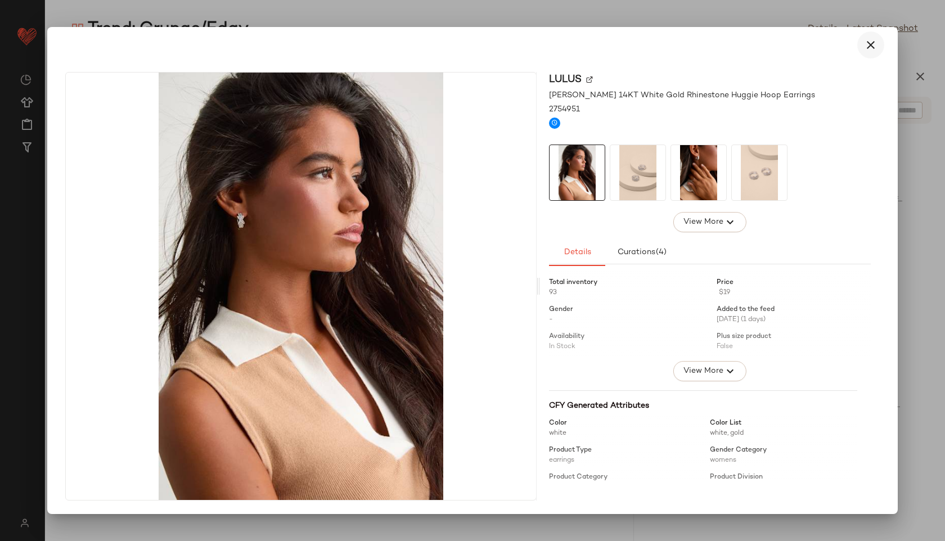
click at [634, 43] on icon "button" at bounding box center [871, 45] width 14 height 14
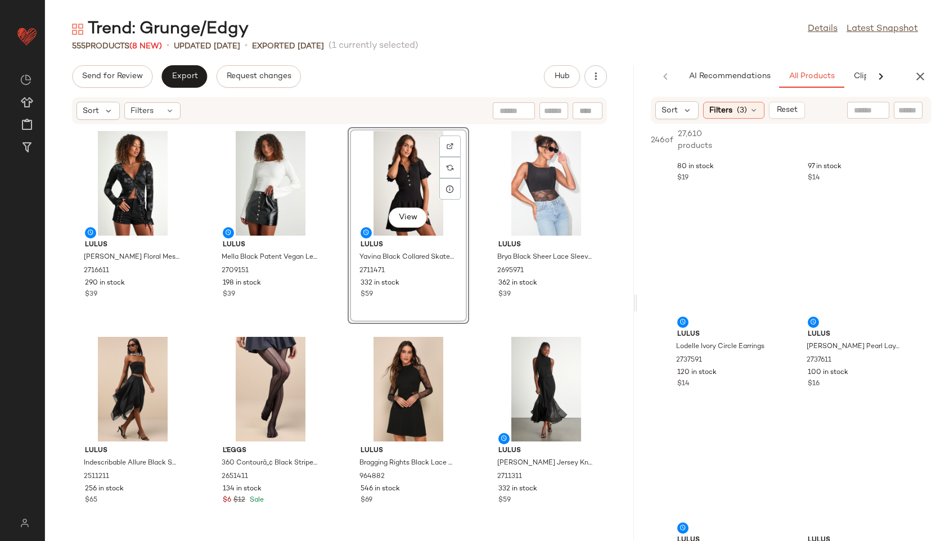
scroll to position [1178, 0]
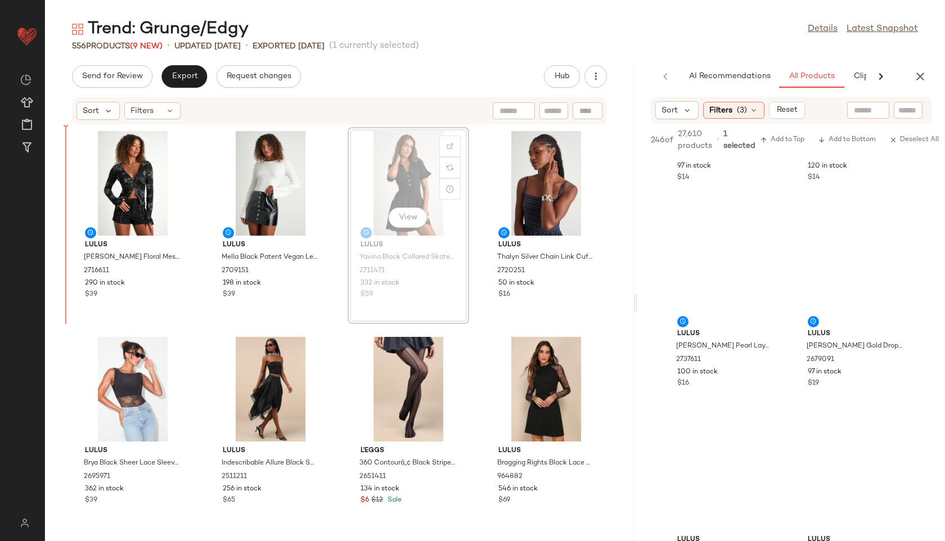
drag, startPoint x: 402, startPoint y: 180, endPoint x: 391, endPoint y: 180, distance: 10.7
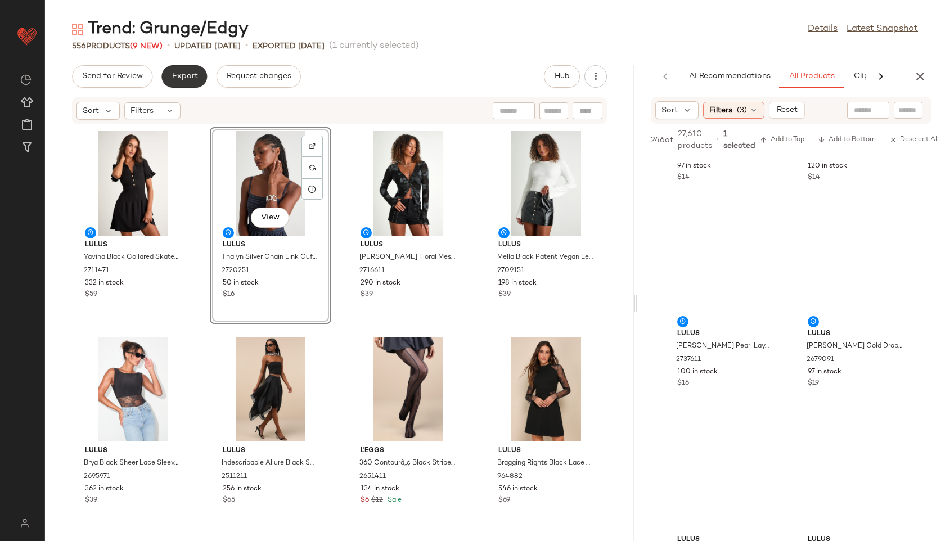
click at [171, 72] on span "Export" at bounding box center [184, 76] width 26 height 9
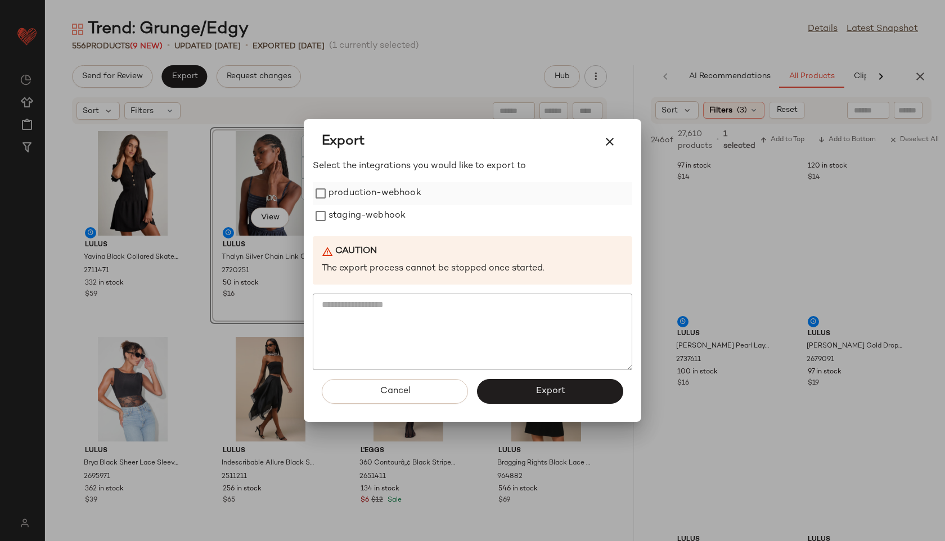
click at [340, 194] on label "production-webhook" at bounding box center [375, 193] width 93 height 23
click at [343, 217] on label "staging-webhook" at bounding box center [367, 216] width 77 height 23
click at [516, 392] on button "Export" at bounding box center [550, 391] width 146 height 25
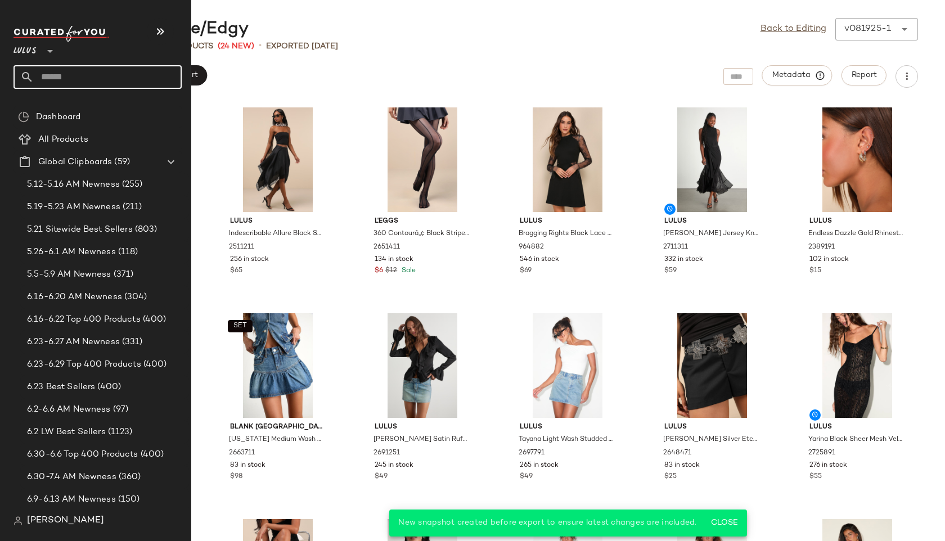
click at [78, 77] on input "text" at bounding box center [108, 77] width 148 height 24
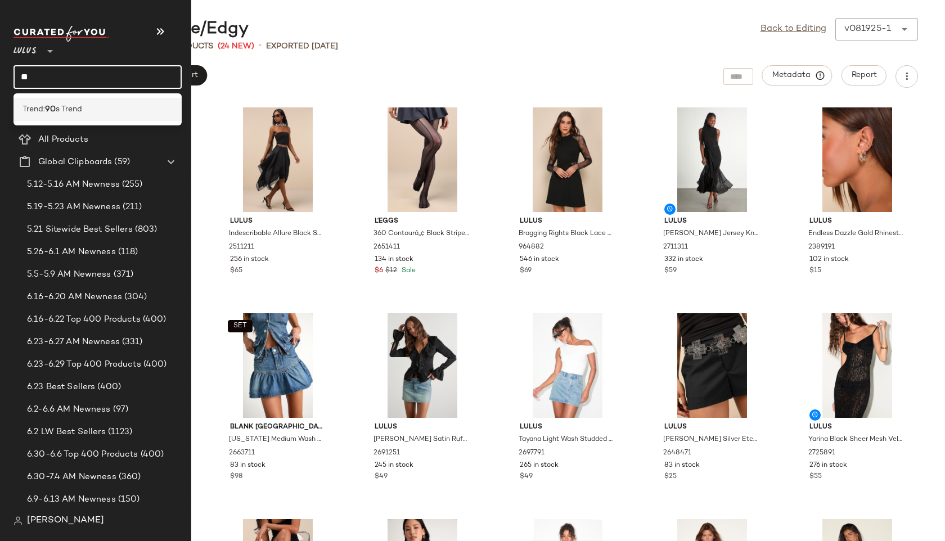
type input "**"
click at [85, 111] on div "Trend: 90 s Trend" at bounding box center [98, 110] width 150 height 12
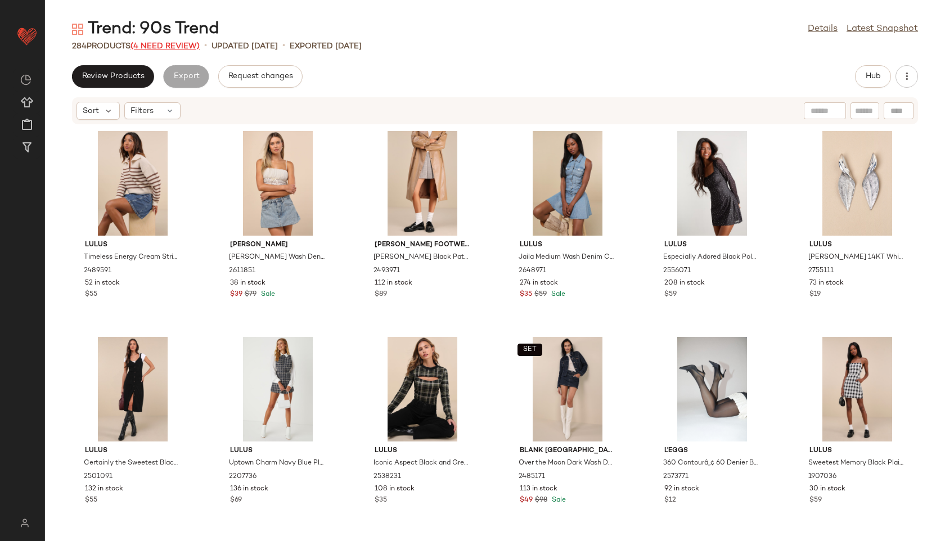
click at [164, 47] on span "(4 Need Review)" at bounding box center [165, 46] width 69 height 8
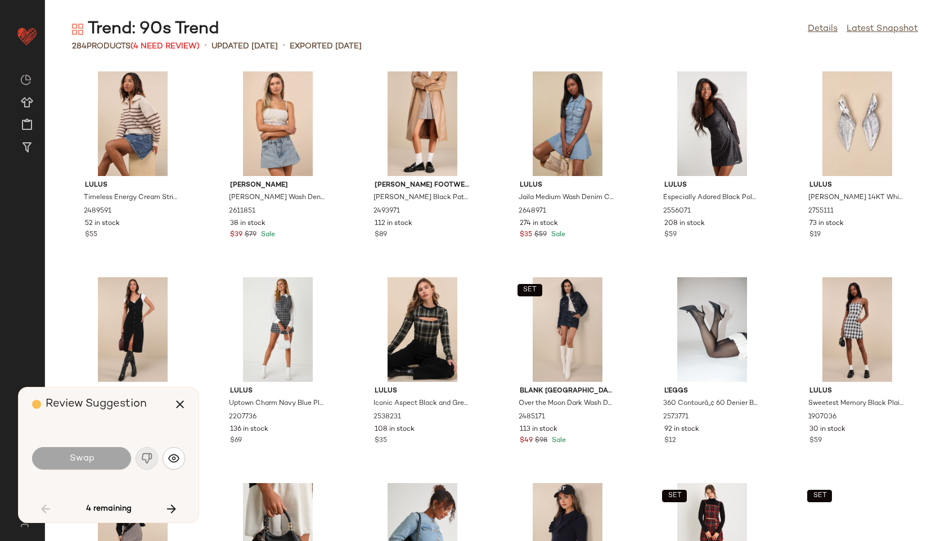
scroll to position [627, 0]
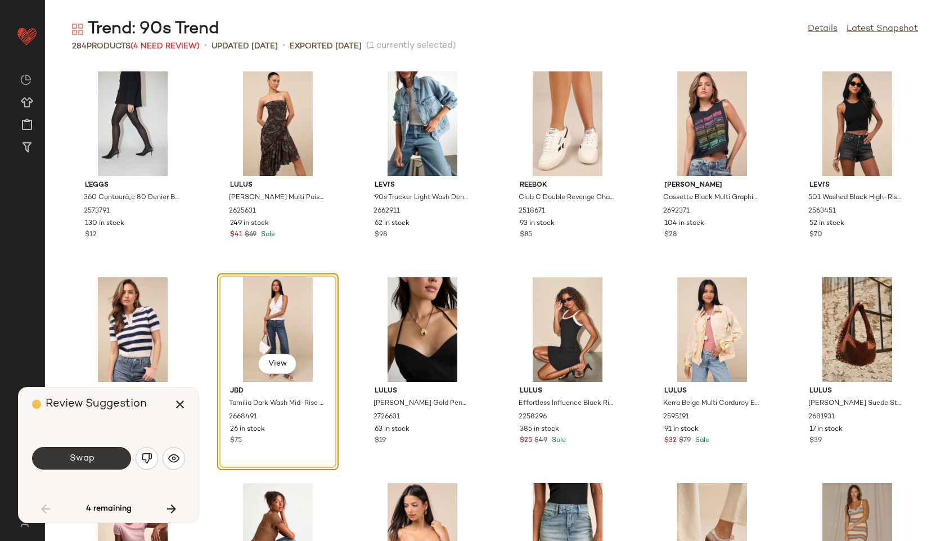
click at [92, 464] on button "Swap" at bounding box center [81, 458] width 99 height 23
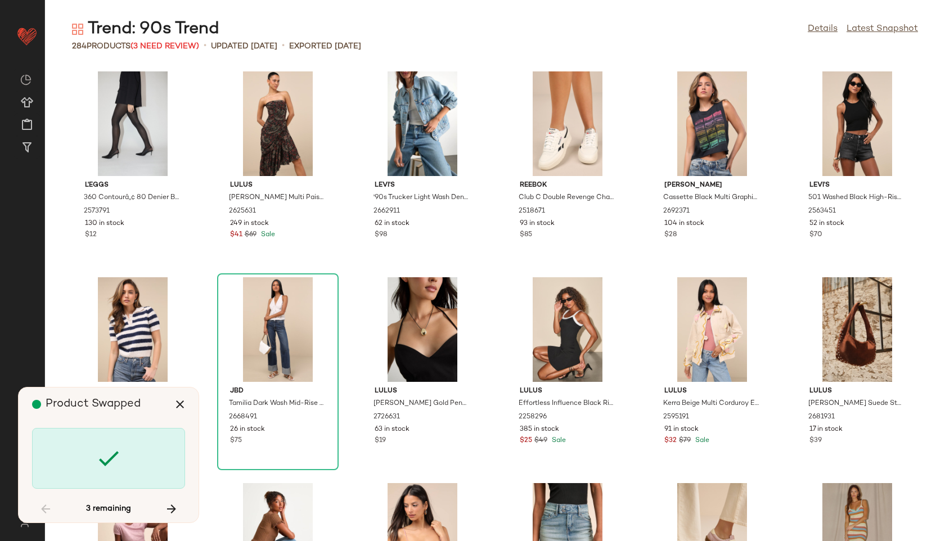
scroll to position [5149, 0]
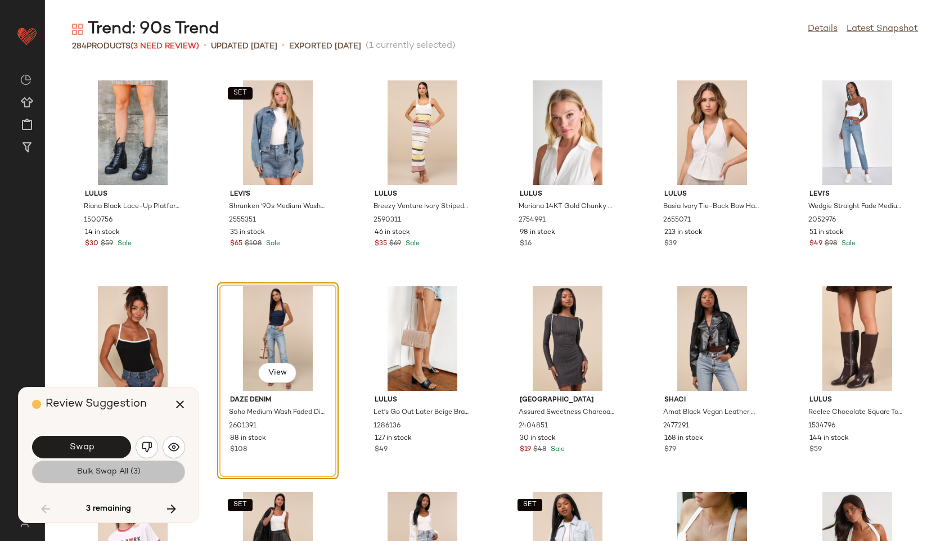
click at [117, 473] on span "Bulk Swap All (3)" at bounding box center [109, 472] width 64 height 9
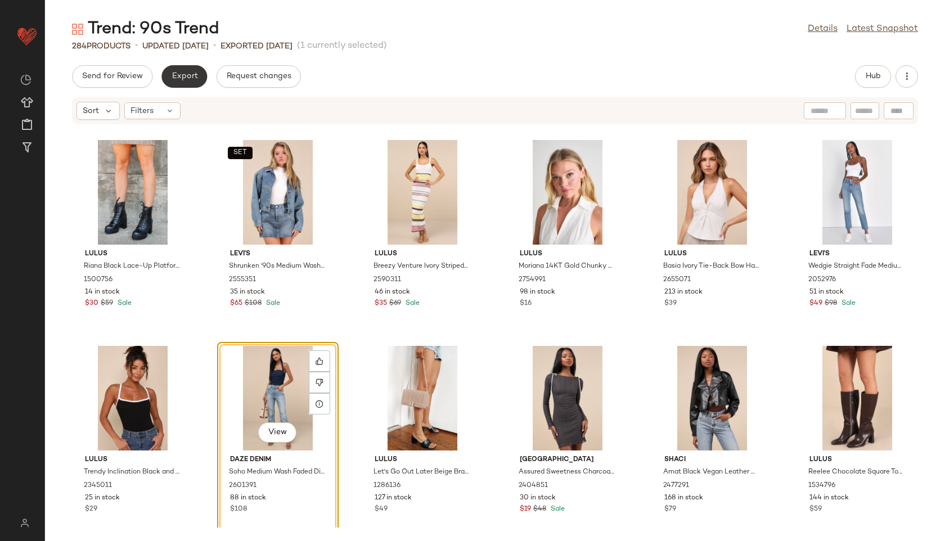
click at [181, 76] on span "Export" at bounding box center [184, 76] width 26 height 9
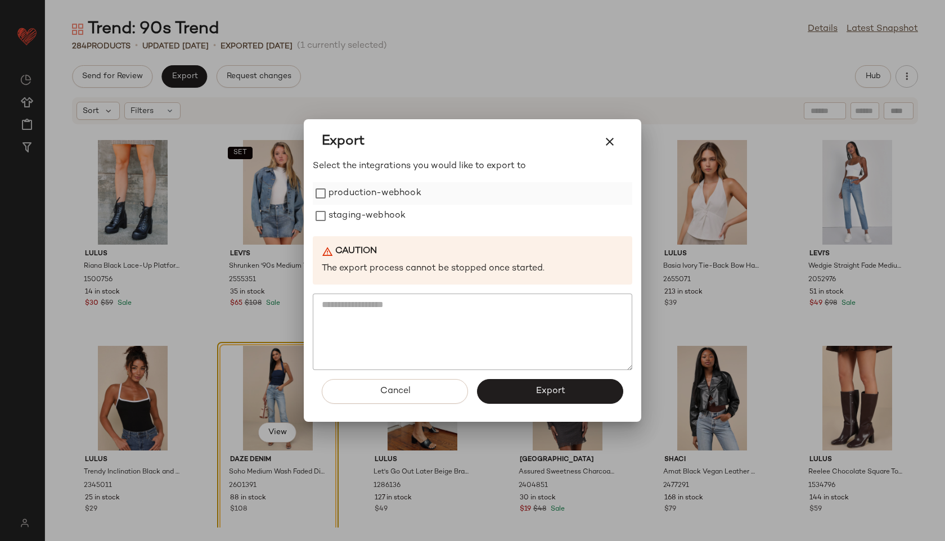
click at [343, 201] on label "production-webhook" at bounding box center [375, 193] width 93 height 23
click at [344, 218] on label "staging-webhook" at bounding box center [367, 216] width 77 height 23
click at [555, 391] on span "Export" at bounding box center [550, 391] width 30 height 11
